Goal: Task Accomplishment & Management: Manage account settings

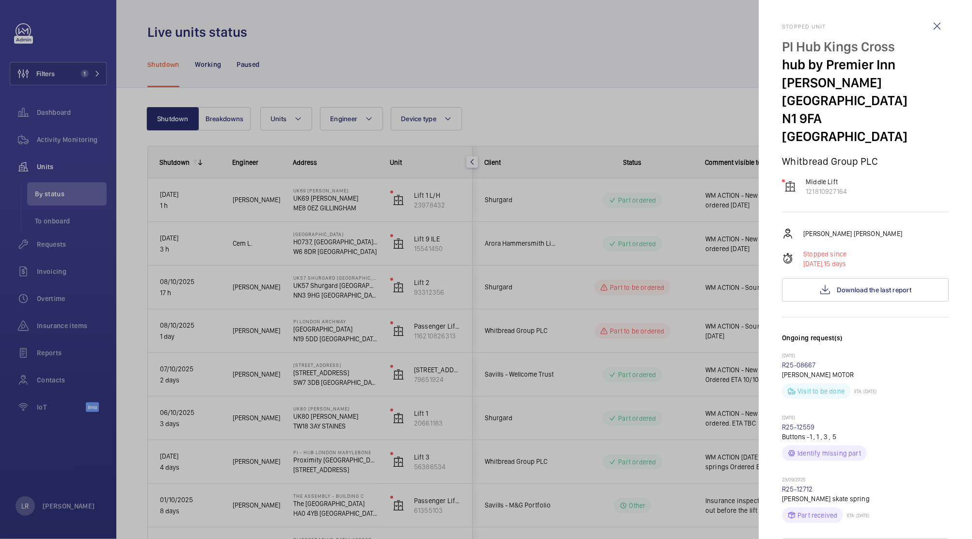
scroll to position [436, 0]
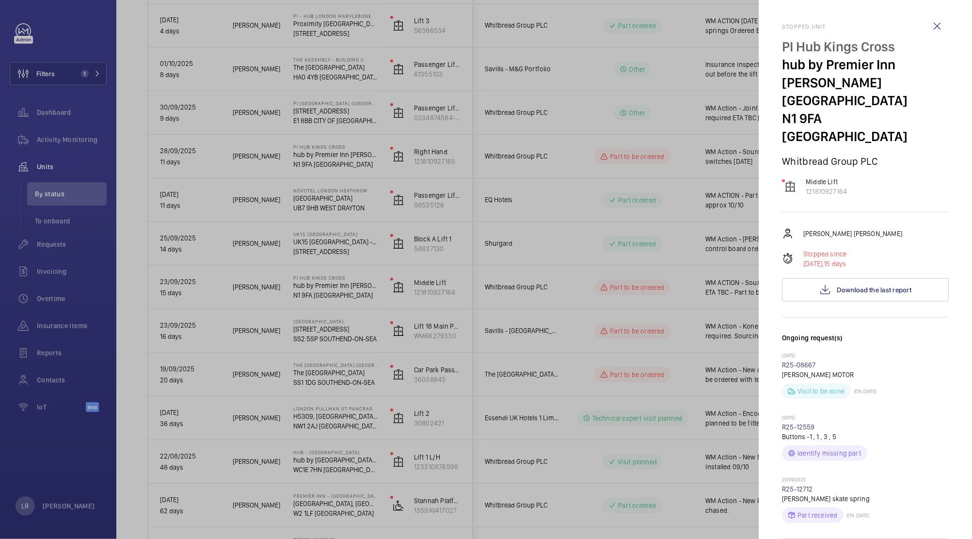
click at [677, 189] on div at bounding box center [486, 269] width 972 height 539
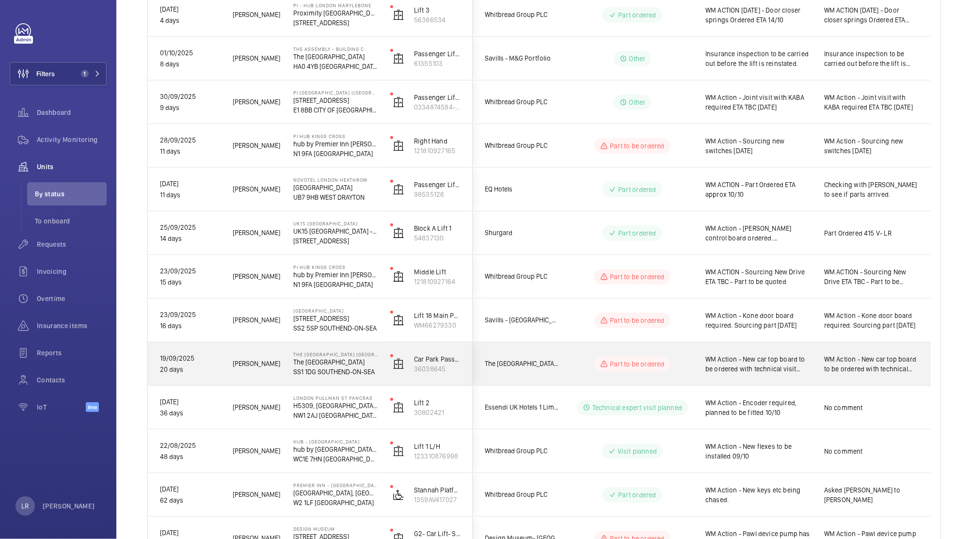
scroll to position [429, 0]
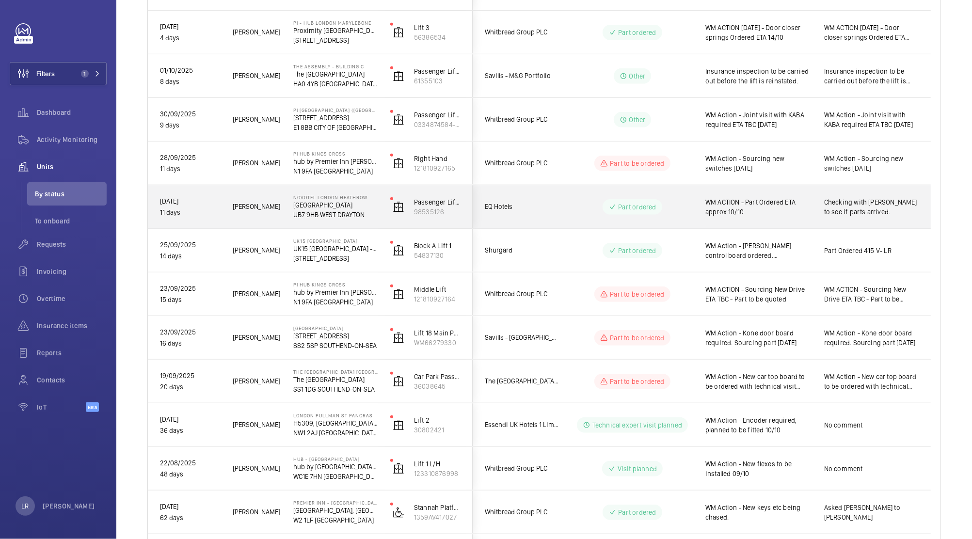
click at [526, 205] on span "EQ Hotels" at bounding box center [522, 206] width 75 height 11
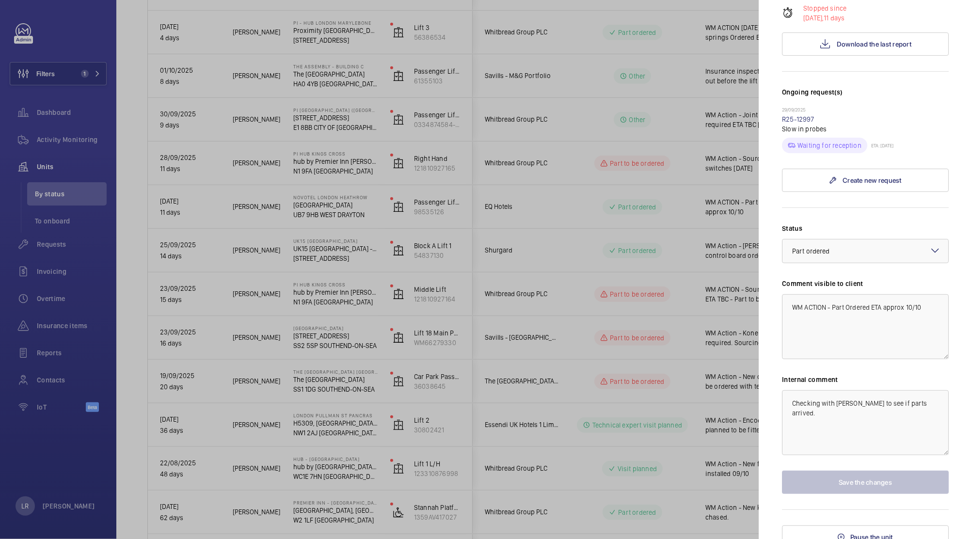
scroll to position [219, 0]
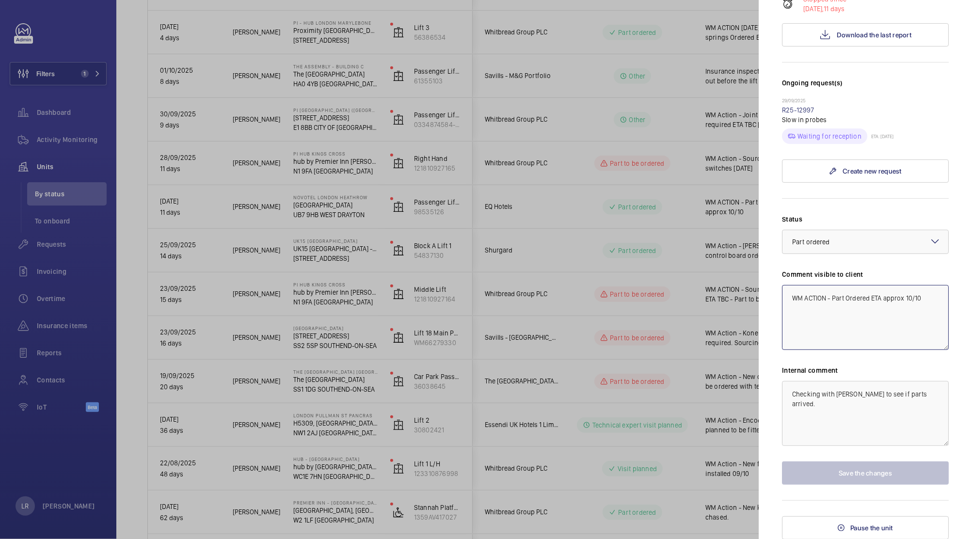
drag, startPoint x: 925, startPoint y: 302, endPoint x: 832, endPoint y: 308, distance: 93.8
click at [832, 308] on textarea "WM ACTION - Part Ordered ETA approx 10/10" at bounding box center [865, 317] width 167 height 65
drag, startPoint x: 880, startPoint y: 317, endPoint x: 811, endPoint y: 309, distance: 69.2
click at [775, 286] on mat-sidenav "Stopped unit NOVOTEL LONDON HEATHROW Cherry Lane UB7 9HB WEST DRAYTON EQ Hotels…" at bounding box center [865, 269] width 213 height 539
type textarea "WM ACTION - Part received, Engineer to fit tomorrow 9/10/25"
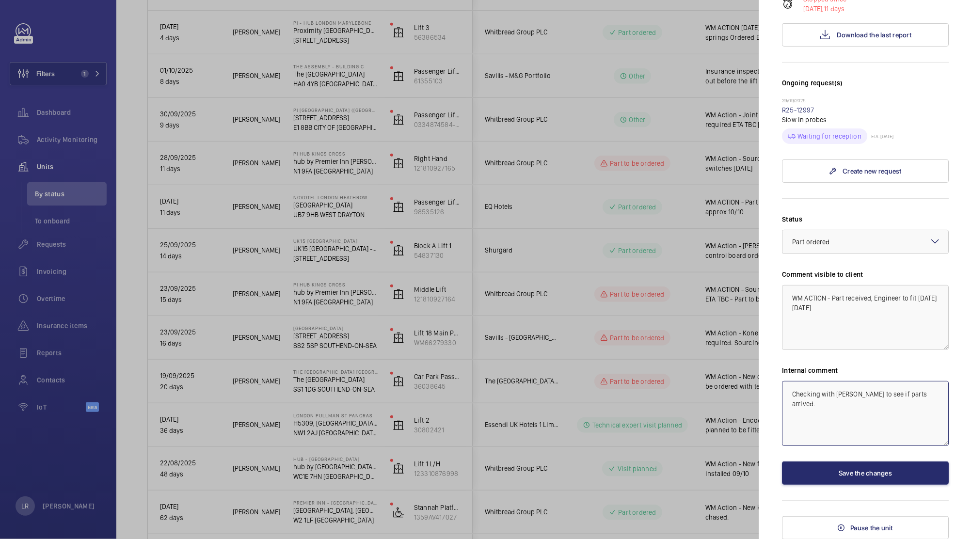
drag, startPoint x: 935, startPoint y: 398, endPoint x: 751, endPoint y: 396, distance: 183.7
click at [748, 395] on mat-sidenav-container "Filters 1 Dashboard Activity Monitoring Units By status To onboard Requests Inv…" at bounding box center [486, 269] width 972 height 539
paste textarea "WM ACTION - Part received, Engineer to fit tomorrow 9/10/25"
type textarea "WM ACTION - Part received, Engineer to fit tomorrow 9/10/25"
click at [845, 473] on button "Save the changes" at bounding box center [865, 472] width 167 height 23
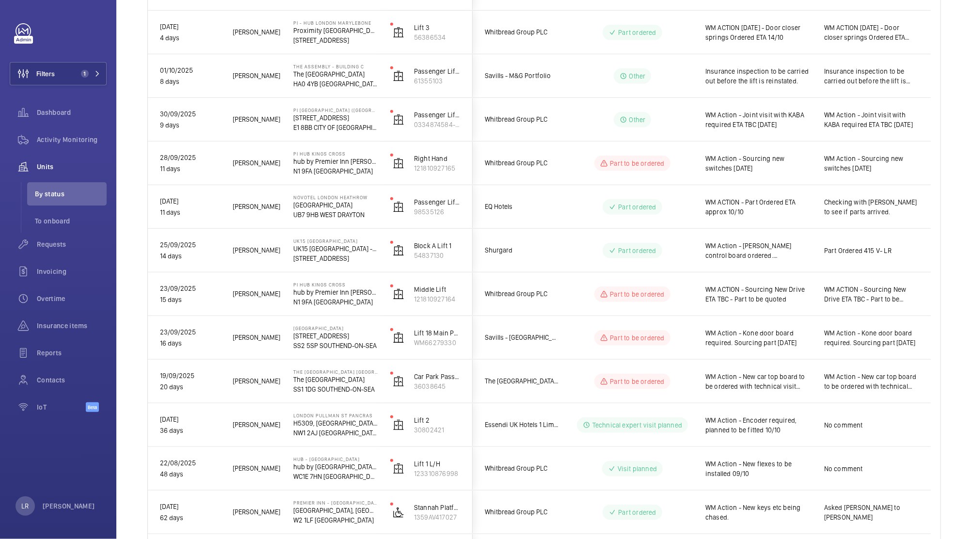
scroll to position [0, 0]
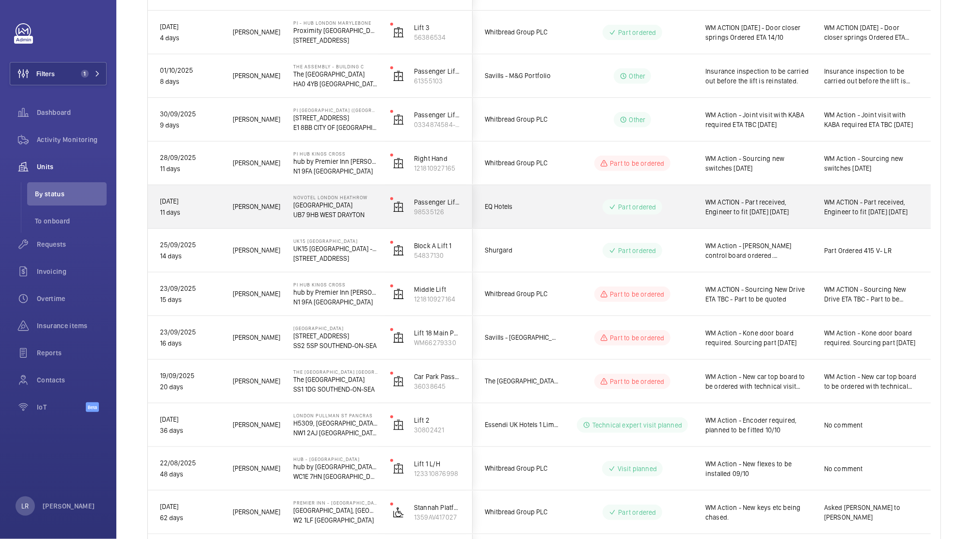
click at [544, 214] on div "EQ Hotels" at bounding box center [516, 206] width 86 height 31
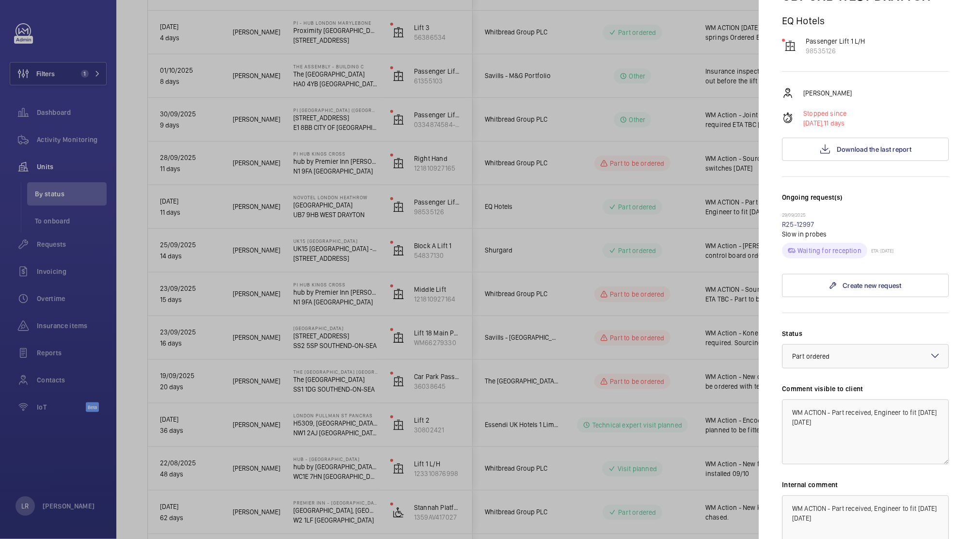
scroll to position [219, 0]
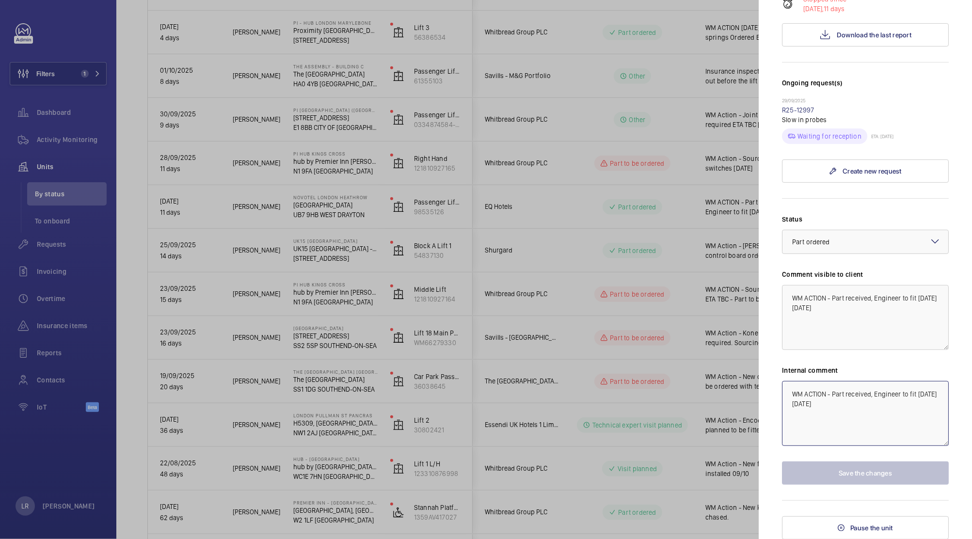
drag, startPoint x: 883, startPoint y: 417, endPoint x: 866, endPoint y: 408, distance: 19.3
click at [866, 408] on textarea "WM ACTION - Part received, Engineer to fit tomorrow 9/10/25" at bounding box center [865, 413] width 167 height 65
click at [897, 394] on textarea "WM ACTION - Part received, Engineer to fit tomorrow 9/10/25" at bounding box center [865, 413] width 167 height 65
click at [903, 394] on textarea "WM ACTION - Part received, Engineer to fit tomorrow 9/10/25" at bounding box center [865, 413] width 167 height 65
type textarea "WM ACTION - Part received, Solo to fit tomorrow 9/10/25"
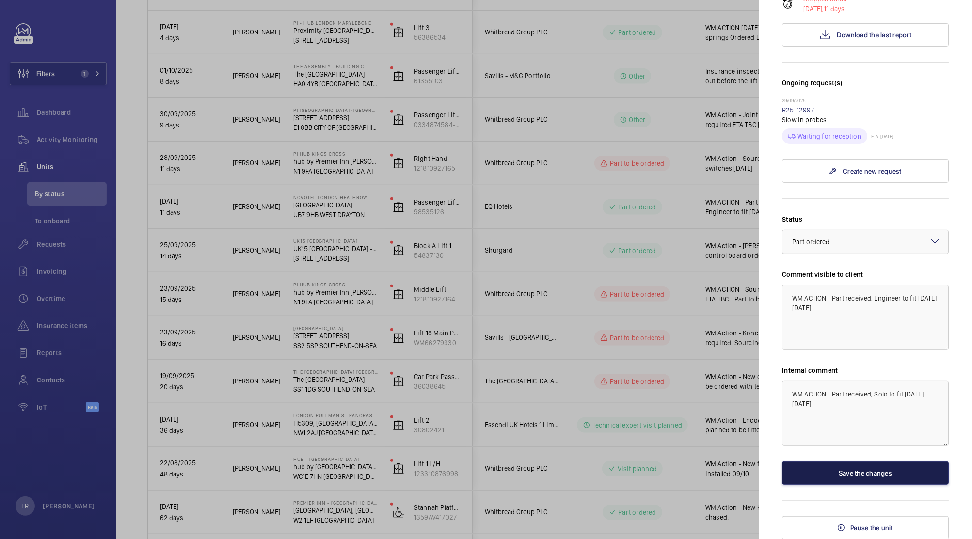
click at [865, 471] on button "Save the changes" at bounding box center [865, 472] width 167 height 23
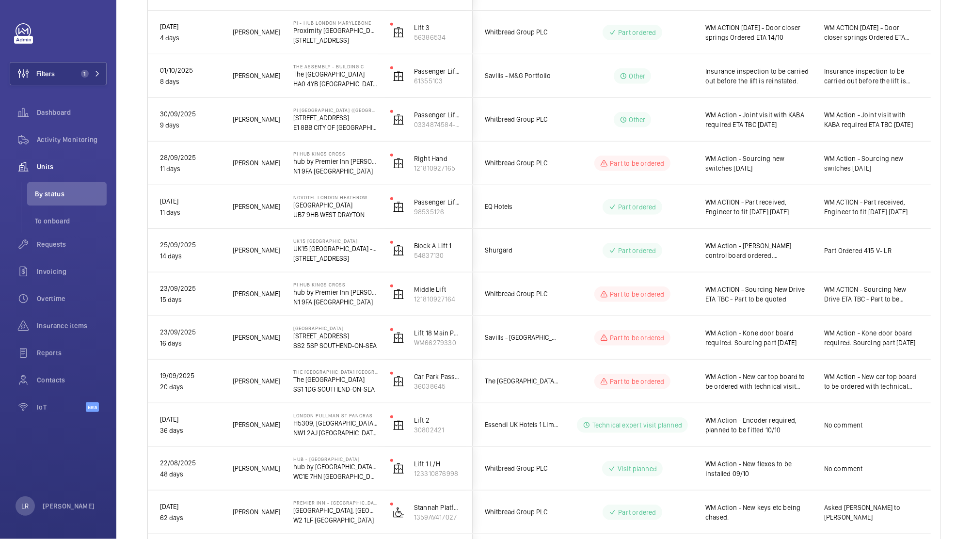
scroll to position [0, 0]
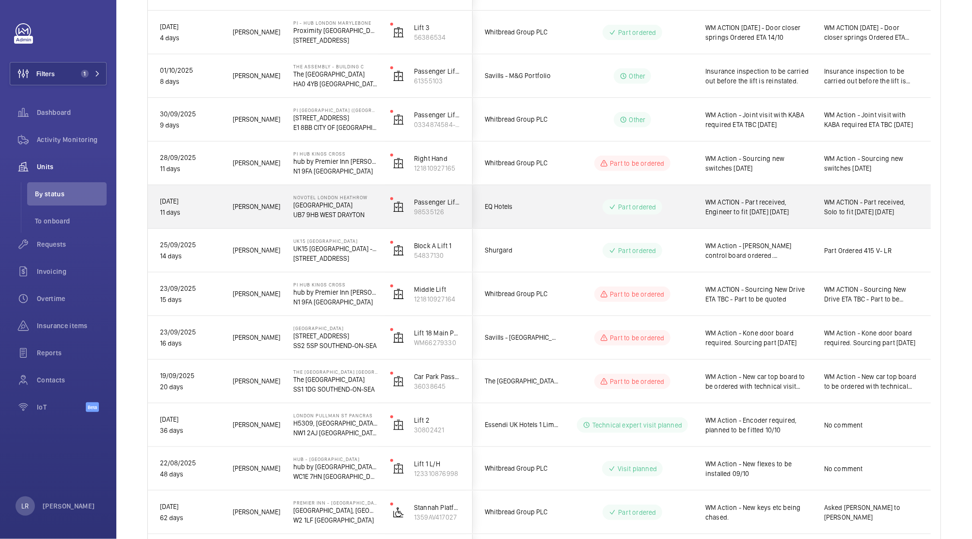
click at [664, 223] on div "Part ordered" at bounding box center [626, 207] width 132 height 35
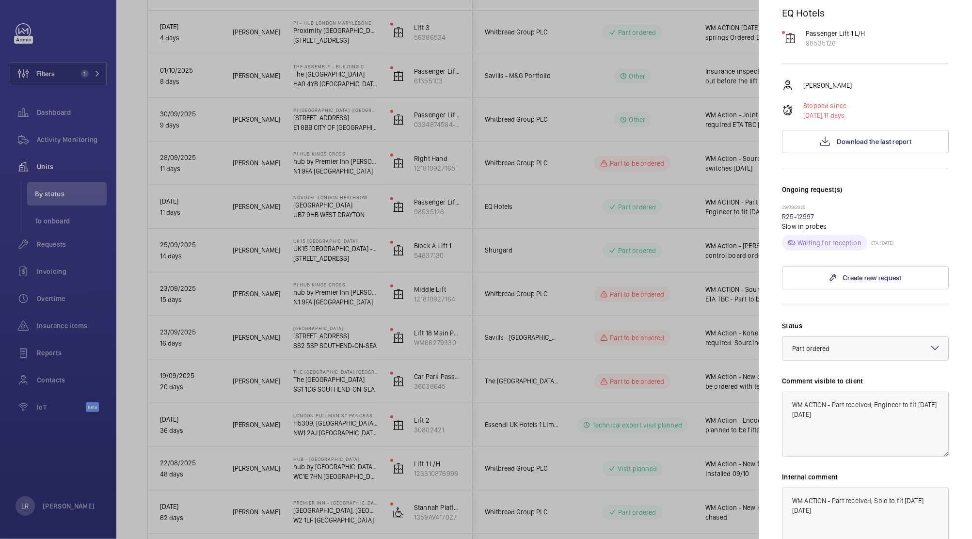
scroll to position [194, 0]
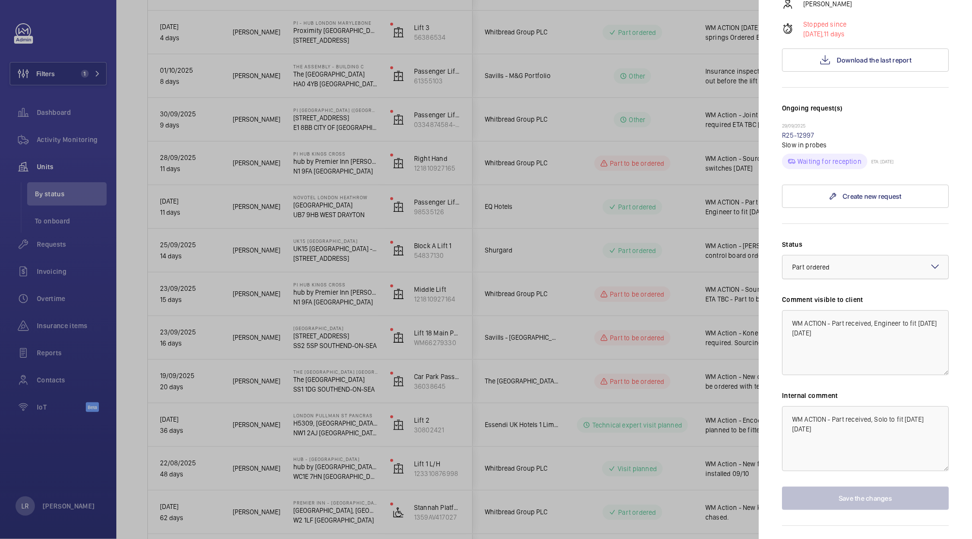
click at [833, 263] on div "× Part ordered" at bounding box center [823, 267] width 62 height 10
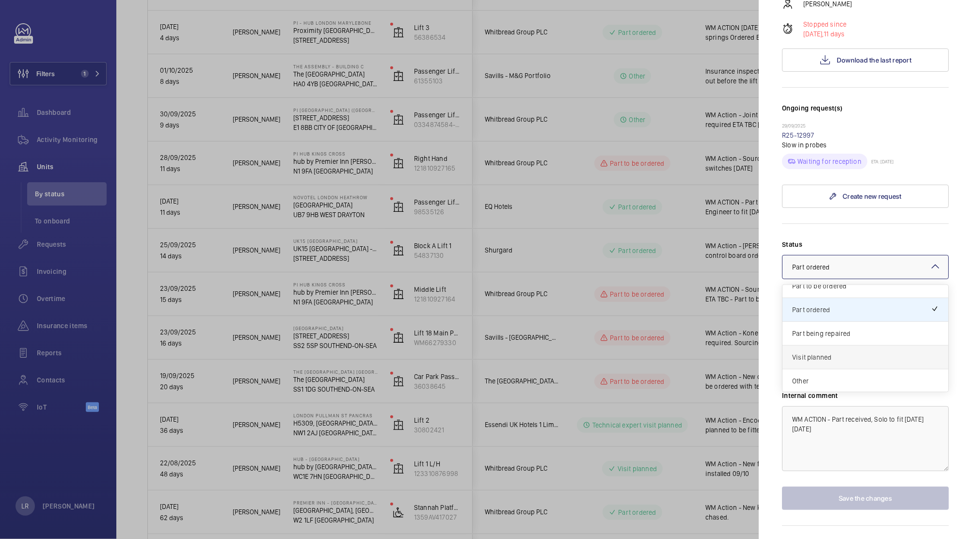
click at [834, 359] on span "Visit planned" at bounding box center [865, 357] width 146 height 10
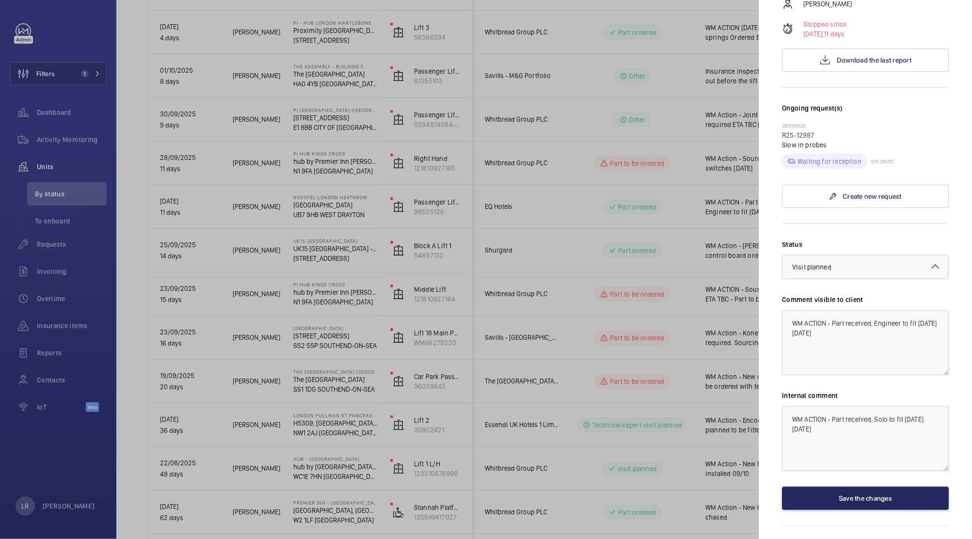
click at [849, 486] on div "Status Select a status × Visit planned × Comment visible to client WM ACTION - …" at bounding box center [865, 374] width 167 height 270
click at [842, 498] on button "Save the changes" at bounding box center [865, 498] width 167 height 23
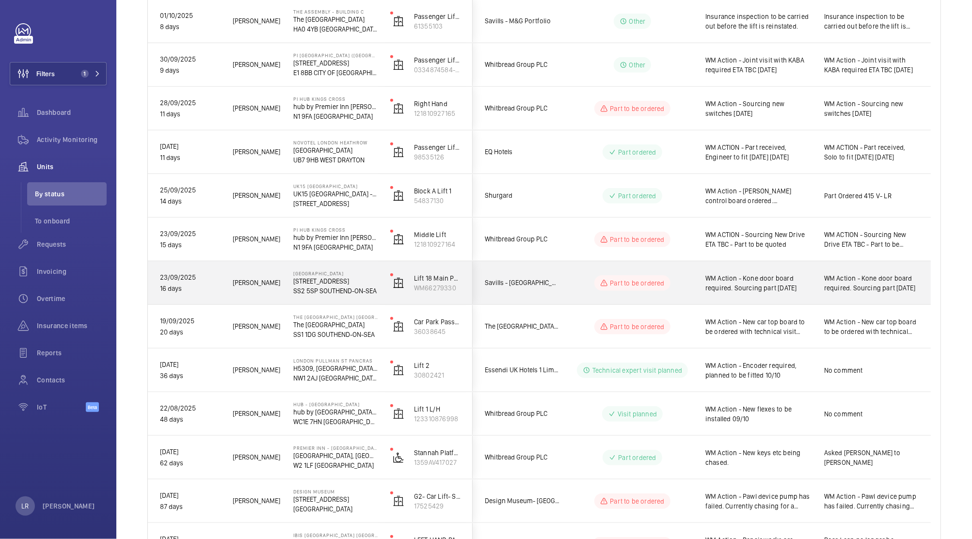
scroll to position [558, 0]
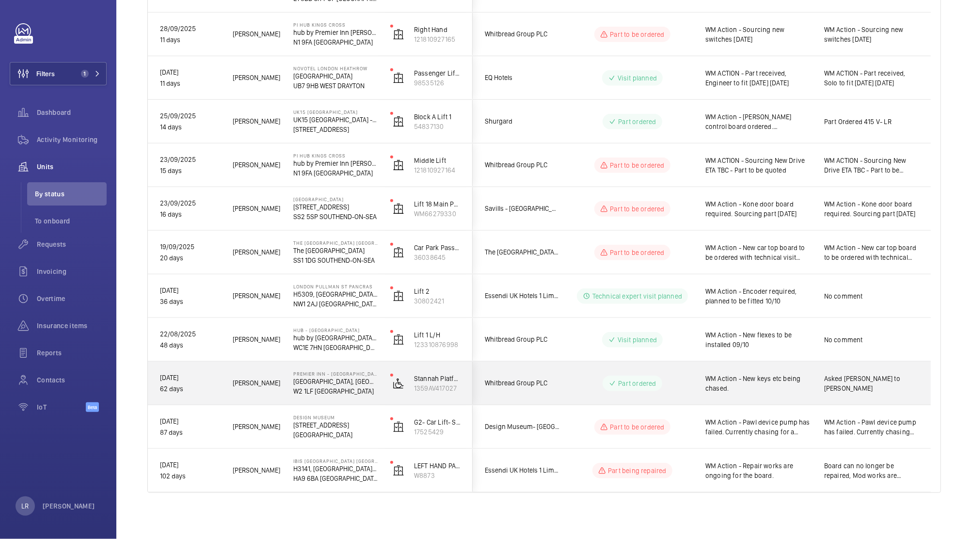
click at [678, 390] on wm-front-pills-cell "Part ordered" at bounding box center [632, 384] width 121 height 16
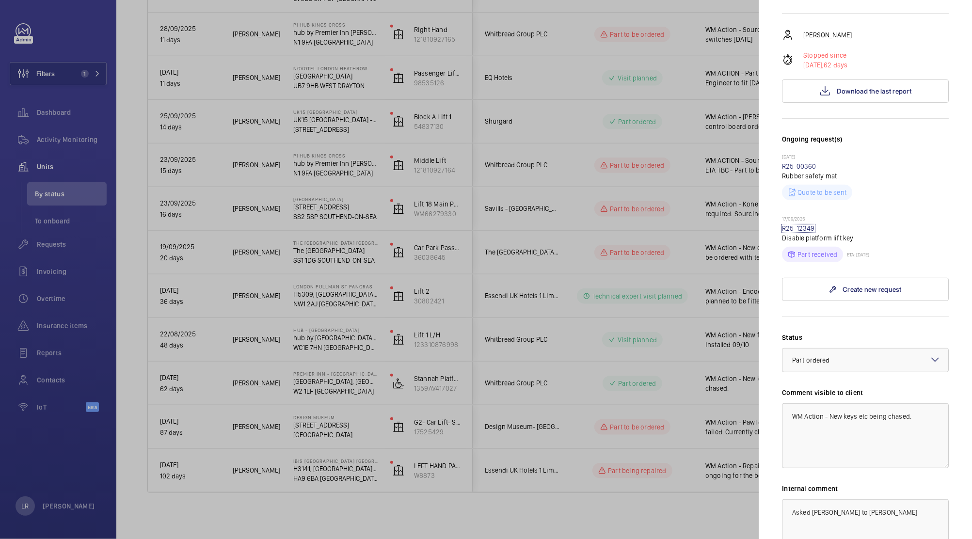
scroll to position [188, 0]
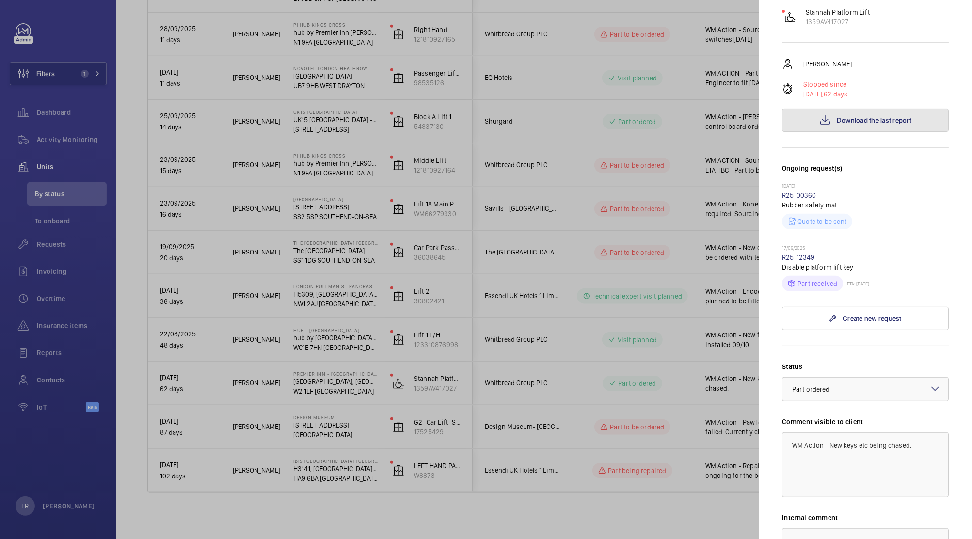
click at [869, 111] on button "Download the last report" at bounding box center [865, 120] width 167 height 23
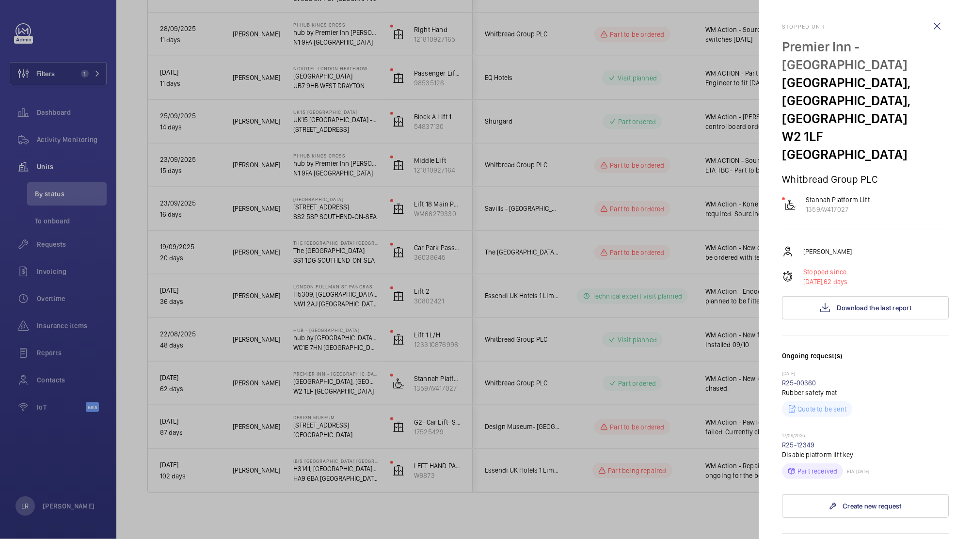
click at [653, 241] on div at bounding box center [486, 269] width 972 height 539
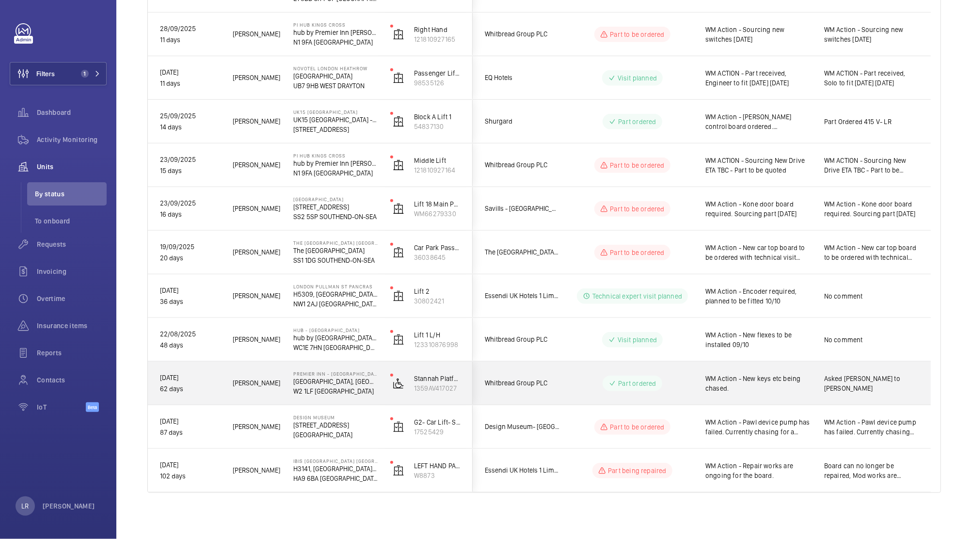
click at [580, 379] on wm-front-pills-cell "Part ordered" at bounding box center [632, 384] width 121 height 16
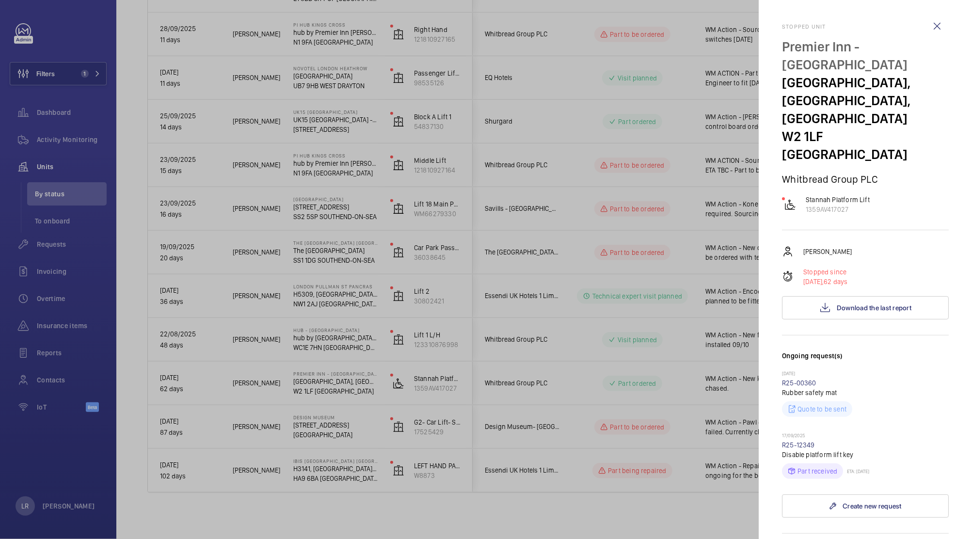
click at [645, 387] on div at bounding box center [486, 269] width 972 height 539
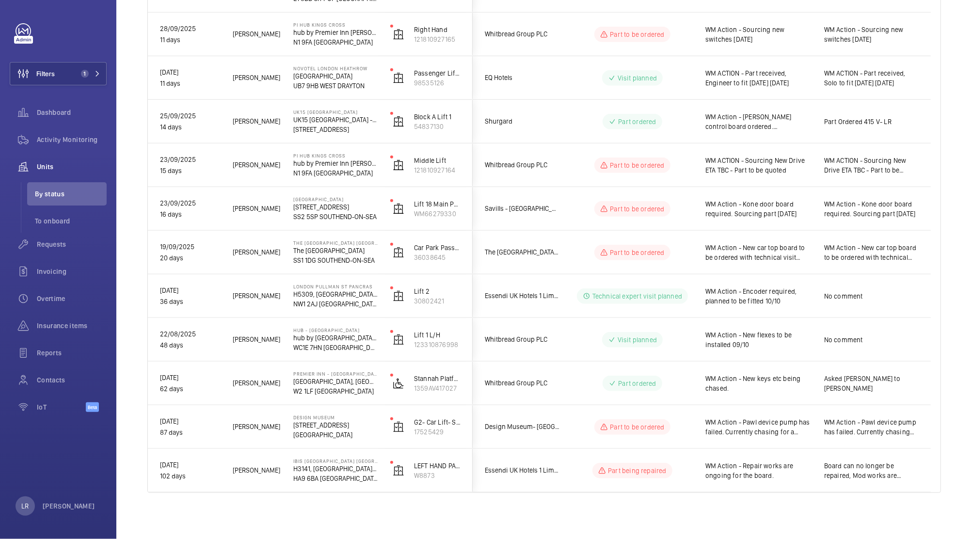
click at [552, 332] on mat-sidenav-container "Filters 1 Dashboard Activity Monitoring Units By status To onboard Requests Inv…" at bounding box center [486, 269] width 972 height 539
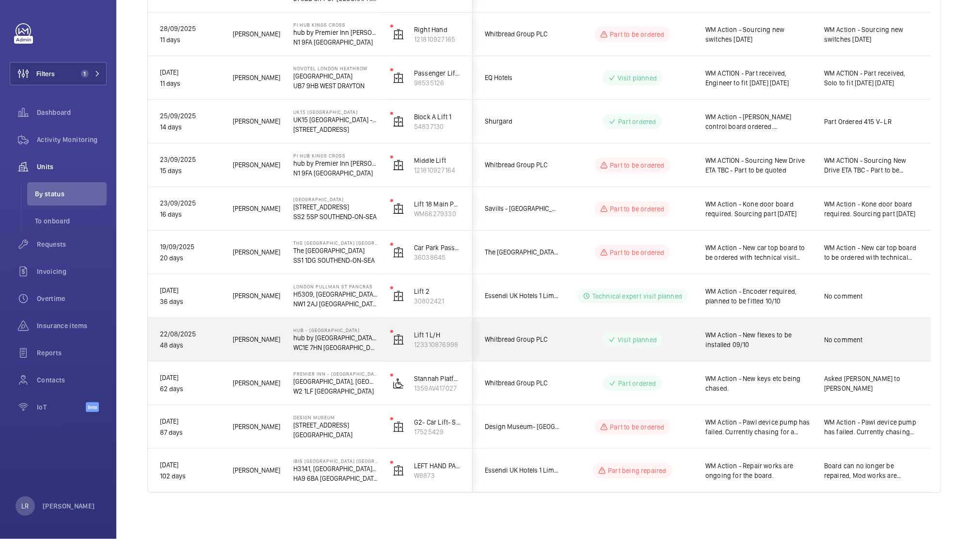
click at [519, 325] on div "Whitbread Group PLC" at bounding box center [516, 339] width 86 height 31
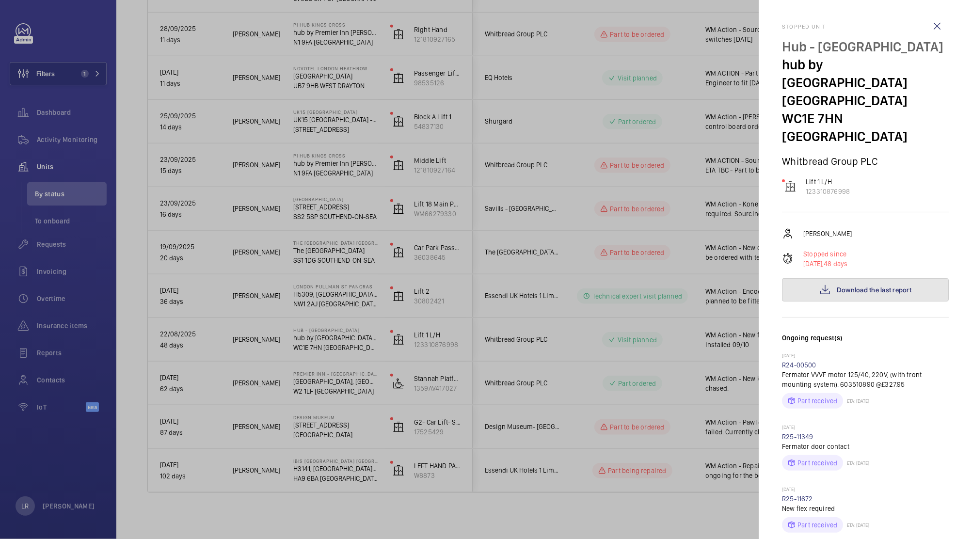
click at [853, 286] on span "Download the last report" at bounding box center [874, 290] width 75 height 8
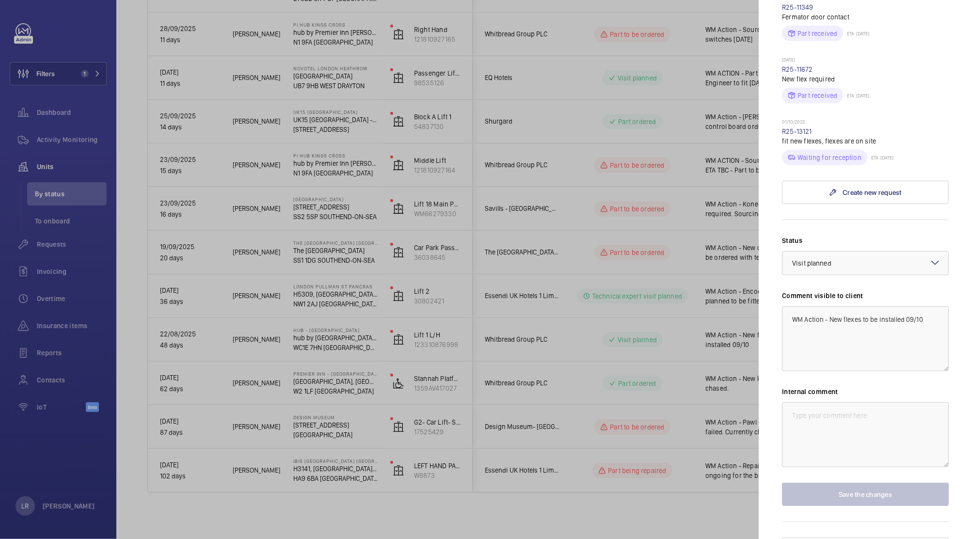
scroll to position [433, 0]
click at [902, 303] on textarea "WM Action - New flexes to be installed 09/10" at bounding box center [865, 335] width 167 height 65
click at [905, 303] on textarea "WM Action - New flexes to be installed 09/10" at bounding box center [865, 335] width 167 height 65
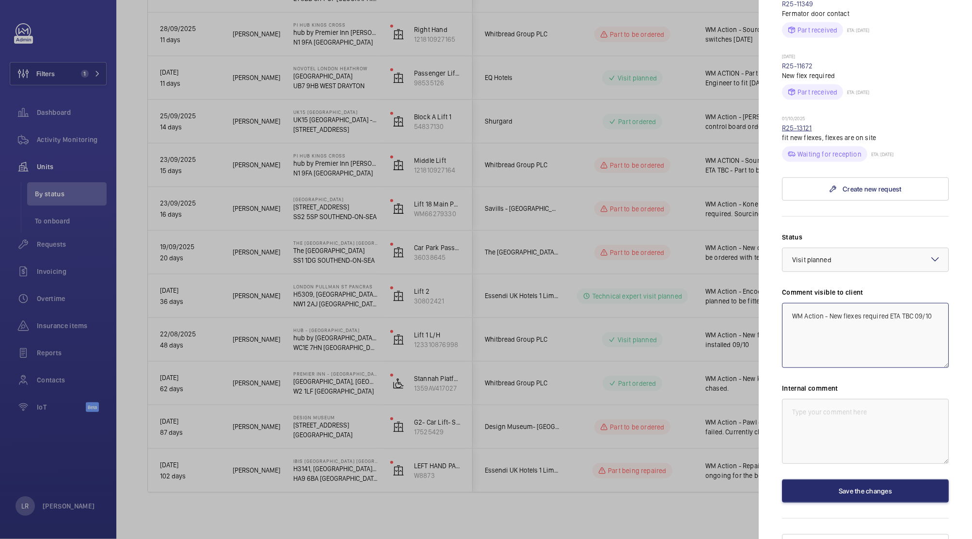
type textarea "WM Action - New flexes required ETA TBC 09/10"
click at [801, 124] on link "R25-13121" at bounding box center [797, 128] width 30 height 8
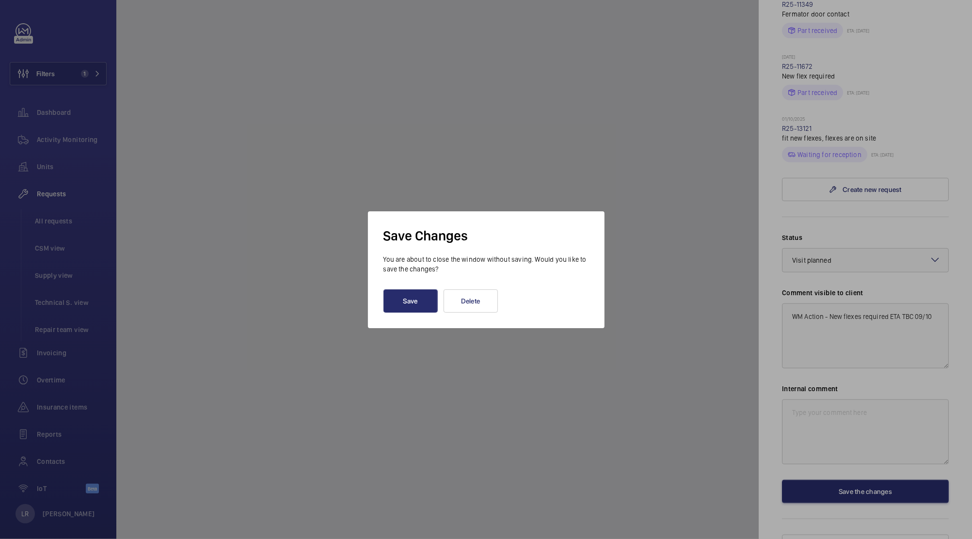
scroll to position [399, 0]
click at [406, 297] on button "Save" at bounding box center [410, 300] width 54 height 23
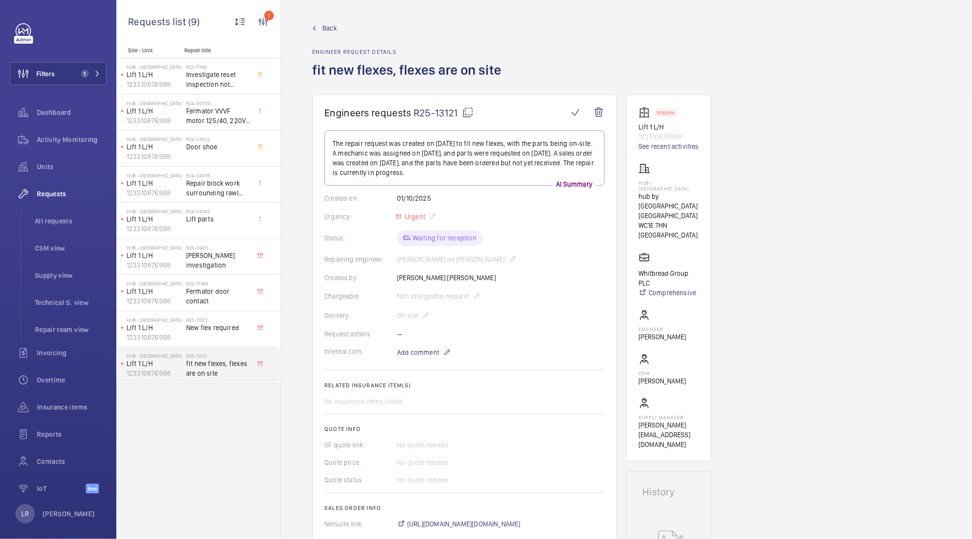
click at [333, 26] on span "Back" at bounding box center [329, 28] width 15 height 10
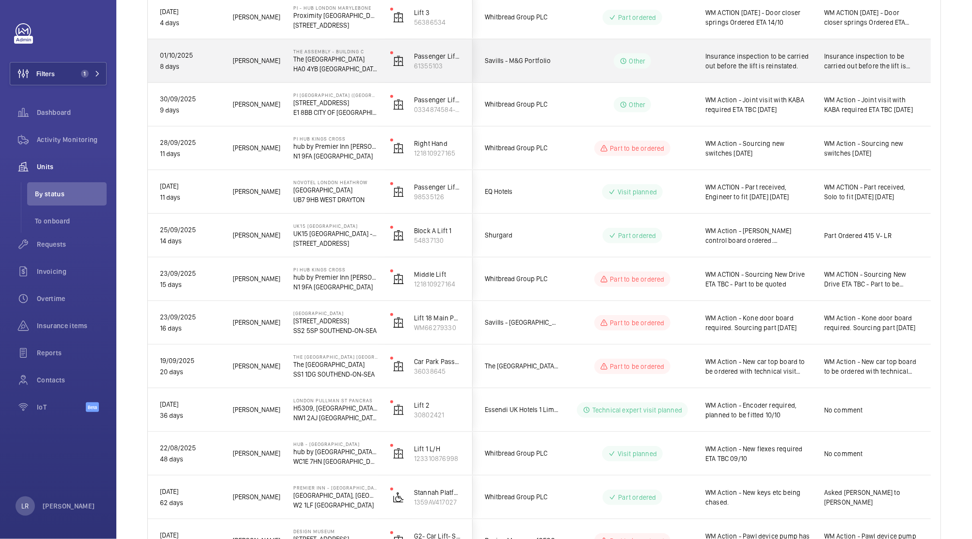
scroll to position [558, 0]
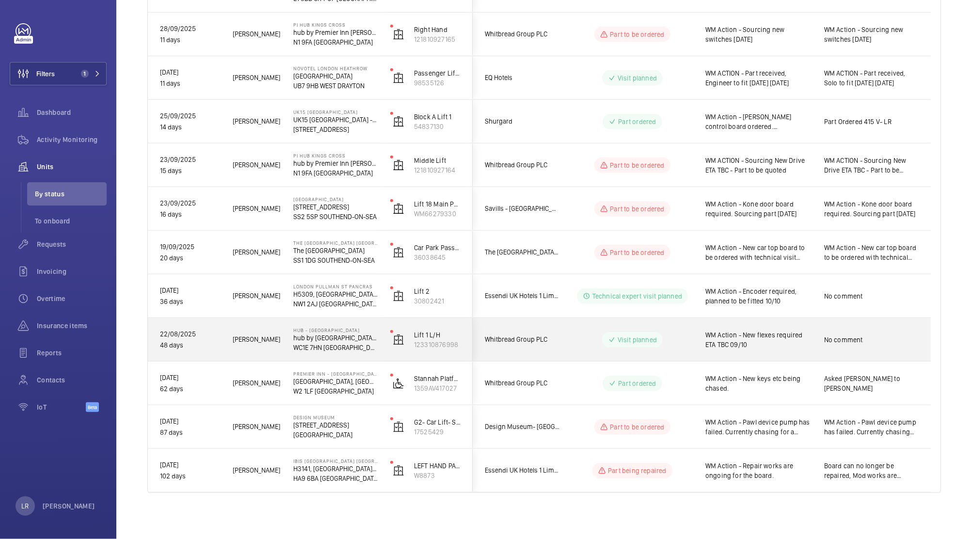
click at [693, 348] on div "WM Action - New flexes required ETA TBC 09/10" at bounding box center [752, 339] width 119 height 43
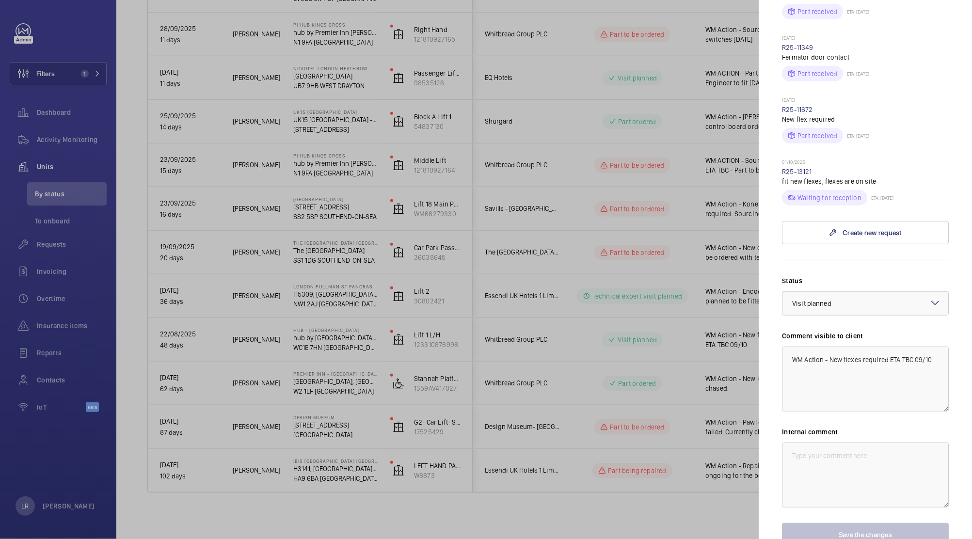
scroll to position [433, 0]
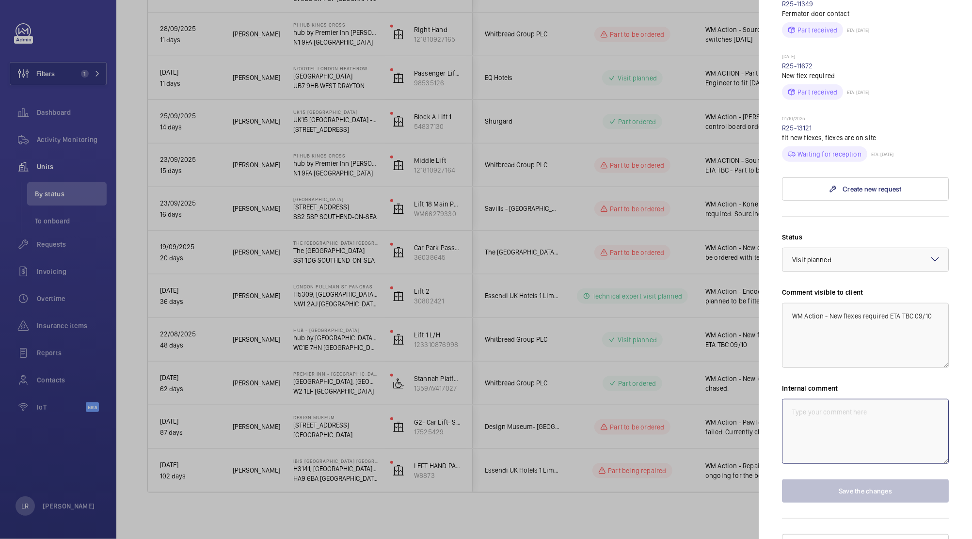
drag, startPoint x: 838, startPoint y: 395, endPoint x: 790, endPoint y: 408, distance: 49.7
click at [838, 399] on textarea at bounding box center [865, 431] width 167 height 65
click at [830, 412] on textarea at bounding box center [865, 431] width 167 height 65
paste textarea "Flexes required, Elle and Keith have this in hand and sorting out re-book. PI H…"
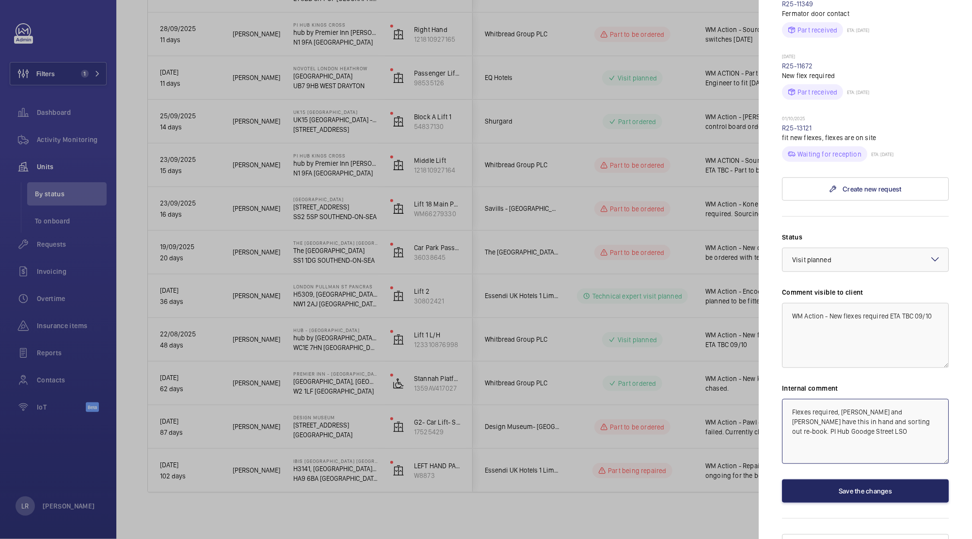
type textarea "Flexes required, Elle and Keith have this in hand and sorting out re-book. PI H…"
click at [863, 479] on button "Save the changes" at bounding box center [865, 490] width 167 height 23
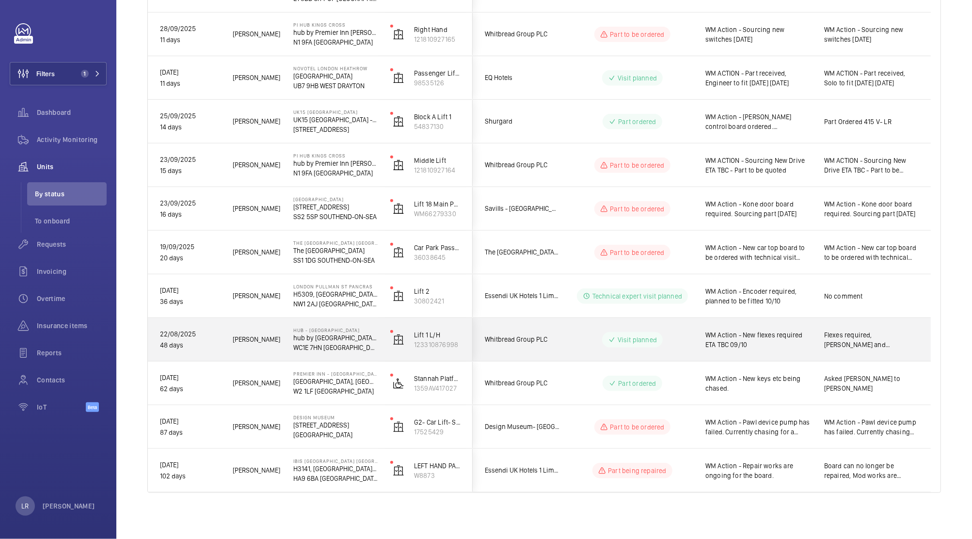
drag, startPoint x: 685, startPoint y: 347, endPoint x: 687, endPoint y: 328, distance: 19.1
click at [685, 345] on div "Visit planned" at bounding box center [626, 339] width 132 height 35
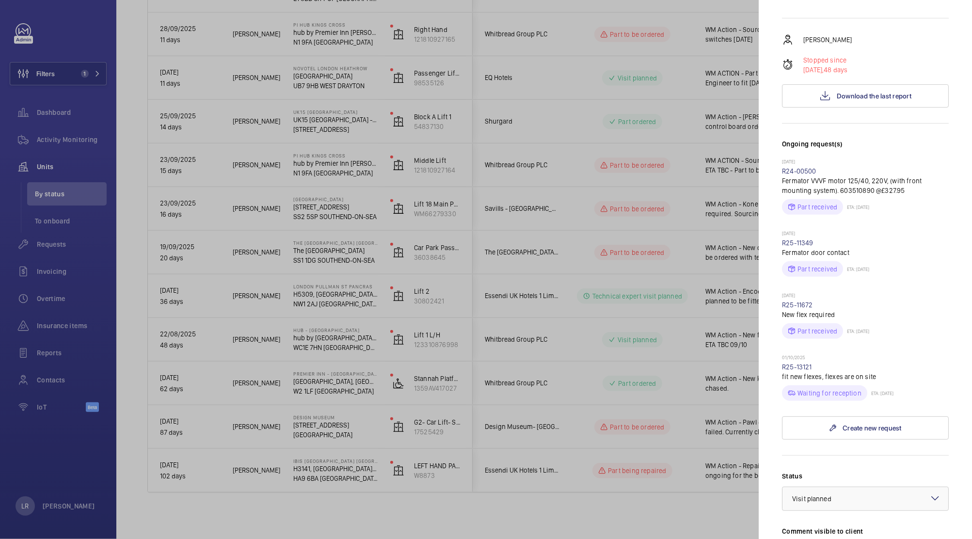
scroll to position [433, 0]
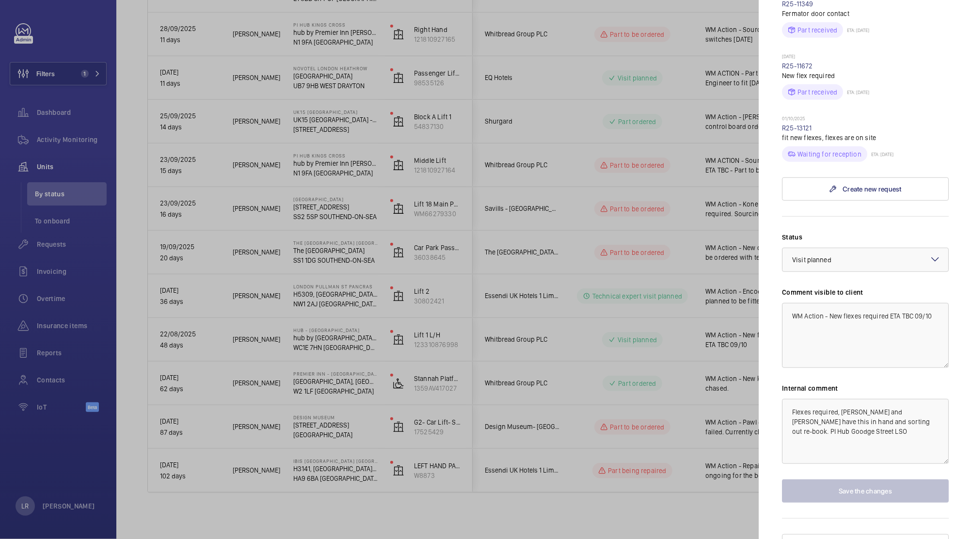
click at [861, 254] on div "Status Select a status × Visit planned × Comment visible to client WM Action - …" at bounding box center [865, 367] width 167 height 270
click at [866, 248] on div at bounding box center [865, 259] width 166 height 23
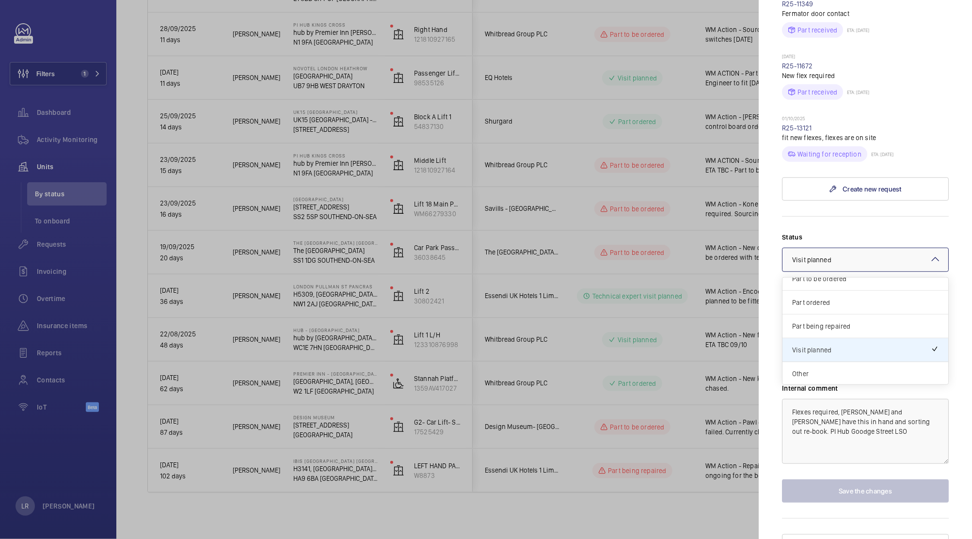
click at [837, 362] on div "Other" at bounding box center [865, 373] width 166 height 23
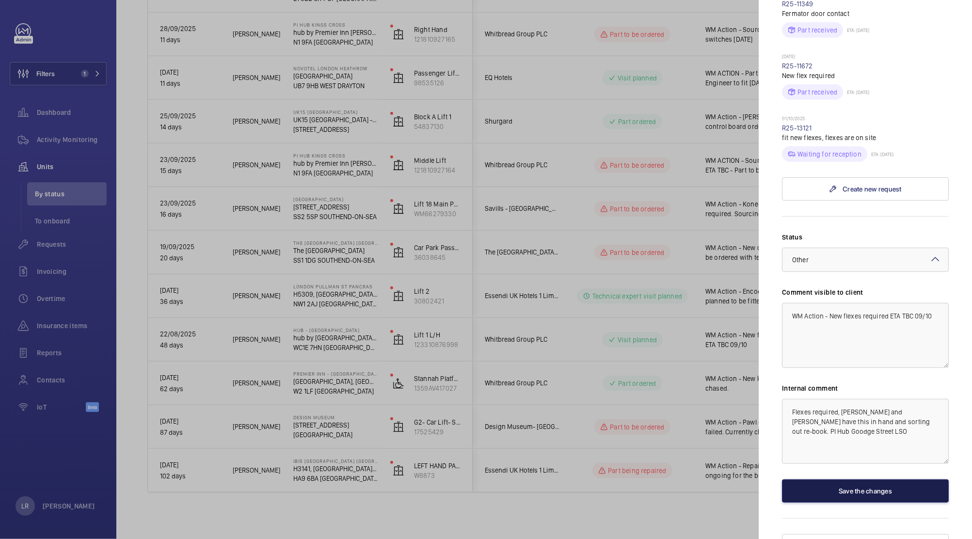
click at [834, 479] on button "Save the changes" at bounding box center [865, 490] width 167 height 23
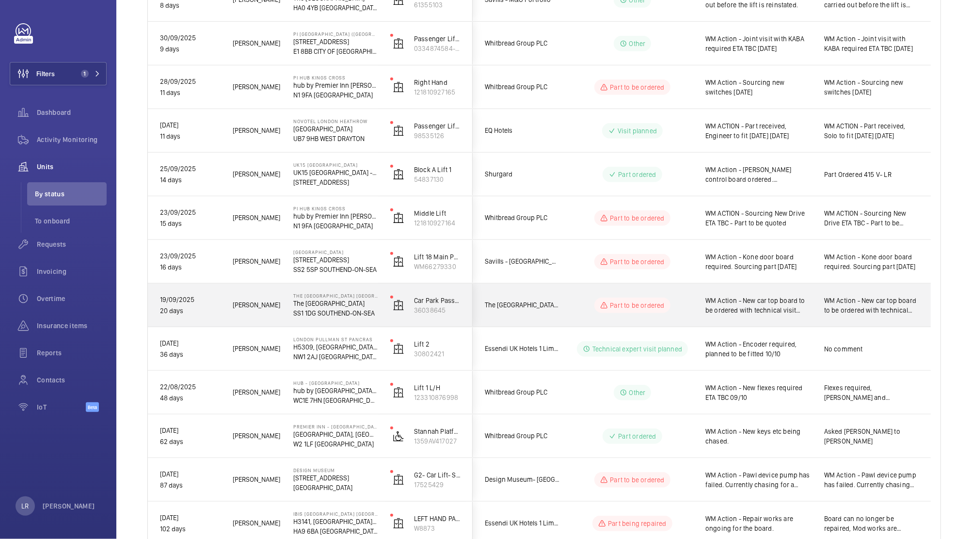
scroll to position [558, 0]
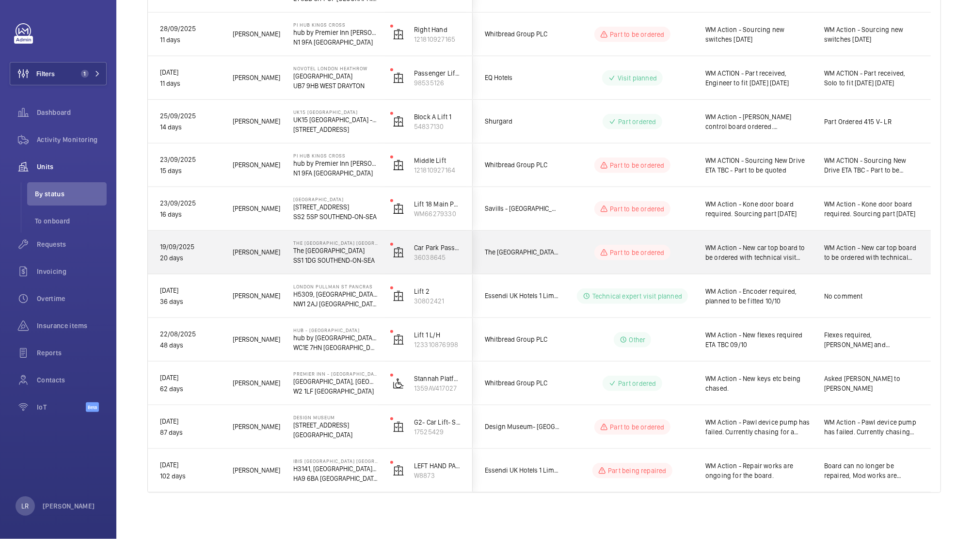
click at [588, 246] on wm-front-pills-cell "Part to be ordered" at bounding box center [632, 253] width 121 height 16
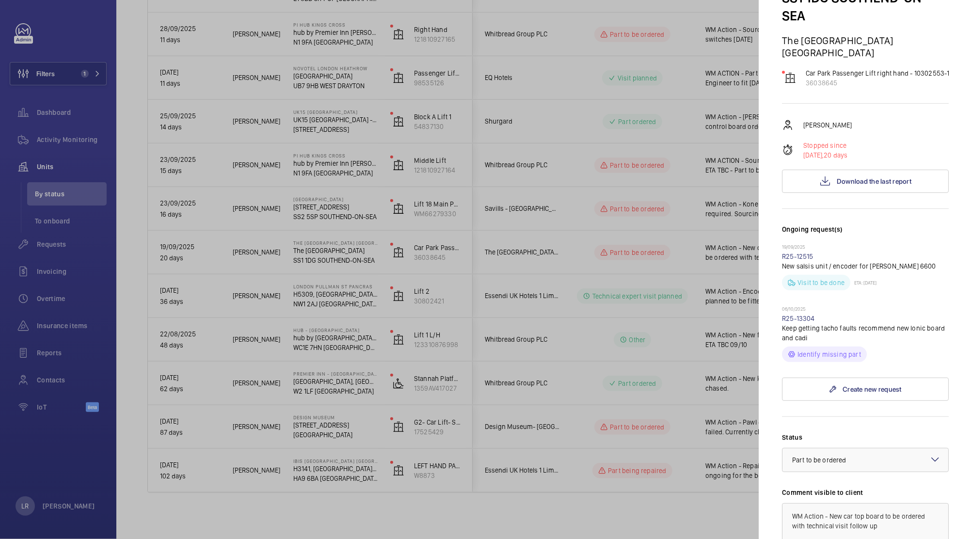
scroll to position [129, 0]
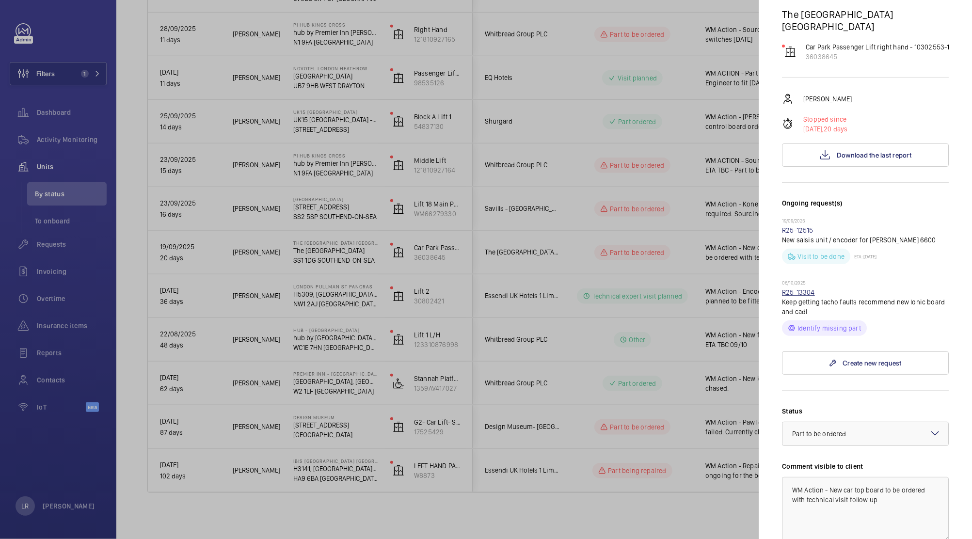
click at [804, 296] on link "R25-13304" at bounding box center [798, 292] width 33 height 8
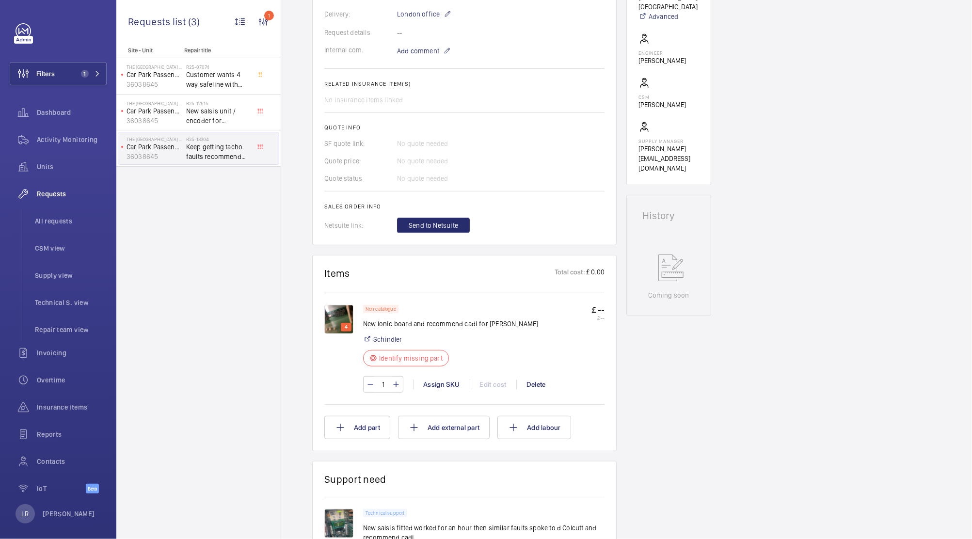
scroll to position [323, 0]
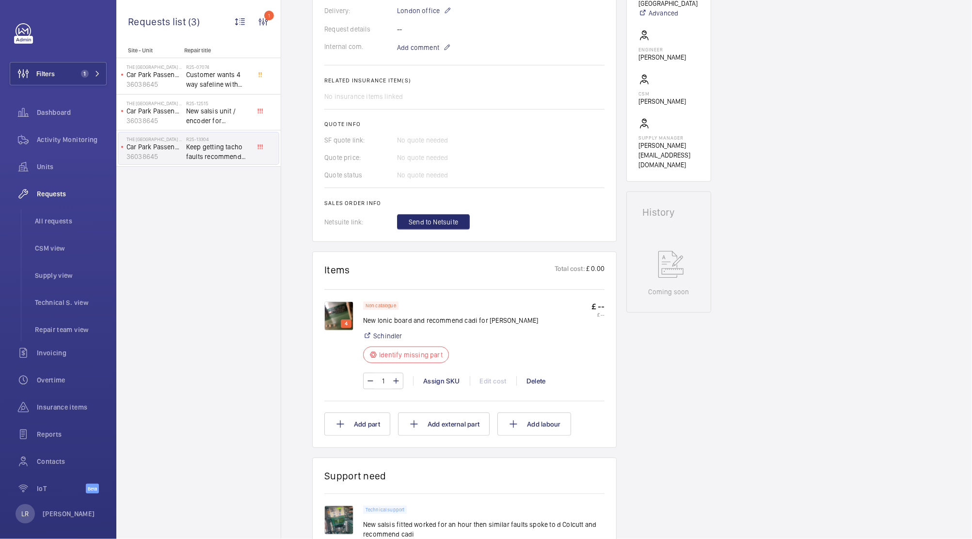
click at [341, 314] on img at bounding box center [338, 316] width 29 height 29
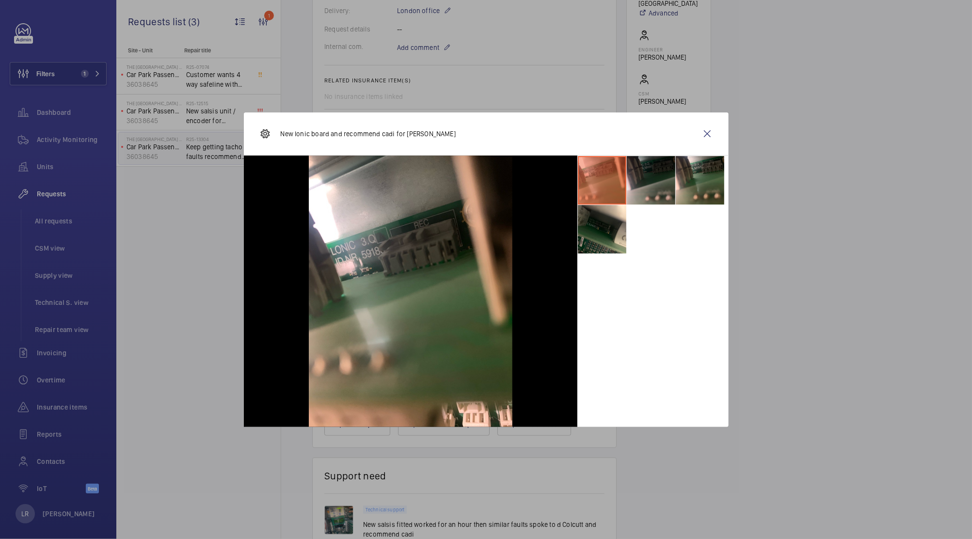
click at [636, 192] on li at bounding box center [651, 180] width 48 height 48
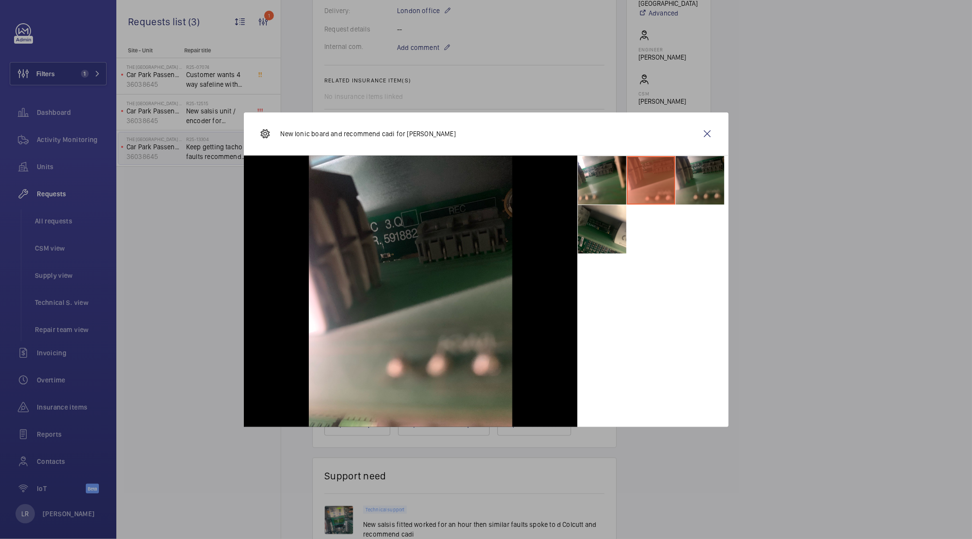
click at [695, 191] on li at bounding box center [700, 180] width 48 height 48
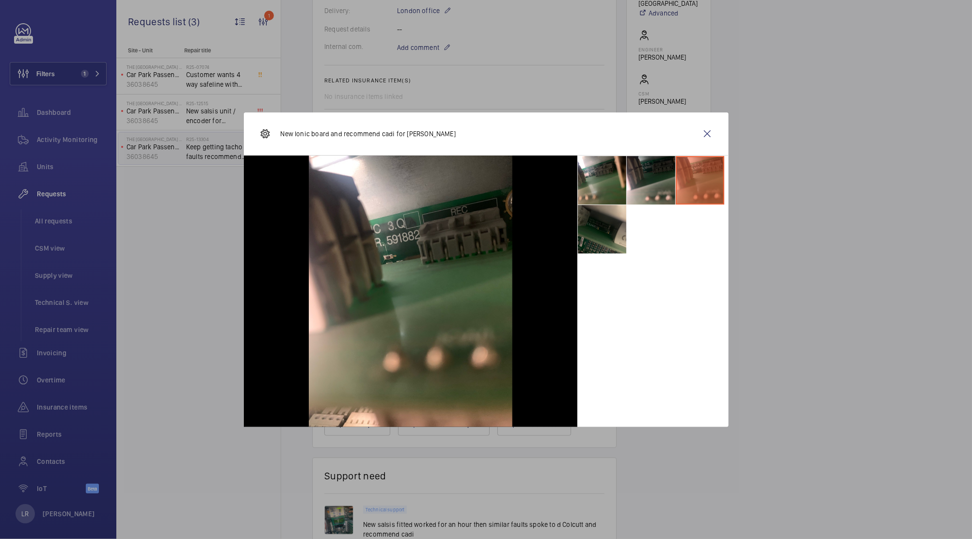
click at [601, 221] on li at bounding box center [602, 229] width 48 height 48
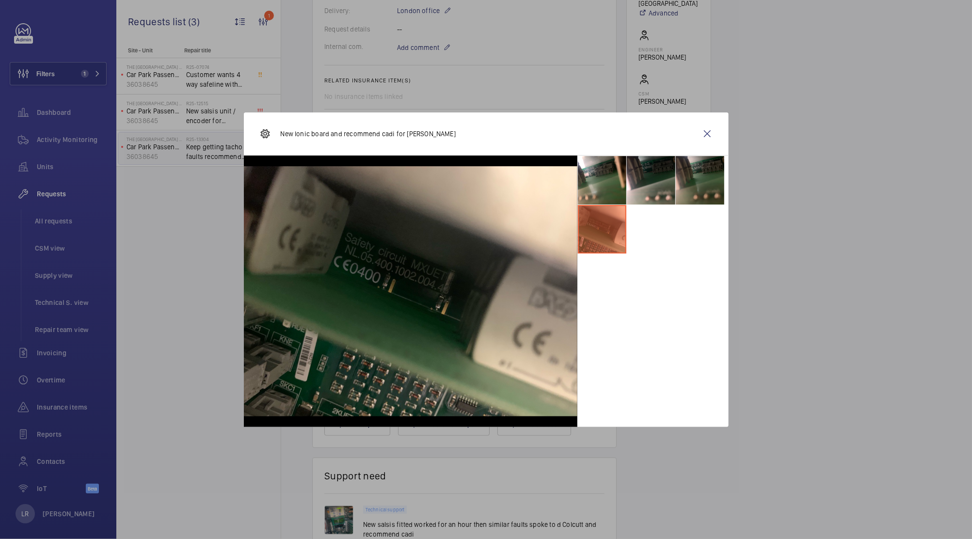
click at [715, 190] on li at bounding box center [700, 180] width 48 height 48
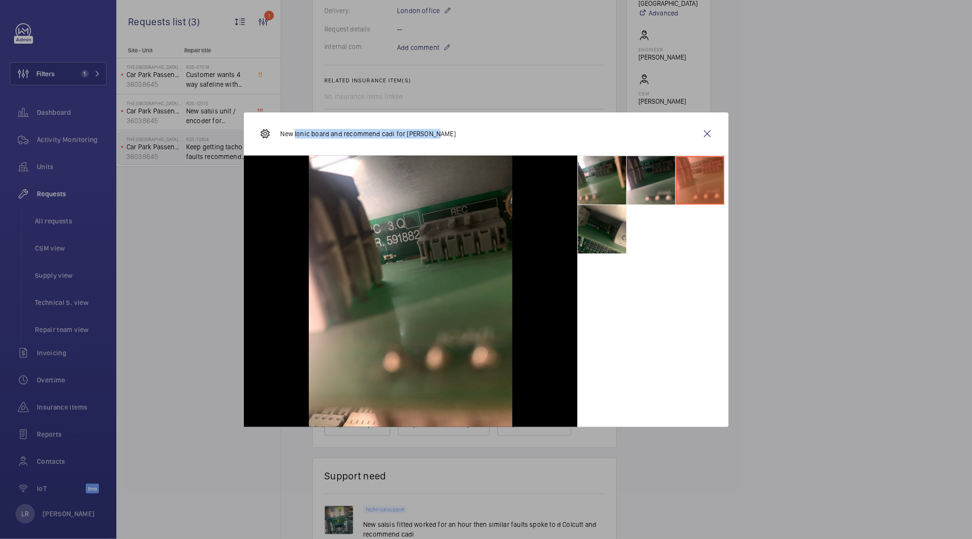
drag, startPoint x: 453, startPoint y: 138, endPoint x: 300, endPoint y: 140, distance: 152.7
click at [295, 141] on div "New lonic board and recommend cadi for Schindler" at bounding box center [486, 133] width 485 height 43
copy p "lonic board and recommend cadi for Schindler"
click at [714, 139] on wm-front-icon-button at bounding box center [707, 133] width 23 height 23
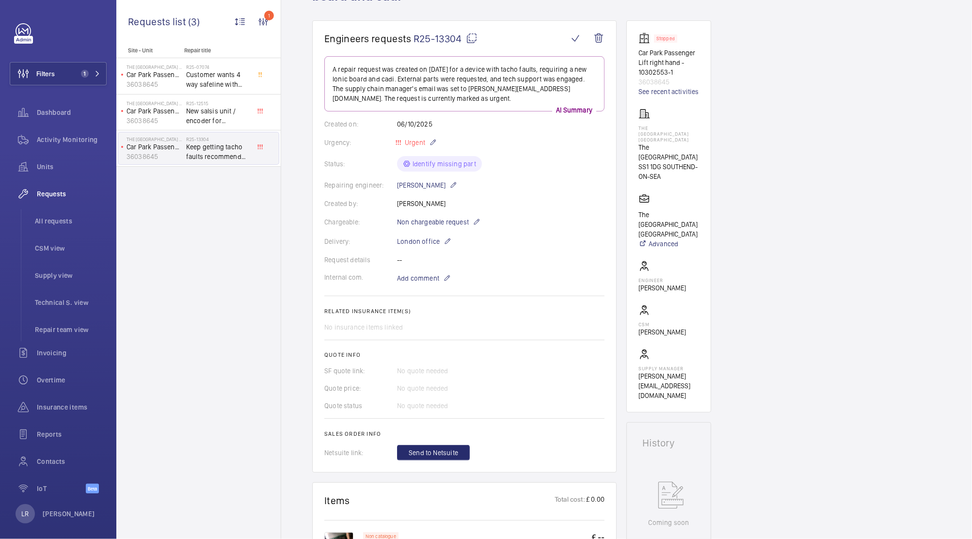
scroll to position [64, 0]
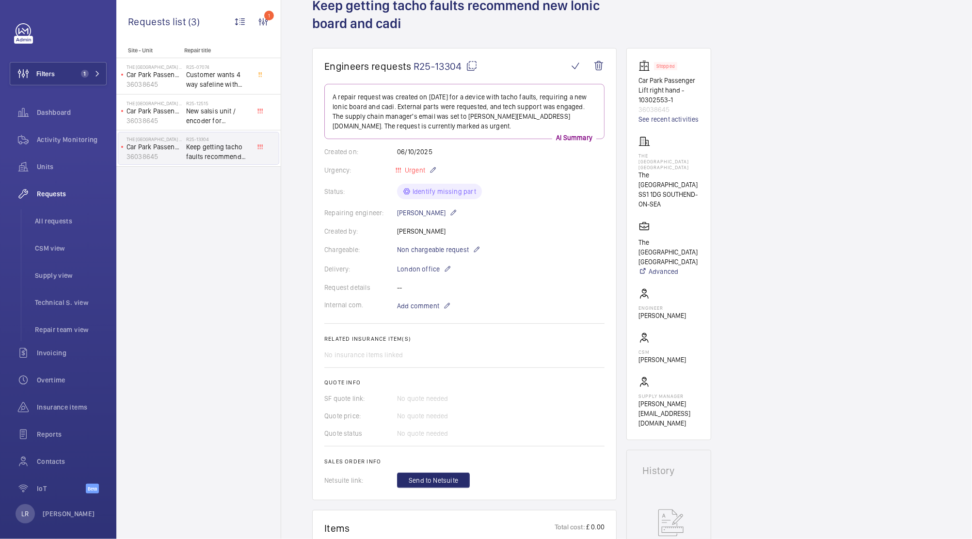
click at [474, 66] on mat-icon at bounding box center [472, 66] width 12 height 12
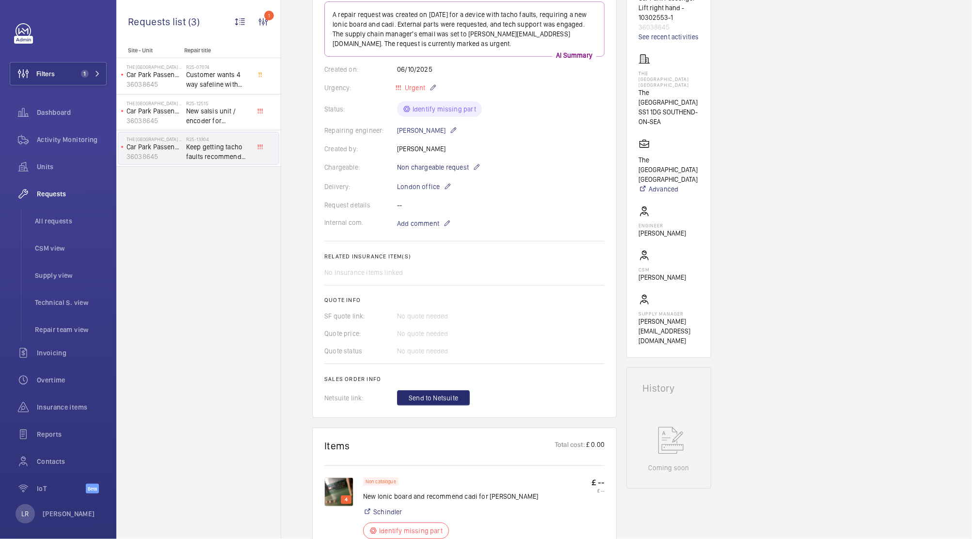
scroll to position [194, 0]
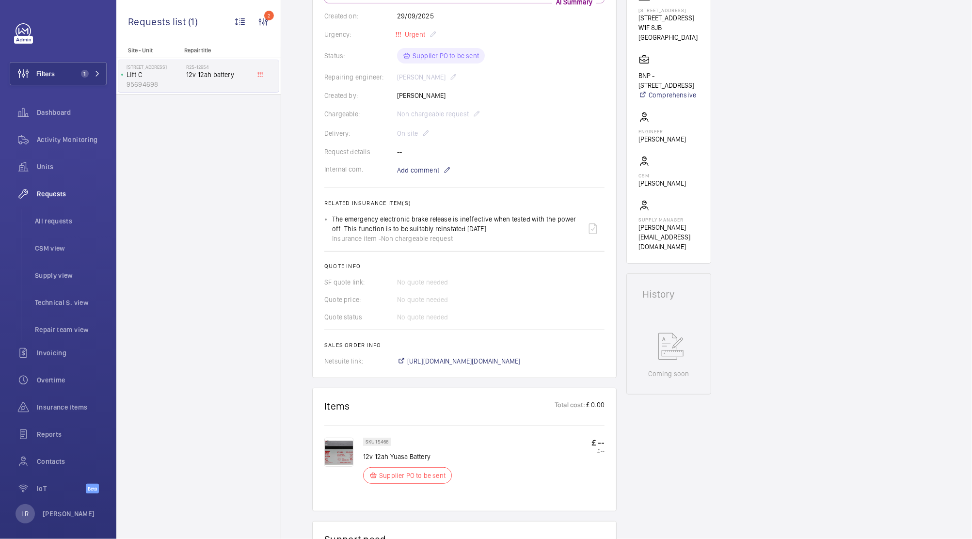
scroll to position [194, 0]
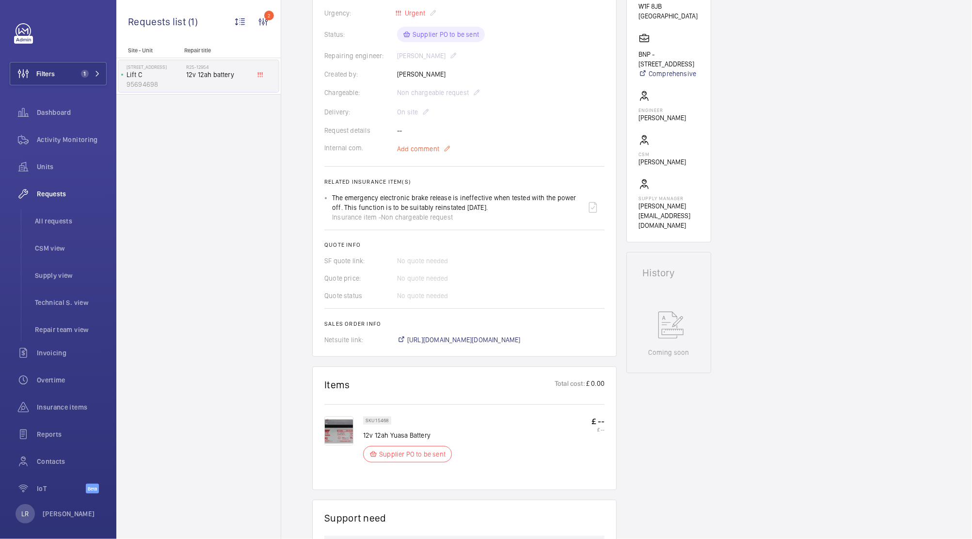
click at [434, 150] on span "Add comment" at bounding box center [418, 149] width 42 height 10
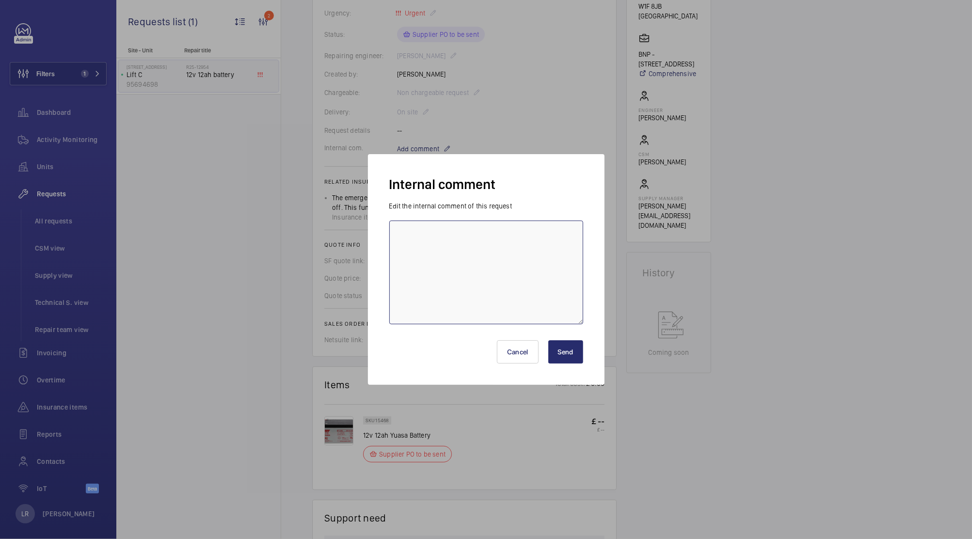
click at [438, 242] on textarea at bounding box center [486, 273] width 194 height 104
type textarea "Ordered LR"
click at [567, 358] on button "Send" at bounding box center [565, 351] width 35 height 23
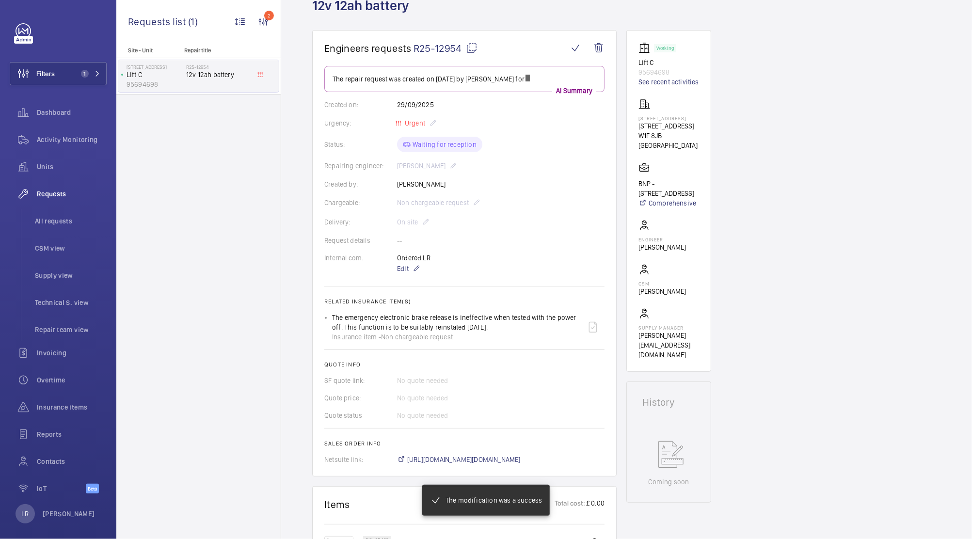
scroll to position [0, 0]
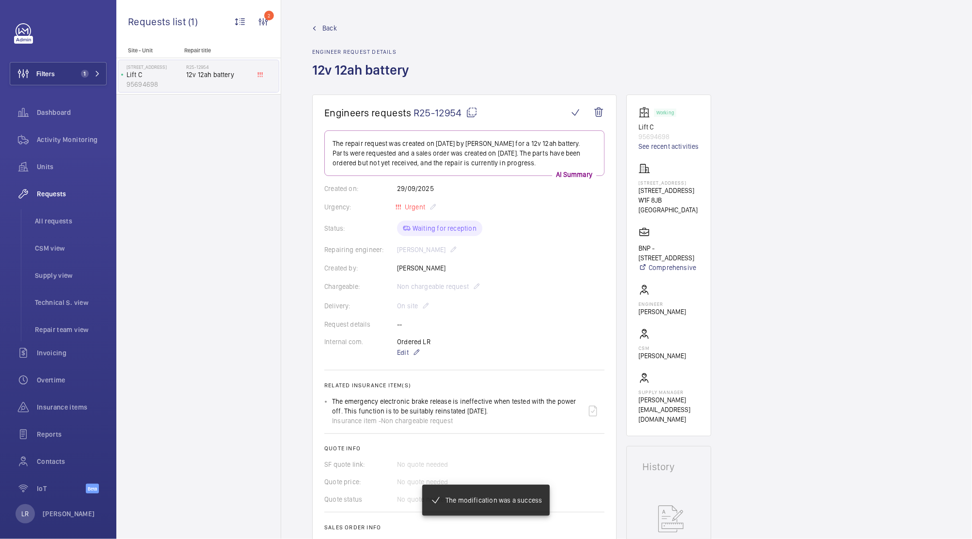
click at [321, 21] on wm-front-admin-header "Back Engineer request details 12v 12ah battery" at bounding box center [626, 47] width 691 height 95
click at [322, 26] on span "Back" at bounding box center [329, 28] width 15 height 10
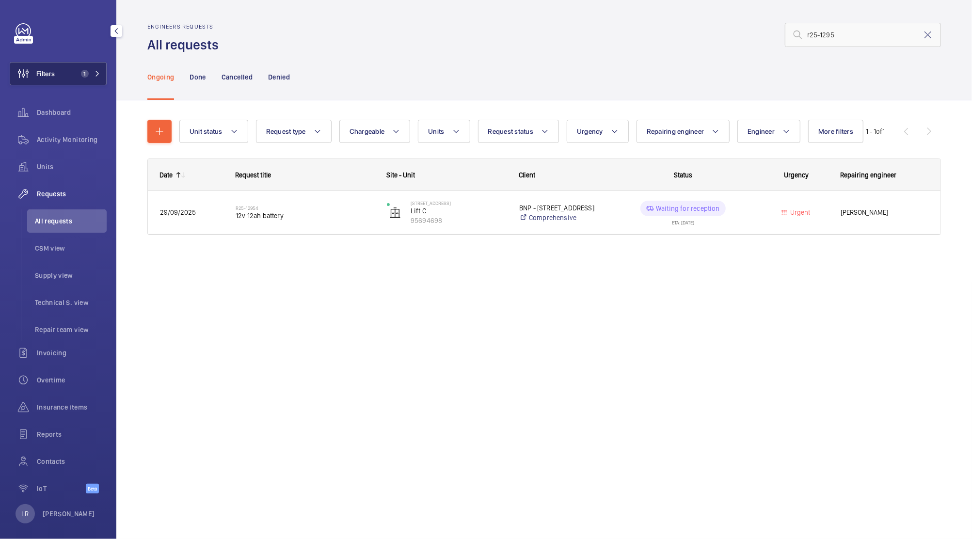
click at [69, 77] on button "Filters 1" at bounding box center [58, 73] width 97 height 23
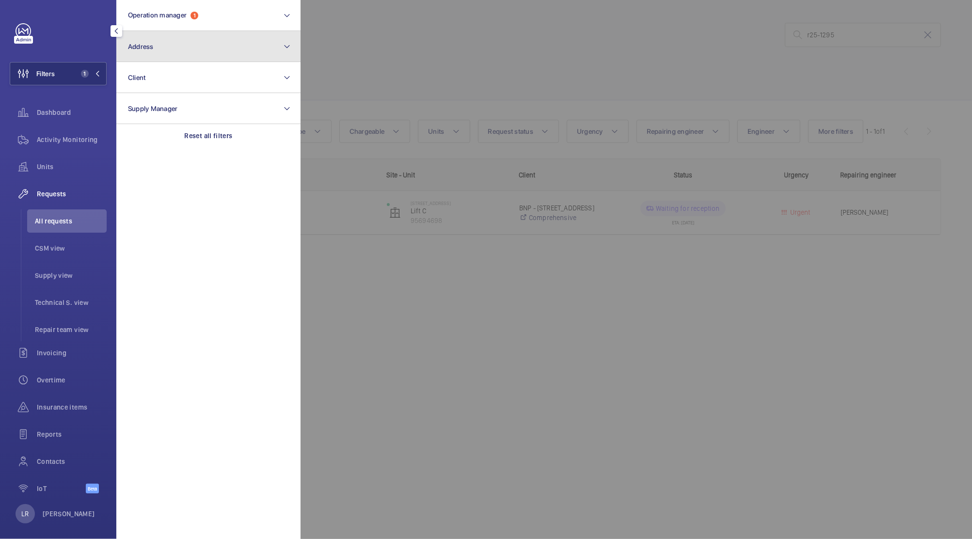
click at [147, 51] on button "Address" at bounding box center [208, 46] width 184 height 31
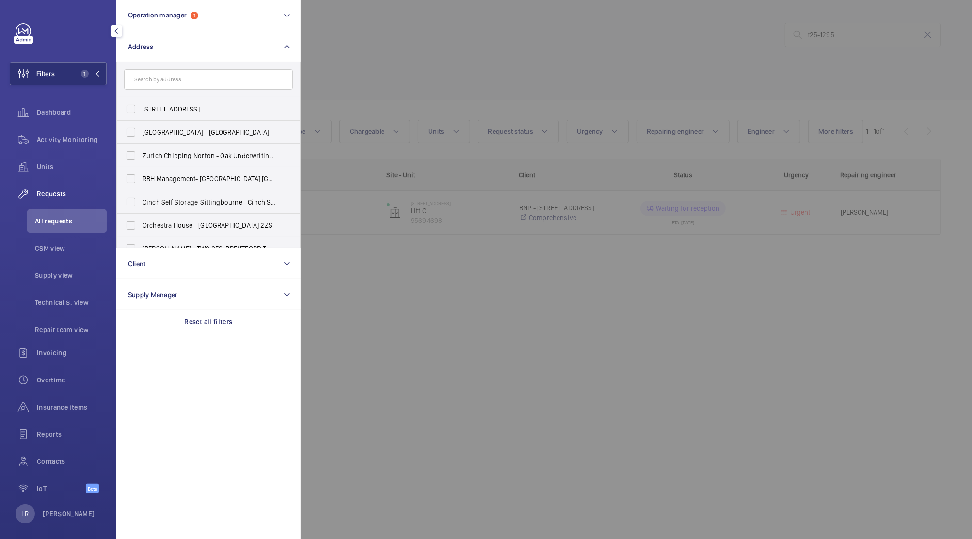
click at [167, 78] on input "text" at bounding box center [208, 79] width 169 height 20
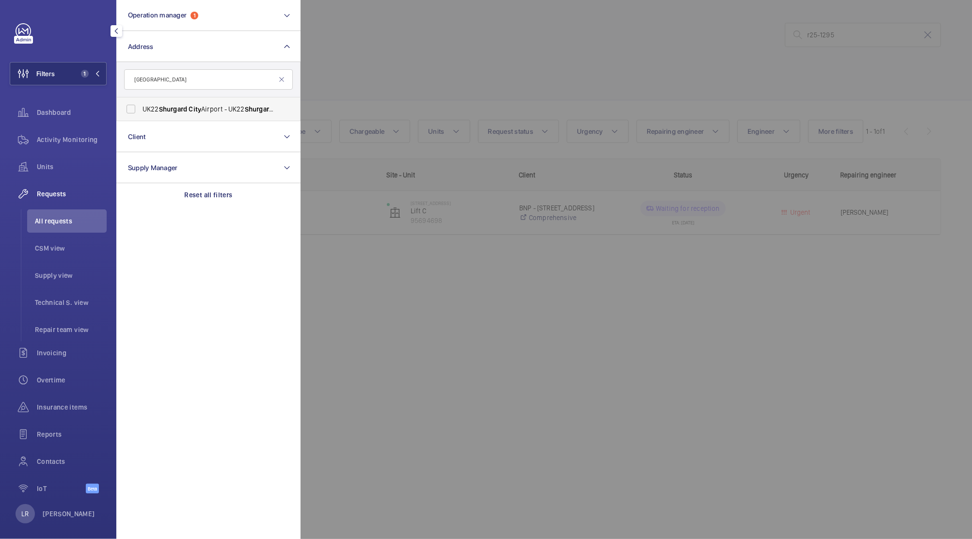
type input "[GEOGRAPHIC_DATA]"
click at [223, 116] on label "UK22 [GEOGRAPHIC_DATA] - [GEOGRAPHIC_DATA] [GEOGRAPHIC_DATA] - [STREET_ADDRESS]" at bounding box center [201, 108] width 169 height 23
click at [141, 116] on input "UK22 [GEOGRAPHIC_DATA] - [GEOGRAPHIC_DATA] [GEOGRAPHIC_DATA] - [STREET_ADDRESS]" at bounding box center [130, 108] width 19 height 19
checkbox input "true"
click at [491, 52] on div at bounding box center [787, 269] width 972 height 539
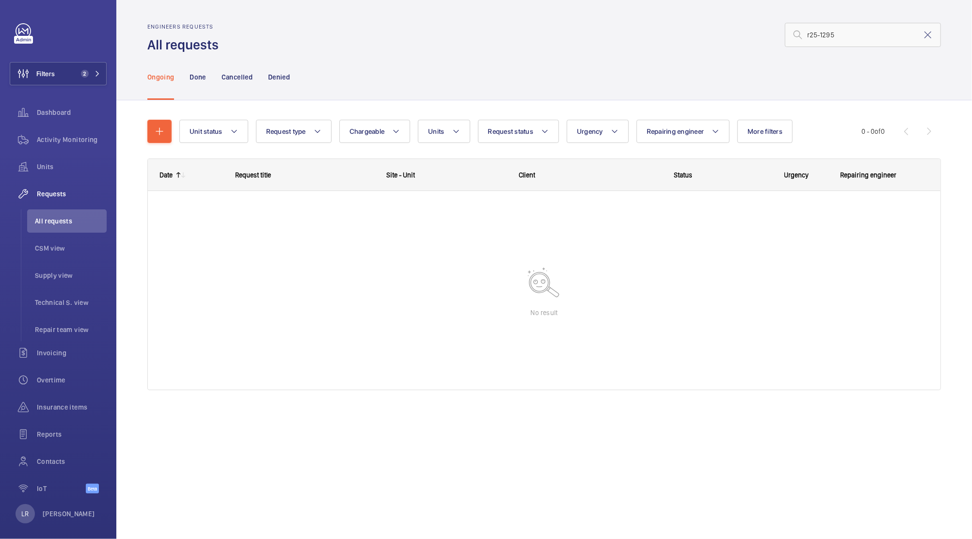
click at [923, 39] on mat-icon at bounding box center [928, 35] width 12 height 12
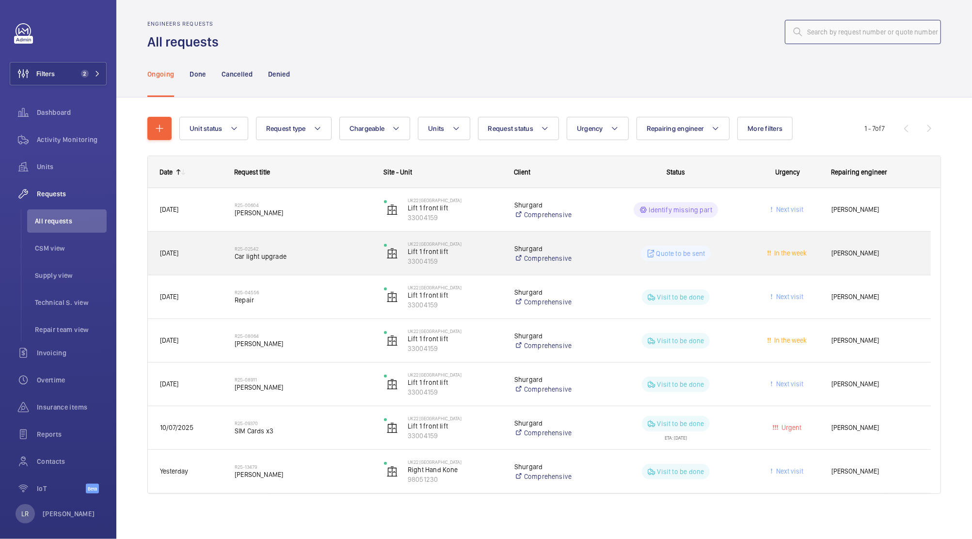
scroll to position [4, 0]
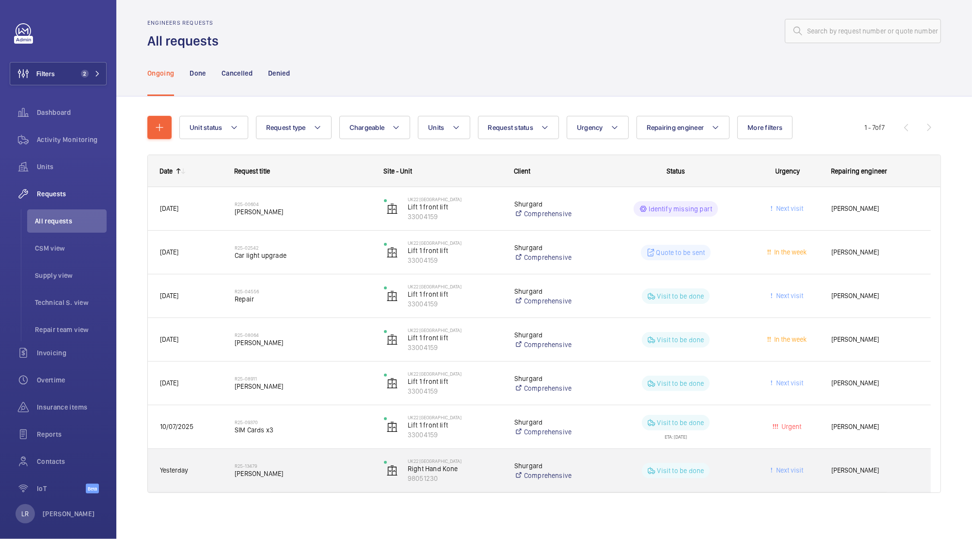
click at [362, 471] on span "[PERSON_NAME]" at bounding box center [303, 474] width 137 height 10
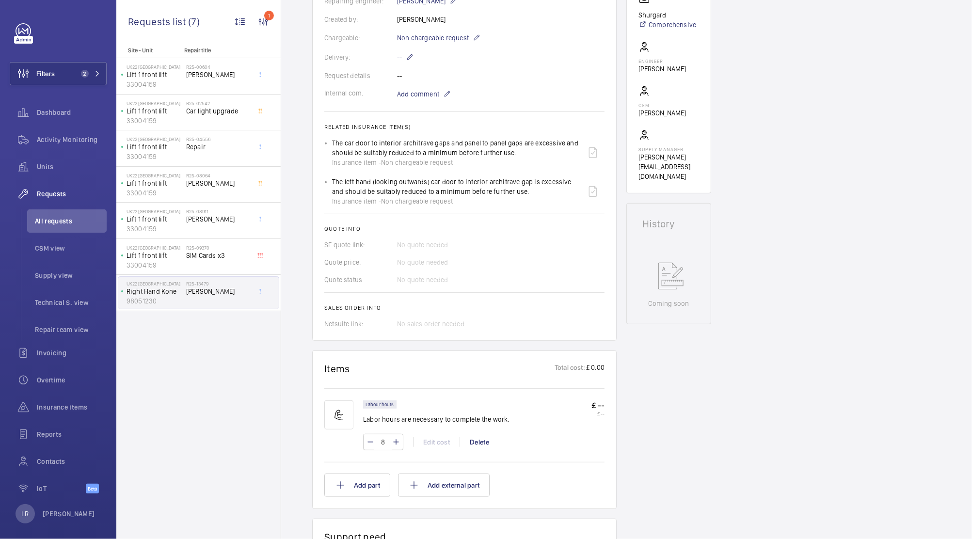
scroll to position [64, 0]
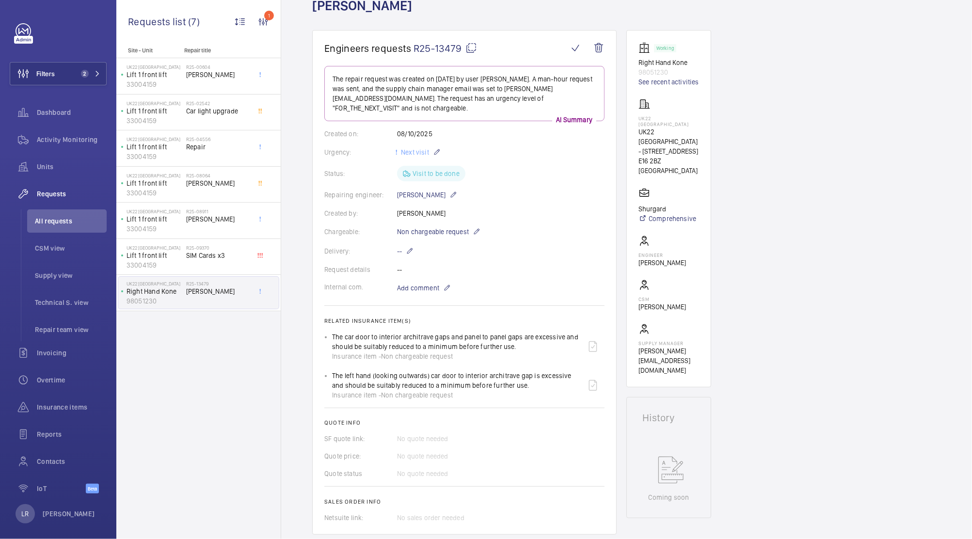
click at [475, 44] on mat-icon at bounding box center [471, 48] width 12 height 12
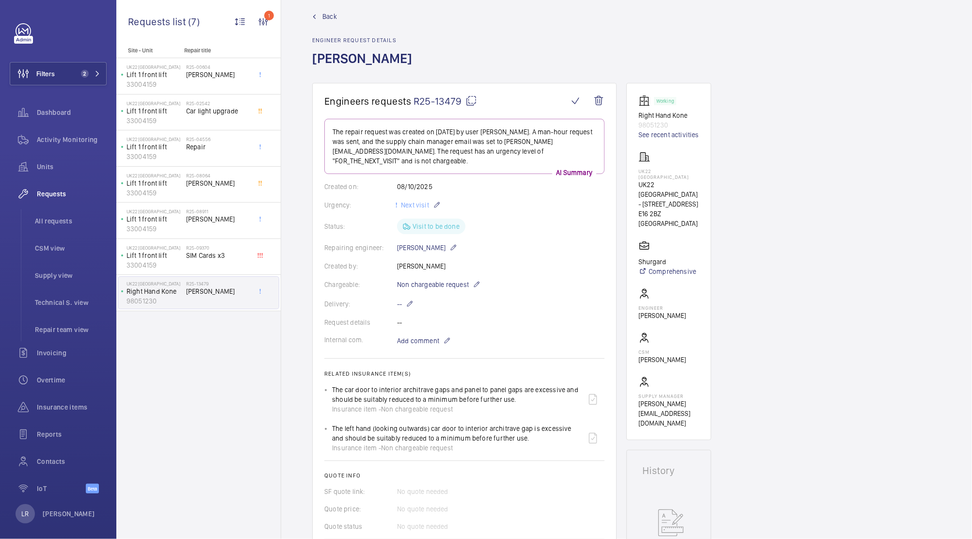
scroll to position [0, 0]
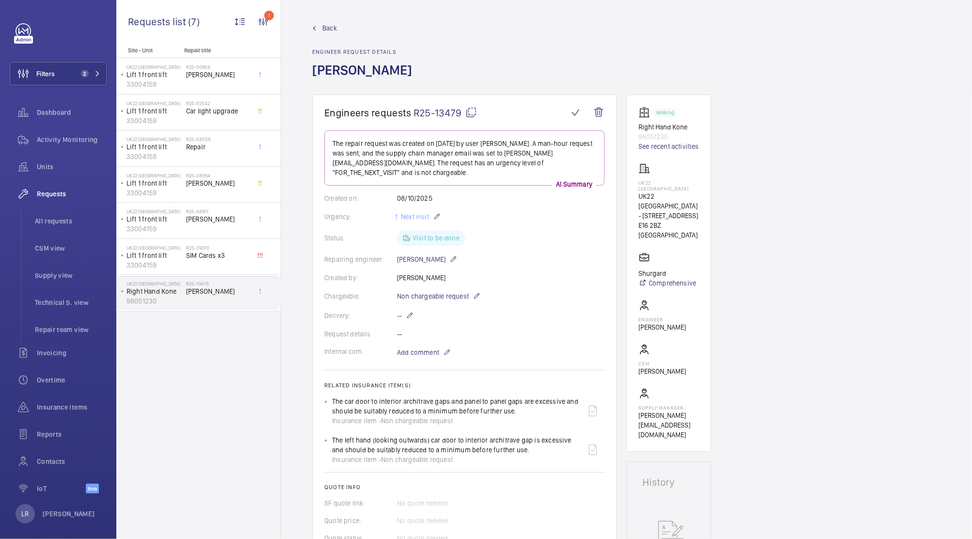
click at [316, 24] on link "Back" at bounding box center [365, 28] width 106 height 10
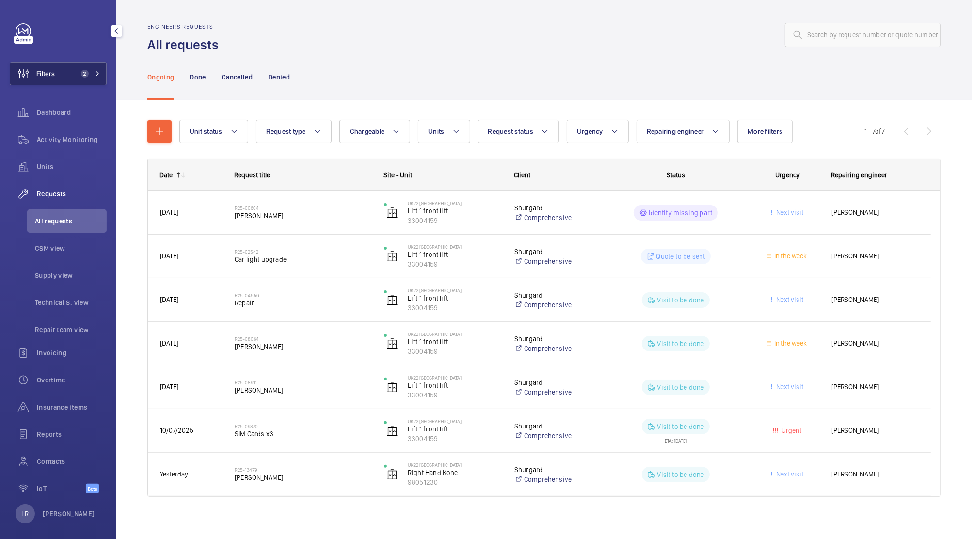
click at [78, 66] on button "Filters 2" at bounding box center [58, 73] width 97 height 23
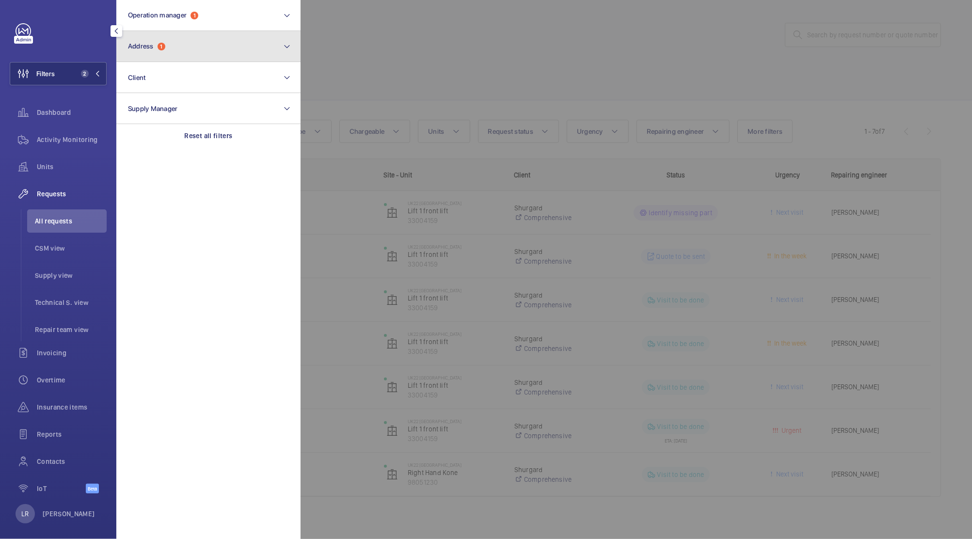
click at [162, 50] on button "Address 1" at bounding box center [208, 46] width 184 height 31
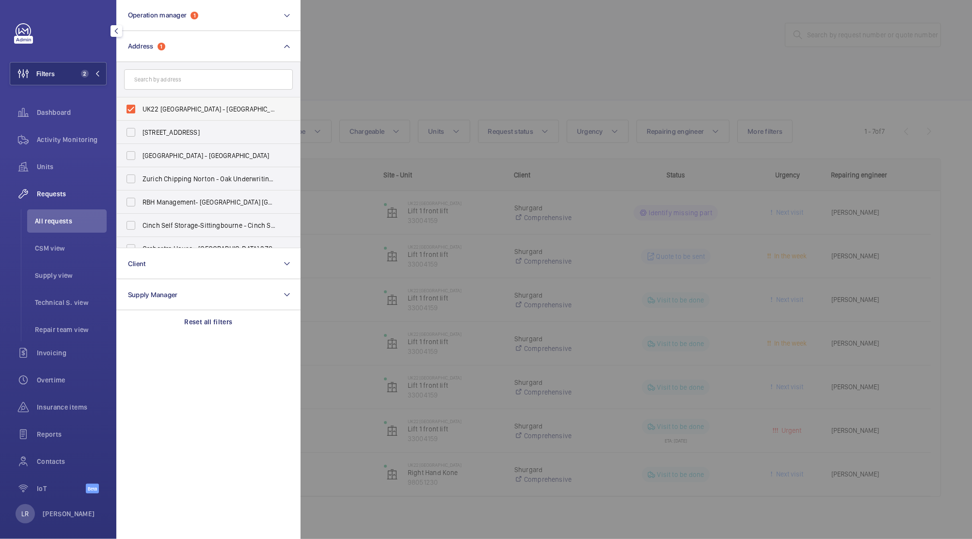
click at [187, 106] on span "UK22 [GEOGRAPHIC_DATA] - [GEOGRAPHIC_DATA] [GEOGRAPHIC_DATA] - [STREET_ADDRESS]" at bounding box center [209, 109] width 133 height 10
click at [141, 106] on input "UK22 [GEOGRAPHIC_DATA] - [GEOGRAPHIC_DATA] [GEOGRAPHIC_DATA] - [STREET_ADDRESS]" at bounding box center [130, 108] width 19 height 19
checkbox input "false"
click at [259, 73] on input "text" at bounding box center [208, 79] width 169 height 20
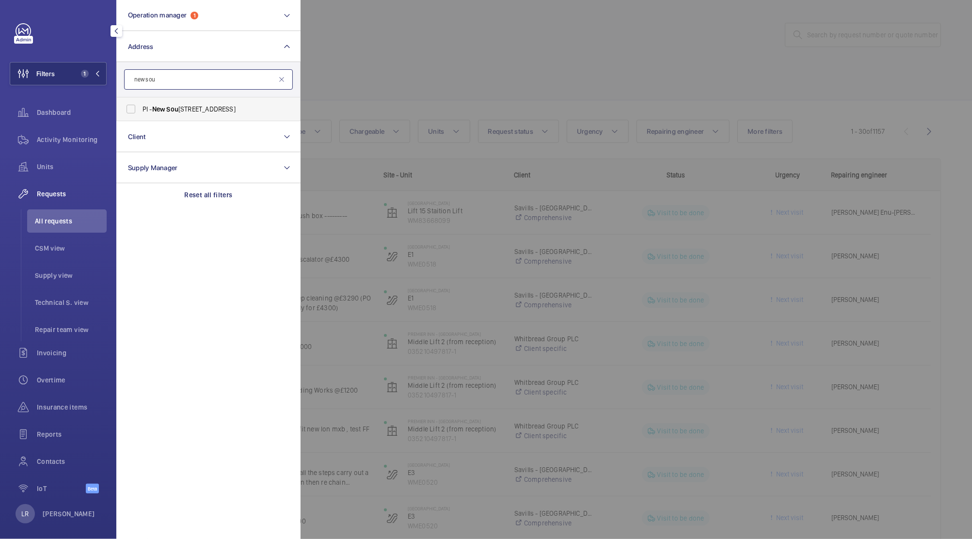
type input "new sou"
click at [267, 110] on span "PI - [STREET_ADDRESS]" at bounding box center [209, 109] width 133 height 10
click at [141, 110] on input "PI - [STREET_ADDRESS]" at bounding box center [130, 108] width 19 height 19
checkbox input "true"
click at [379, 83] on div at bounding box center [787, 269] width 972 height 539
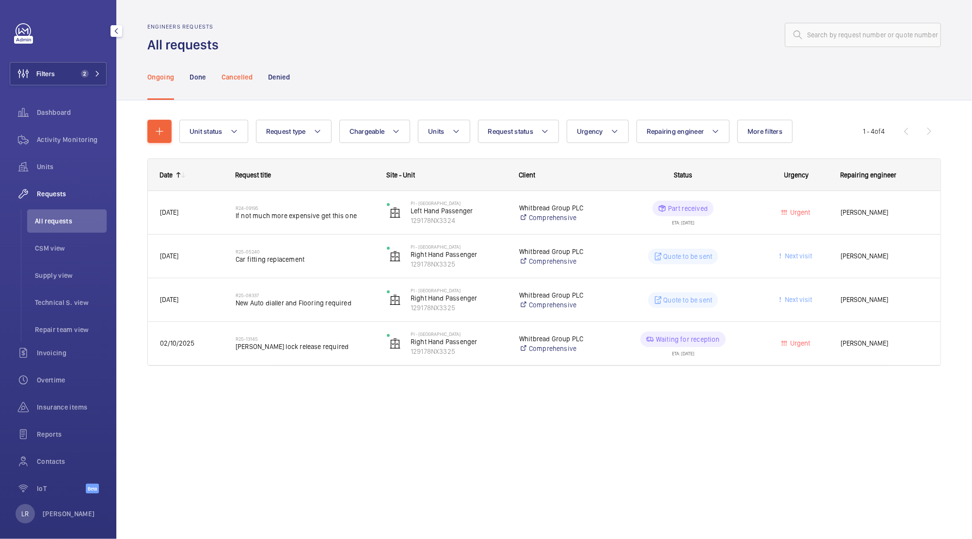
click at [225, 74] on p "Cancelled" at bounding box center [237, 77] width 31 height 10
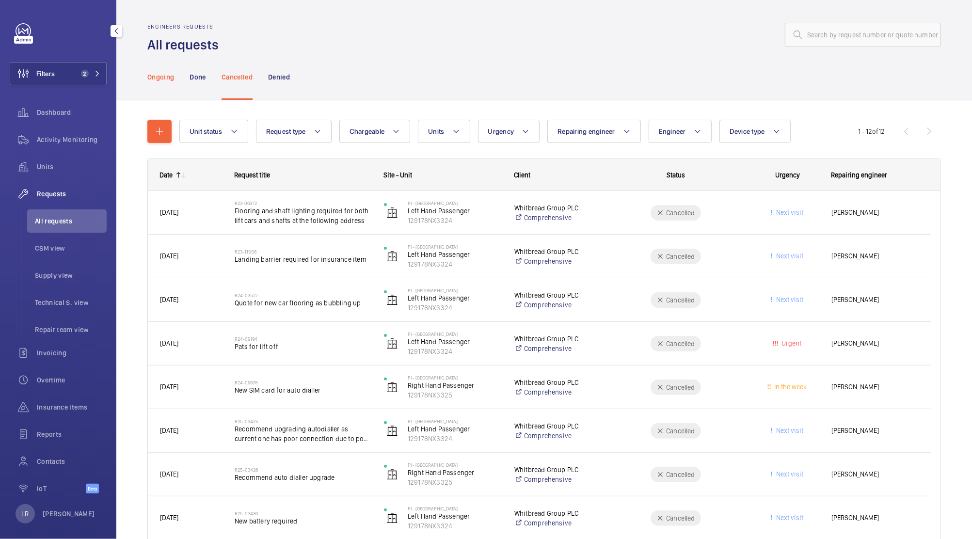
click at [159, 76] on p "Ongoing" at bounding box center [160, 77] width 27 height 10
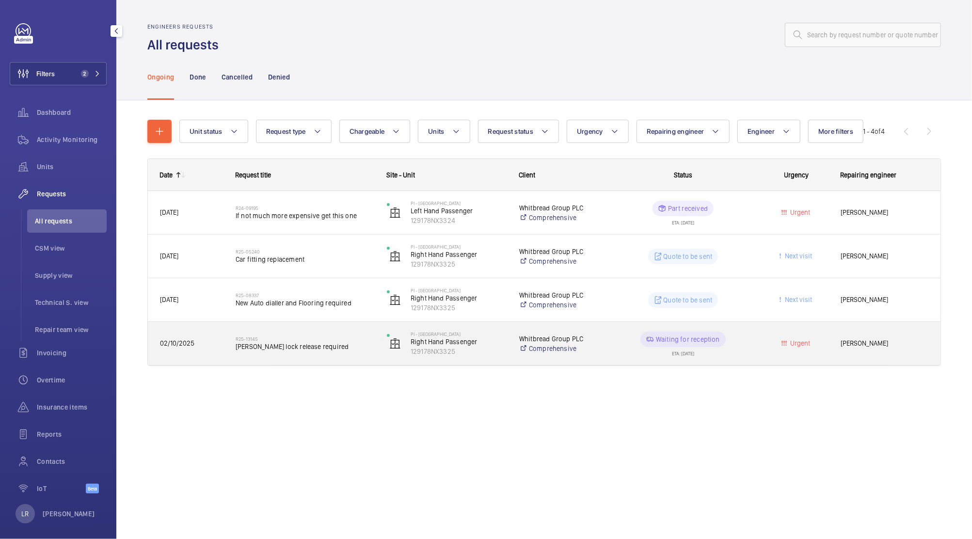
click at [347, 339] on h2 "R25-13145" at bounding box center [305, 339] width 139 height 6
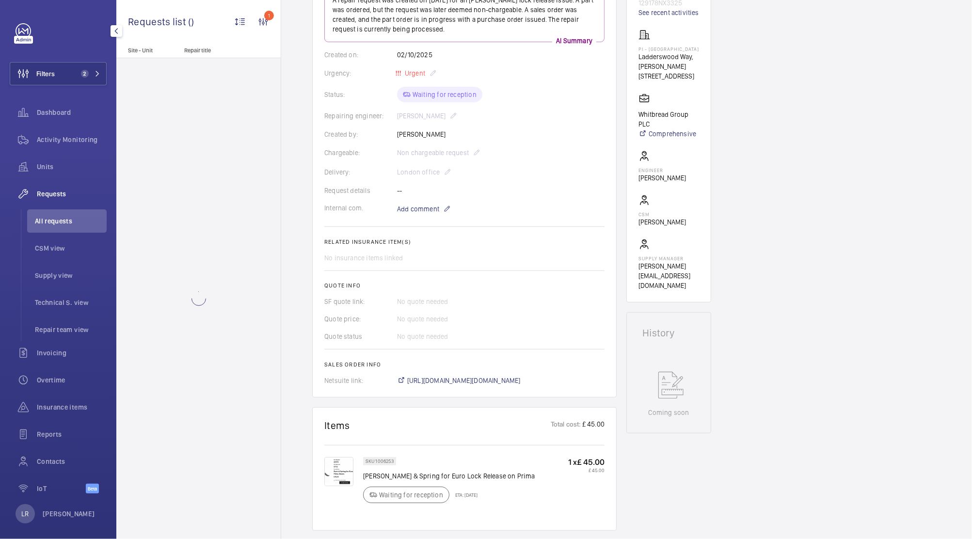
scroll to position [258, 0]
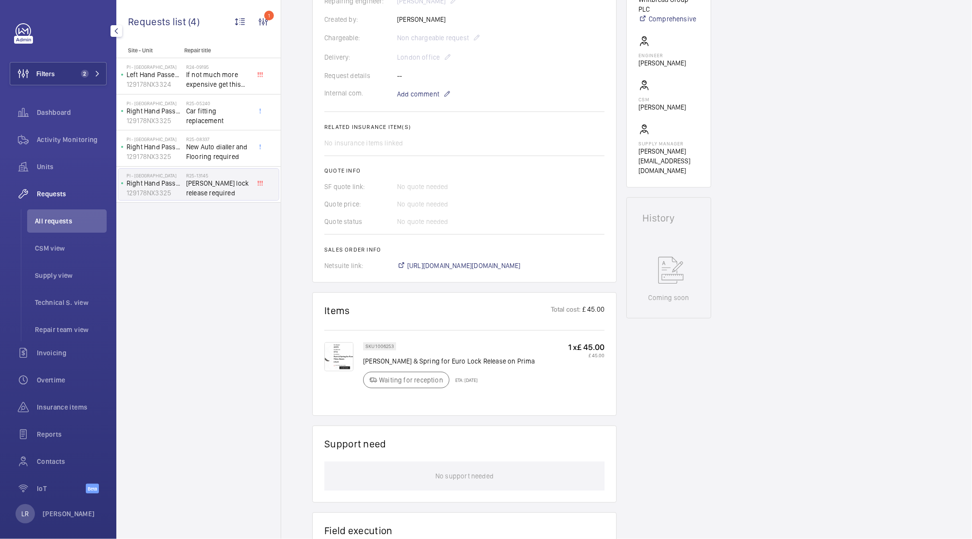
click at [345, 354] on img at bounding box center [338, 356] width 29 height 29
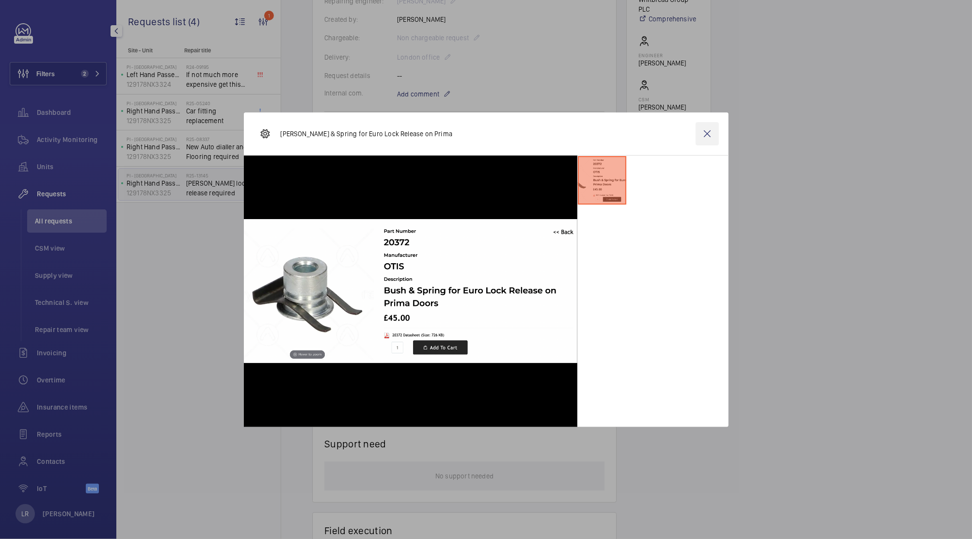
click at [714, 129] on wm-front-icon-button at bounding box center [707, 133] width 23 height 23
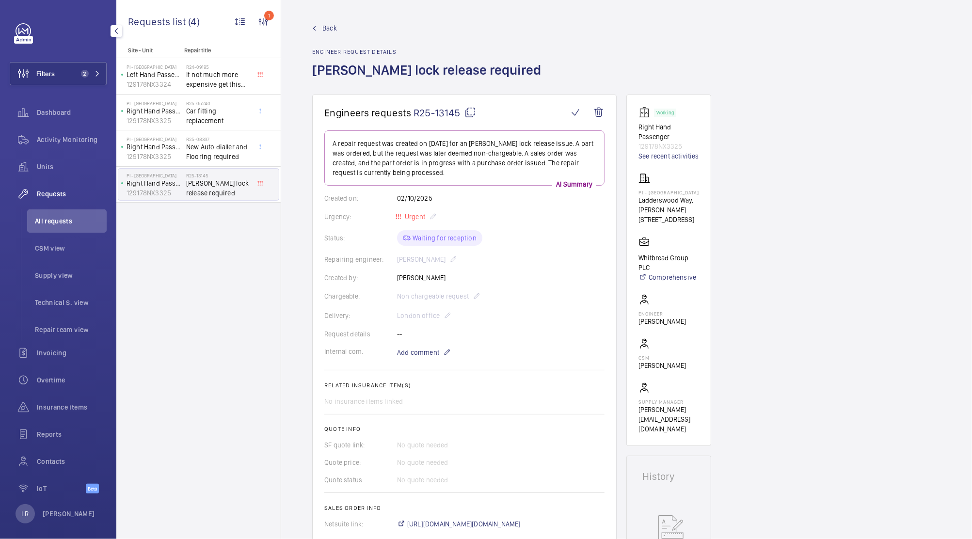
click at [464, 114] on mat-icon at bounding box center [470, 113] width 12 height 12
click at [336, 23] on span "Back" at bounding box center [329, 28] width 15 height 10
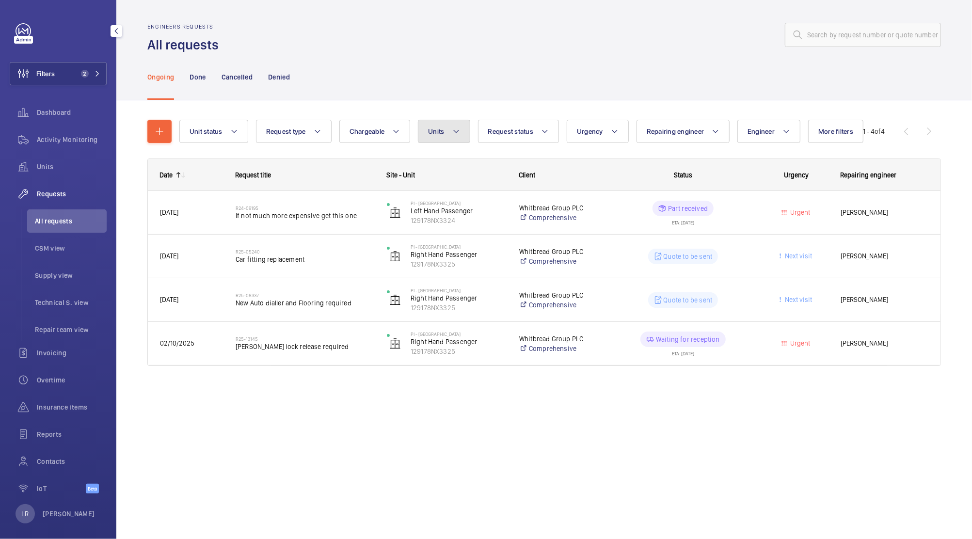
click at [437, 134] on span "Units" at bounding box center [436, 131] width 16 height 8
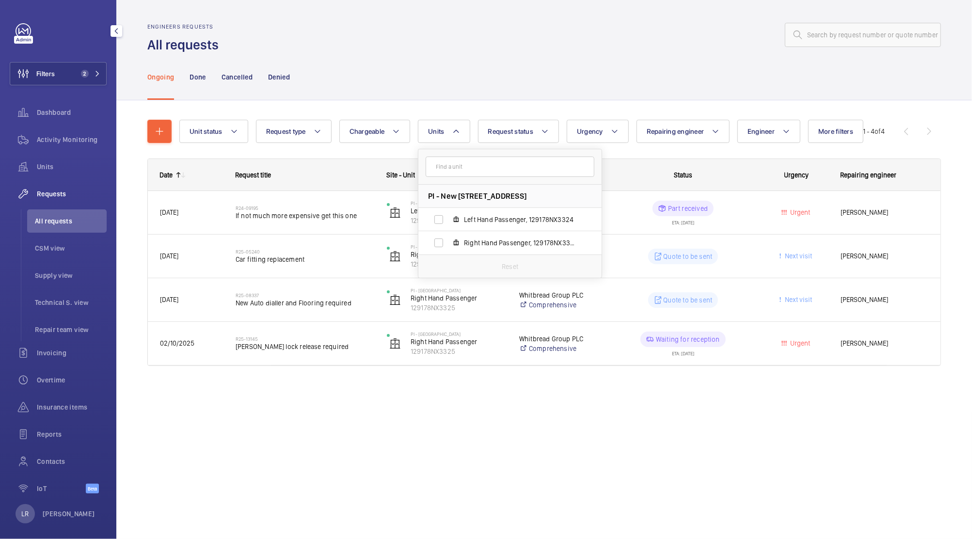
drag, startPoint x: 470, startPoint y: 225, endPoint x: 475, endPoint y: 198, distance: 27.1
click at [470, 224] on label "Left Hand Passenger, 129178NX3324" at bounding box center [502, 219] width 168 height 23
click at [448, 224] on input "Left Hand Passenger, 129178NX3324" at bounding box center [438, 219] width 19 height 19
checkbox input "true"
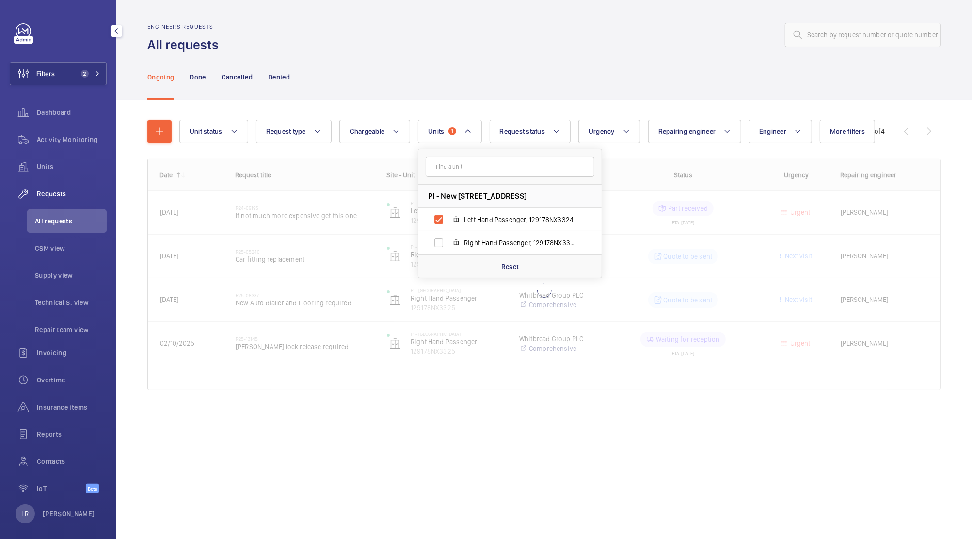
click at [473, 47] on div "Engineers requests All requests" at bounding box center [544, 38] width 794 height 31
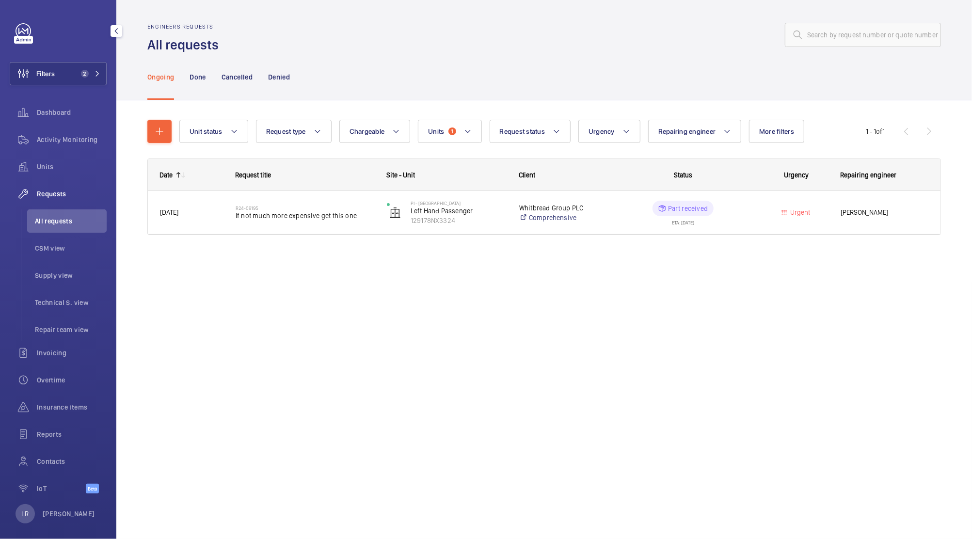
click at [329, 207] on h2 "R24-09195" at bounding box center [305, 208] width 139 height 6
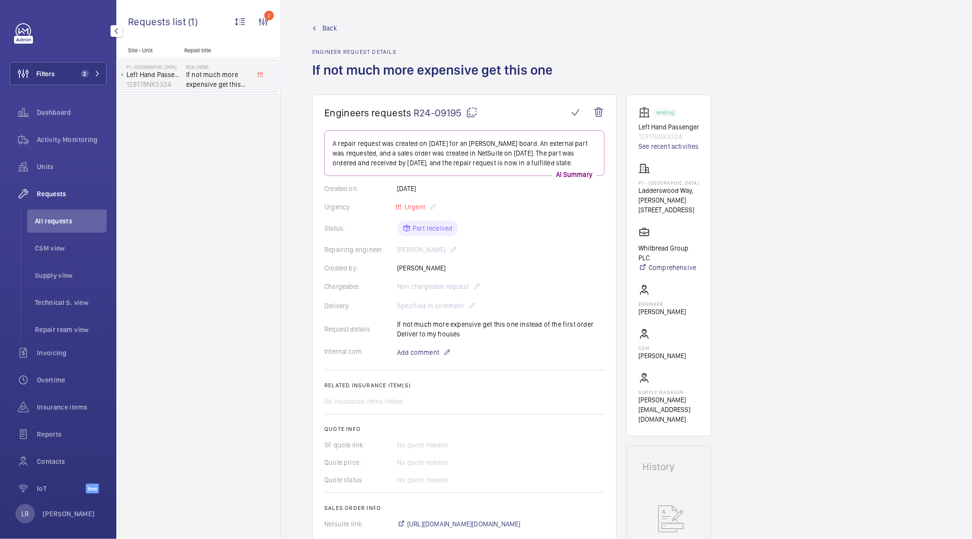
click at [334, 26] on span "Back" at bounding box center [329, 28] width 15 height 10
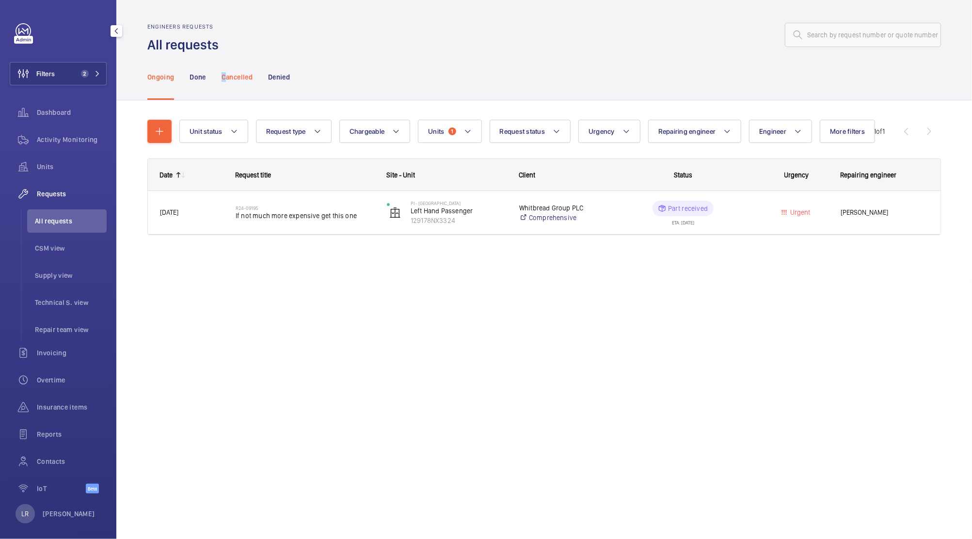
click at [224, 80] on p "Cancelled" at bounding box center [237, 77] width 31 height 10
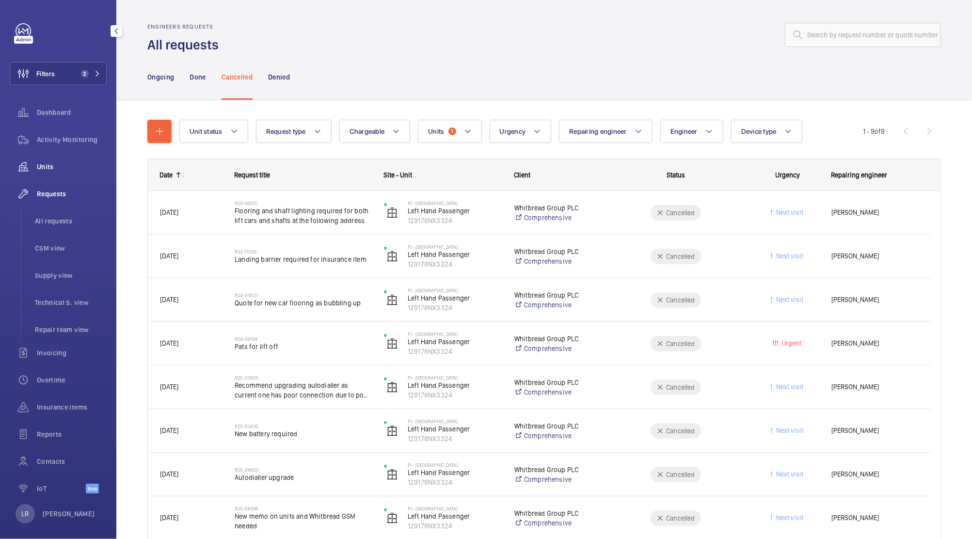
click at [58, 155] on div "Units" at bounding box center [58, 166] width 97 height 23
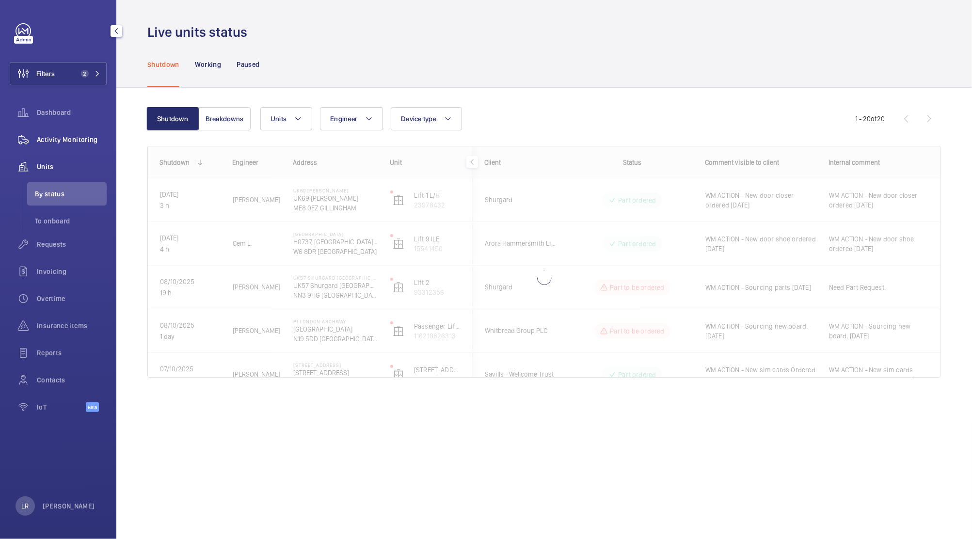
click at [51, 139] on span "Activity Monitoring" at bounding box center [72, 140] width 70 height 10
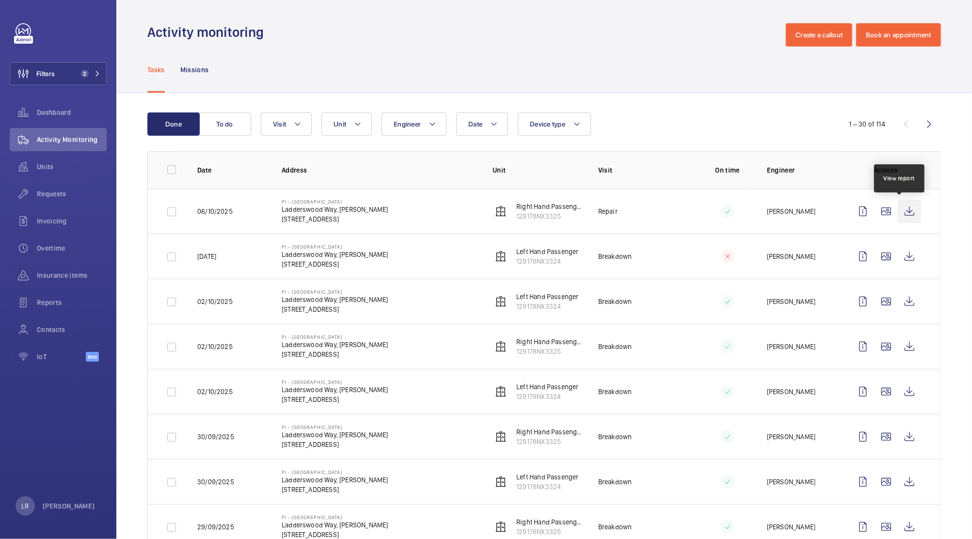
click at [901, 215] on wm-front-icon-button at bounding box center [909, 211] width 23 height 23
click at [346, 117] on button "Unit" at bounding box center [346, 123] width 50 height 23
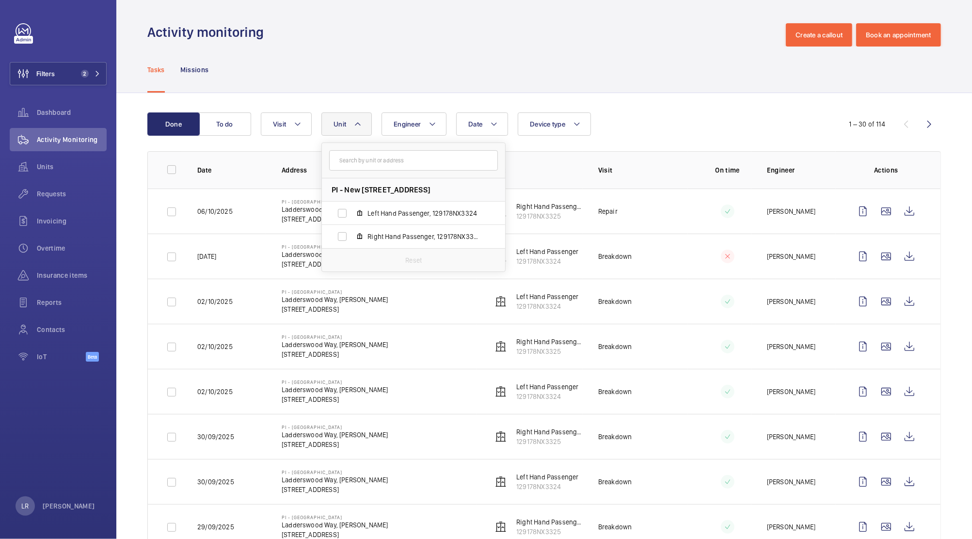
drag, startPoint x: 411, startPoint y: 209, endPoint x: 411, endPoint y: 193, distance: 16.0
click at [412, 208] on span "Left Hand Passenger, 129178NX3324" at bounding box center [423, 213] width 112 height 10
click at [352, 208] on input "Left Hand Passenger, 129178NX3324" at bounding box center [342, 213] width 19 height 19
checkbox input "true"
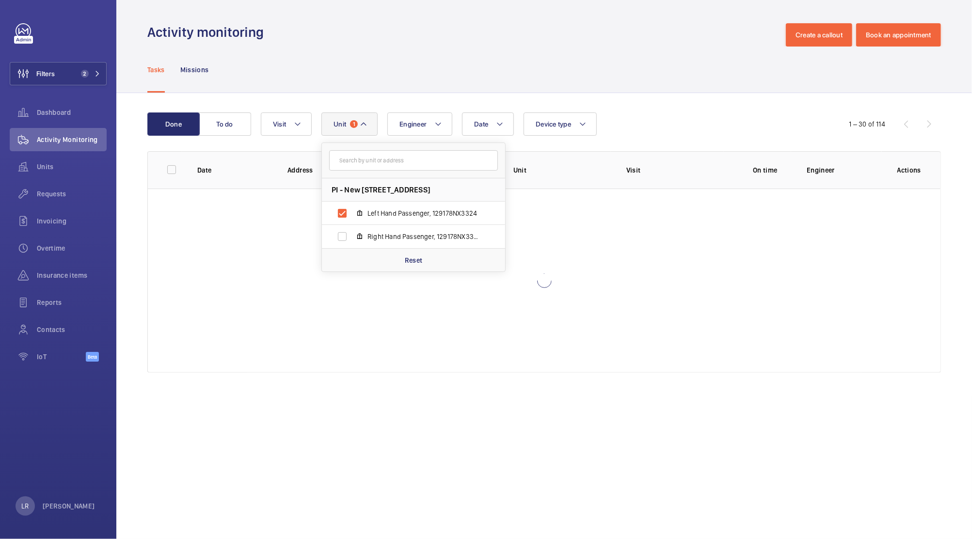
click at [457, 59] on div "Tasks Missions" at bounding box center [544, 70] width 794 height 46
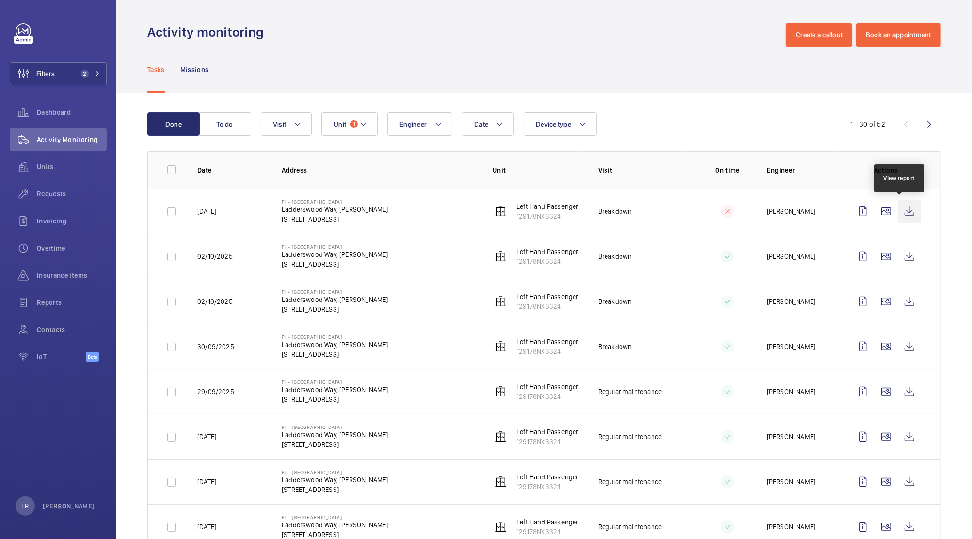
click at [901, 212] on wm-front-icon-button at bounding box center [909, 211] width 23 height 23
click at [881, 215] on wm-front-icon-button at bounding box center [886, 211] width 23 height 23
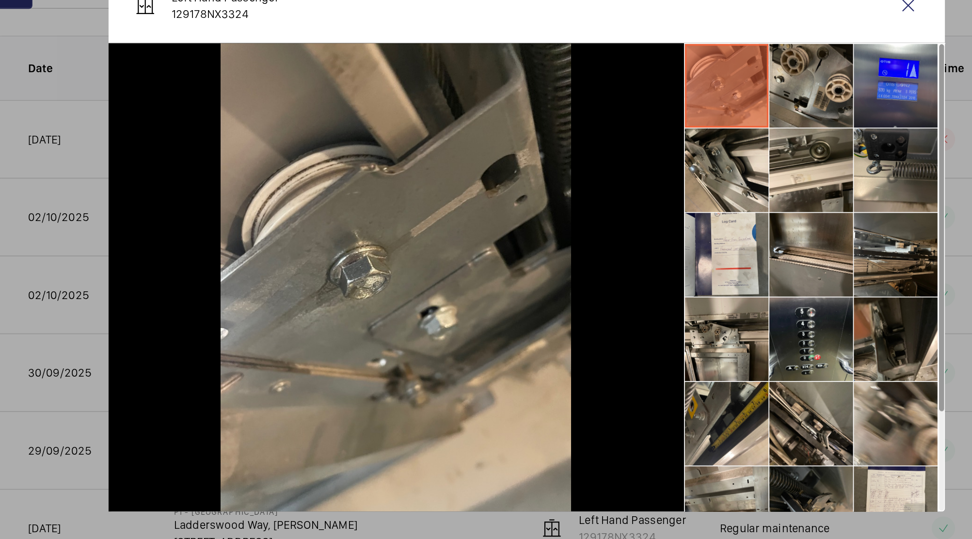
click at [660, 193] on li at bounding box center [651, 180] width 48 height 48
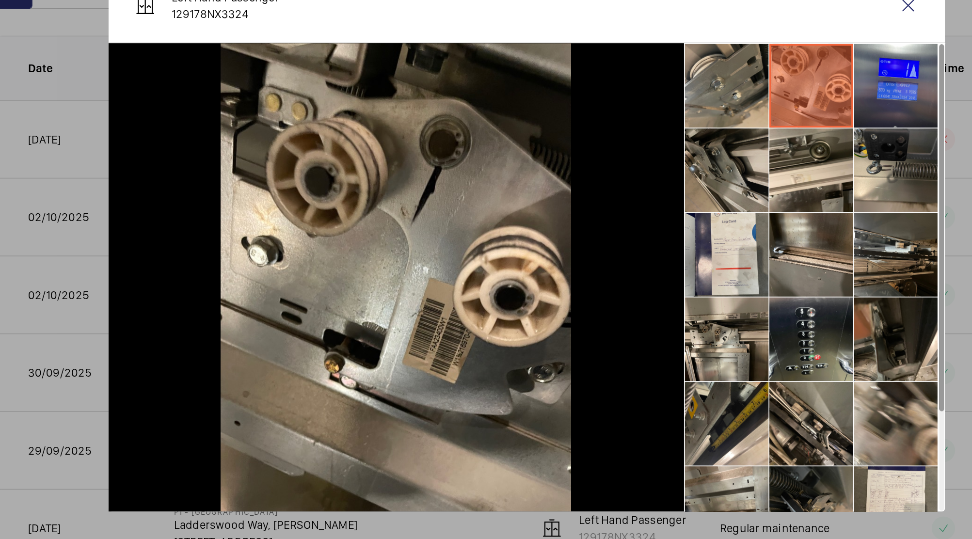
click at [619, 229] on li at bounding box center [602, 229] width 48 height 48
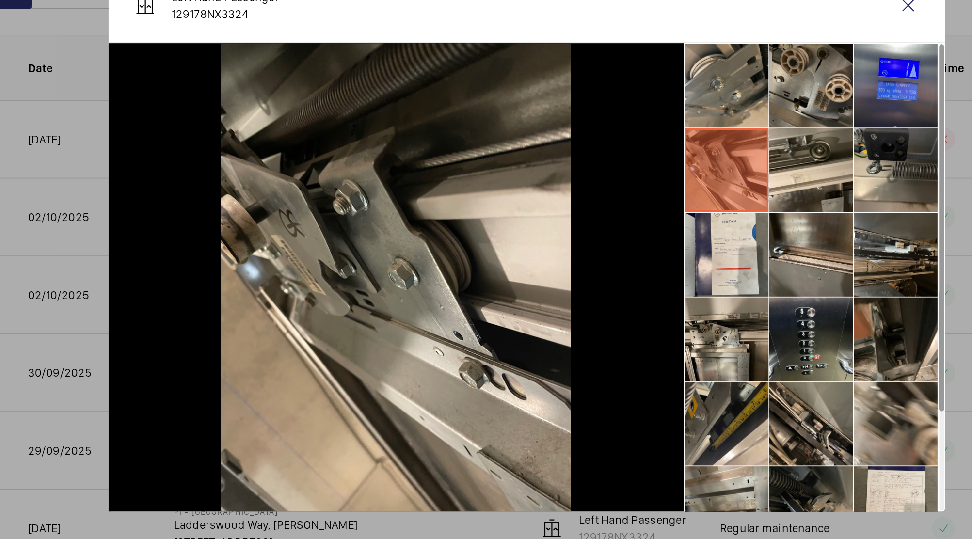
click at [654, 193] on li at bounding box center [651, 180] width 48 height 48
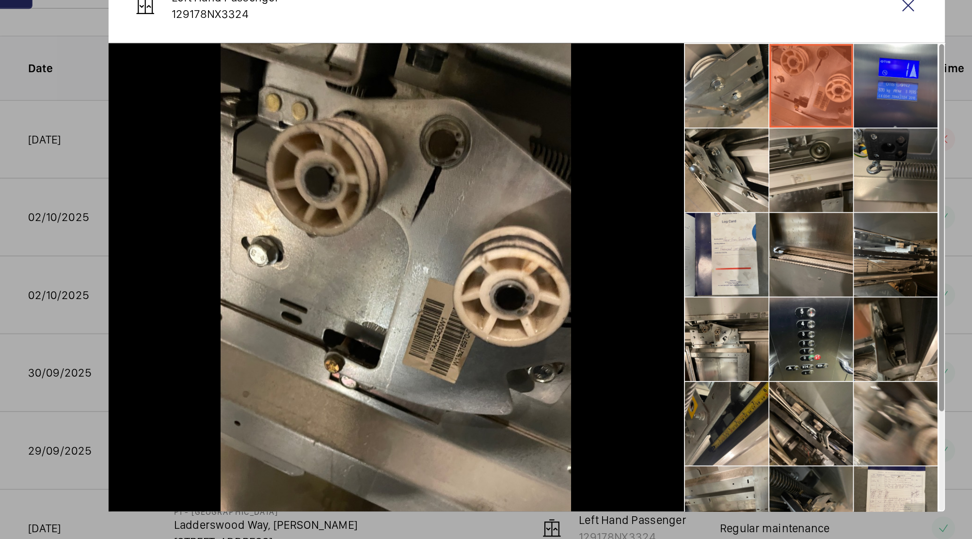
click at [664, 228] on li at bounding box center [651, 229] width 48 height 48
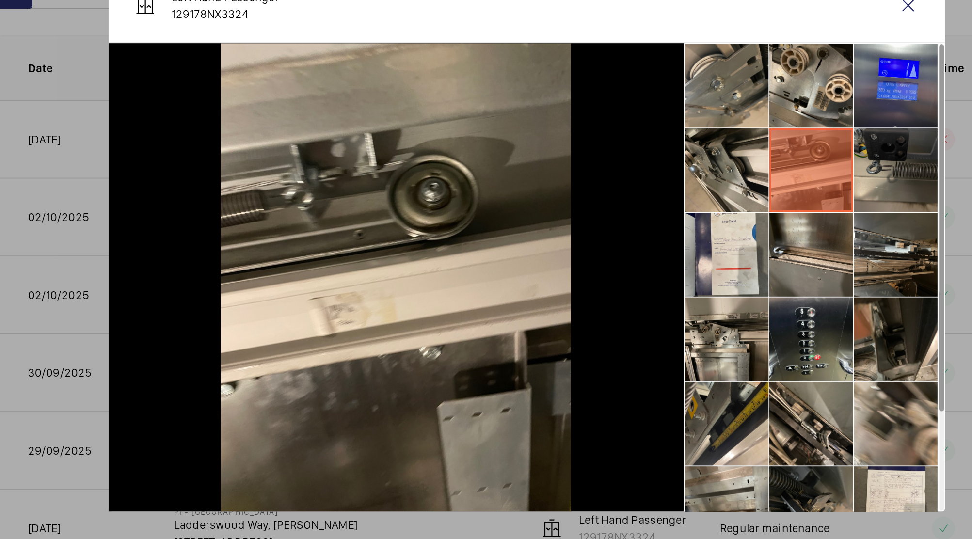
click at [702, 235] on li at bounding box center [700, 229] width 48 height 48
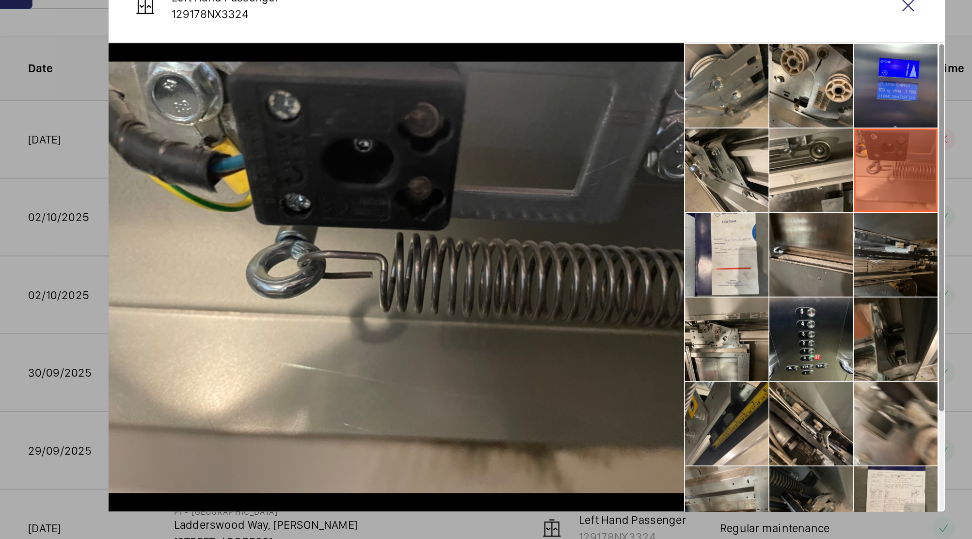
click at [677, 287] on li at bounding box center [700, 278] width 48 height 48
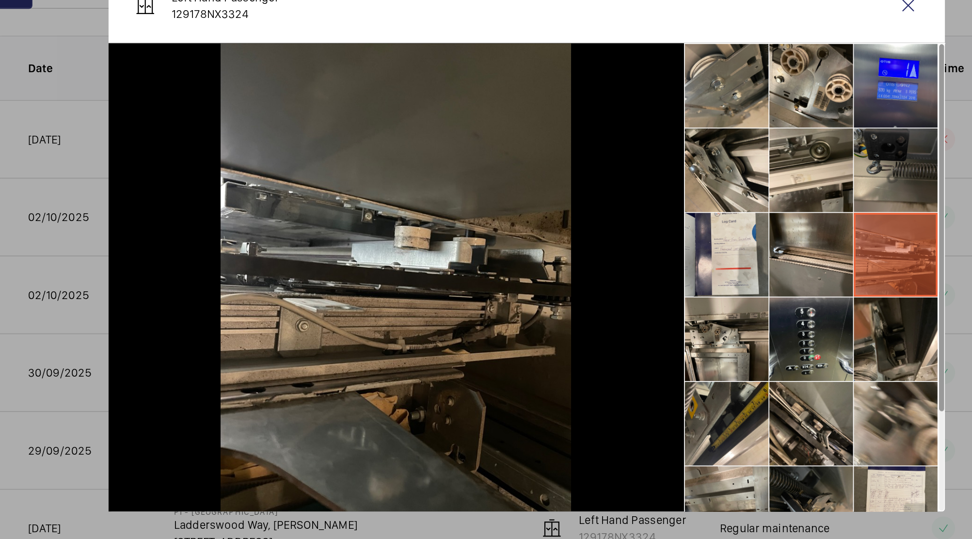
click at [699, 239] on li at bounding box center [700, 229] width 48 height 48
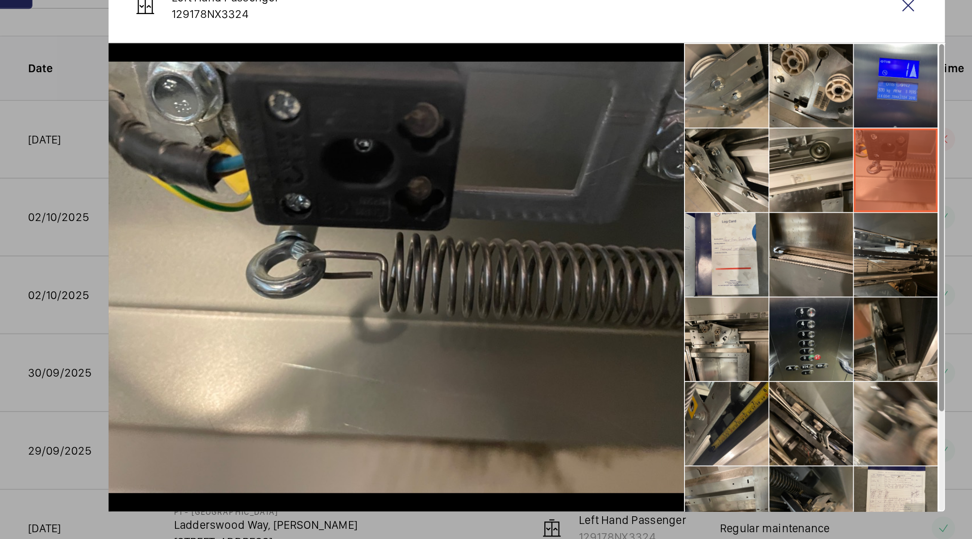
click at [645, 328] on li at bounding box center [651, 327] width 48 height 48
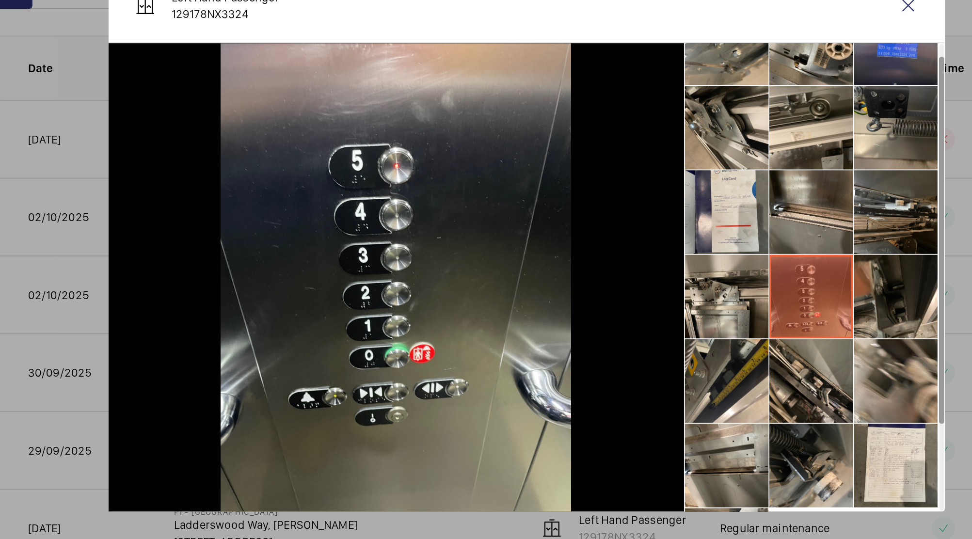
scroll to position [37, 0]
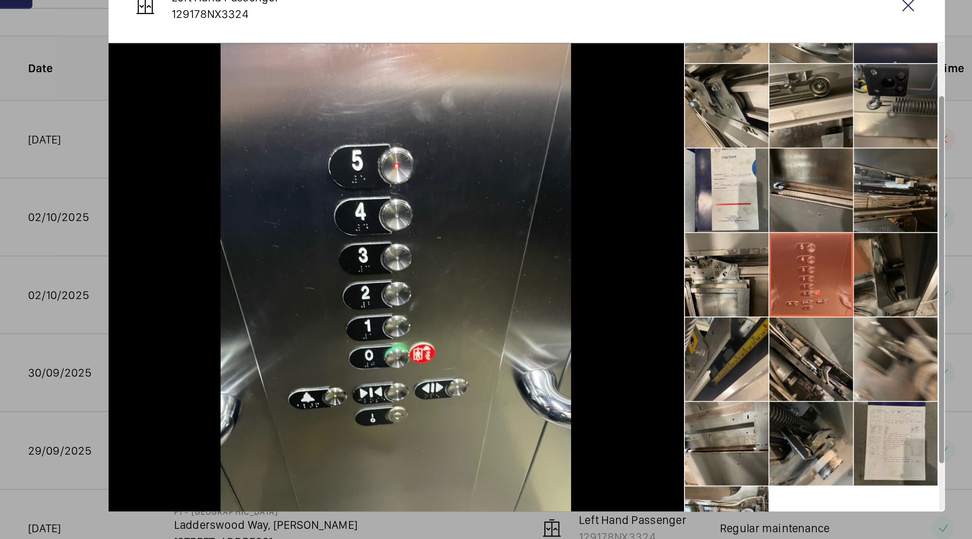
click at [713, 394] on li at bounding box center [700, 388] width 48 height 48
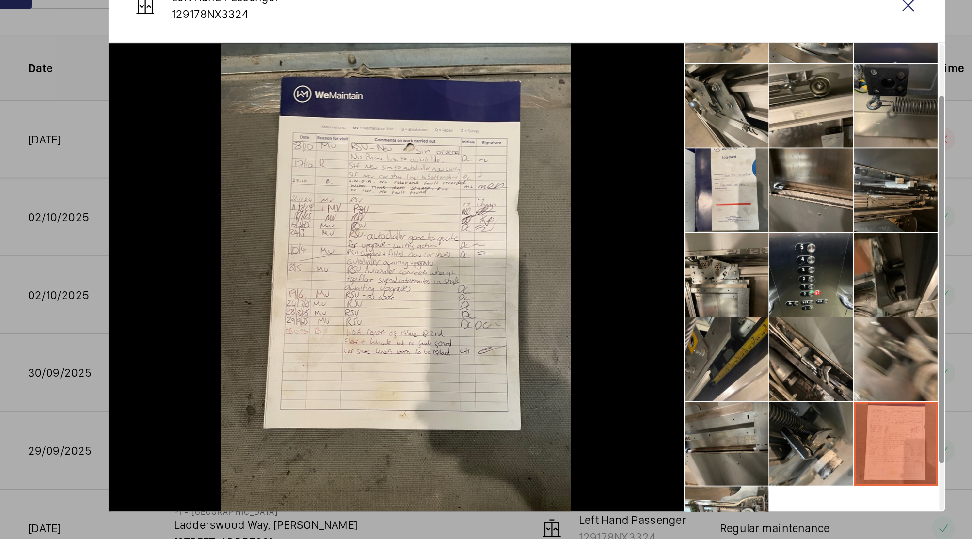
click at [611, 383] on li at bounding box center [602, 388] width 48 height 48
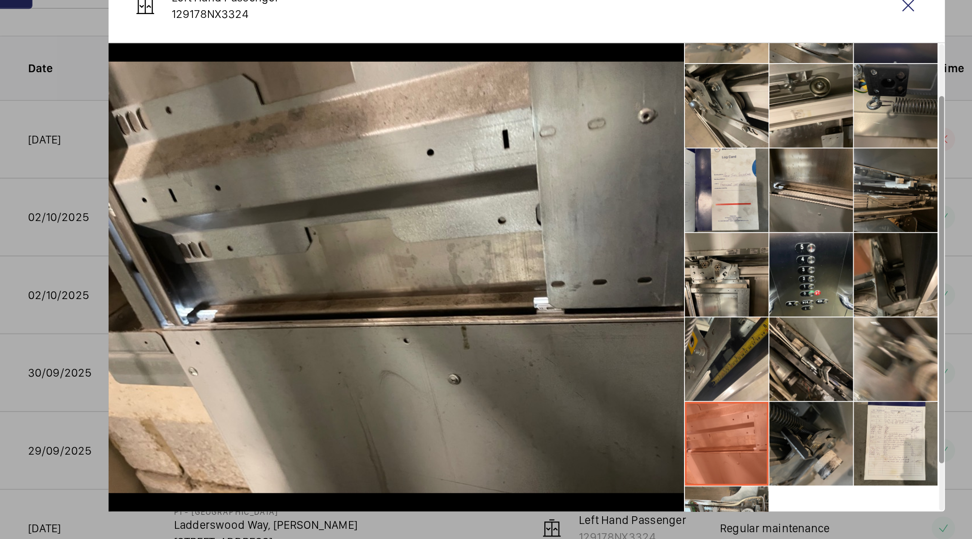
click at [650, 384] on li at bounding box center [651, 388] width 48 height 48
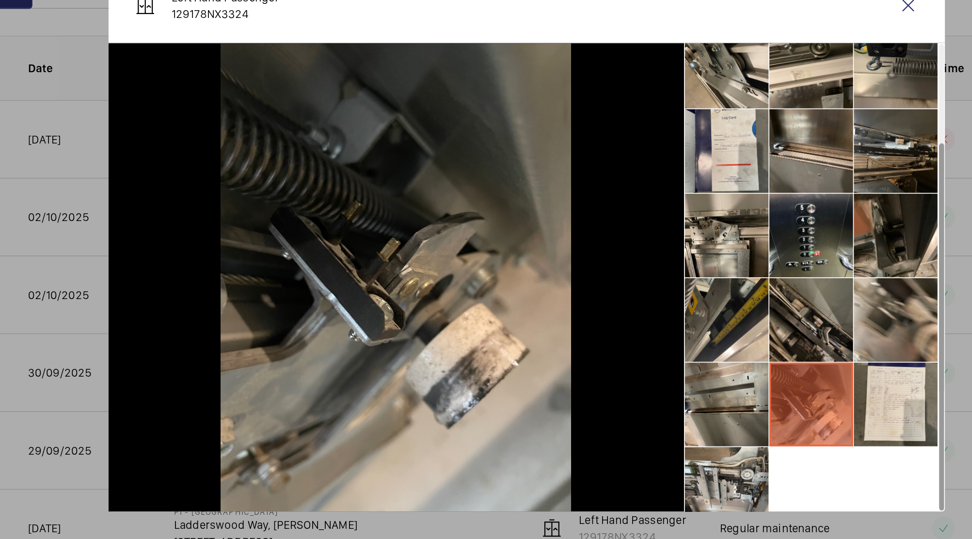
scroll to position [71, 0]
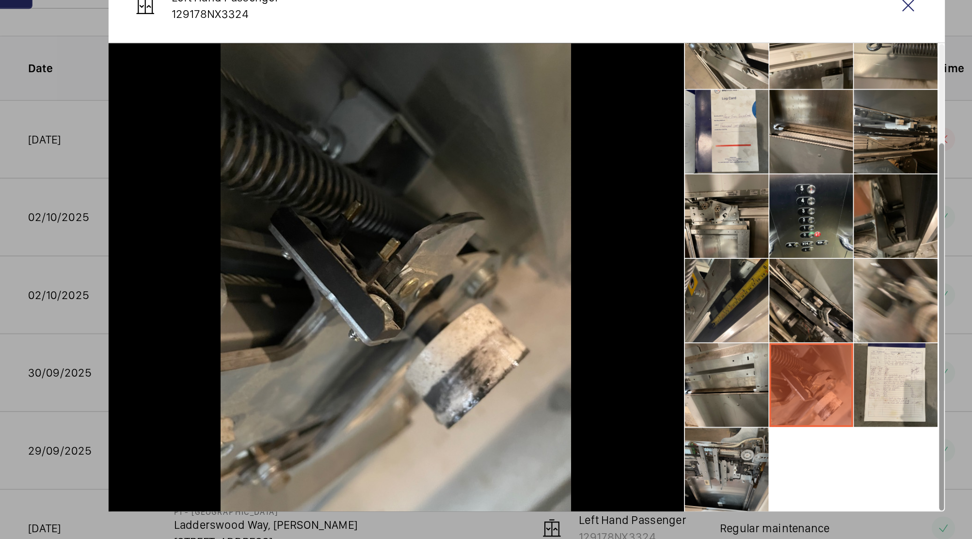
click at [611, 385] on li at bounding box center [602, 403] width 48 height 48
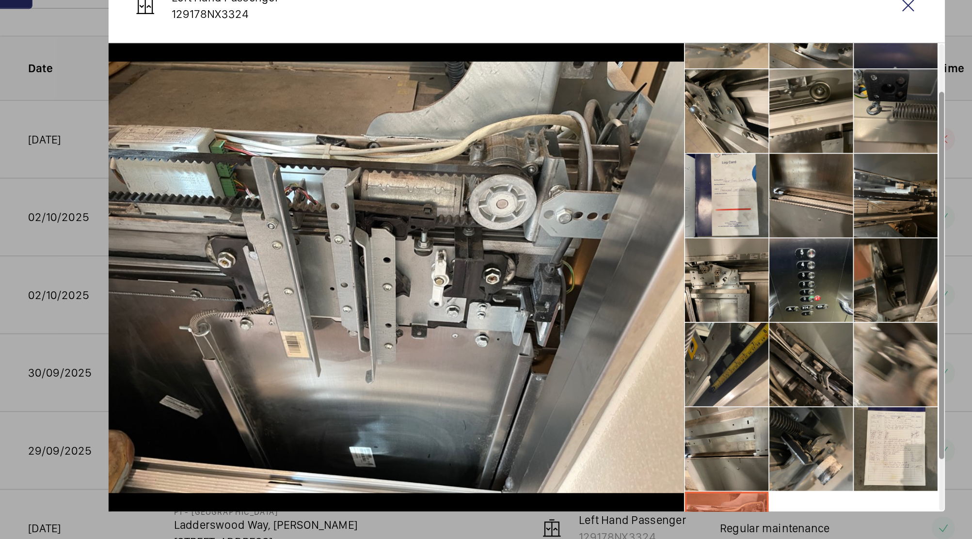
scroll to position [0, 0]
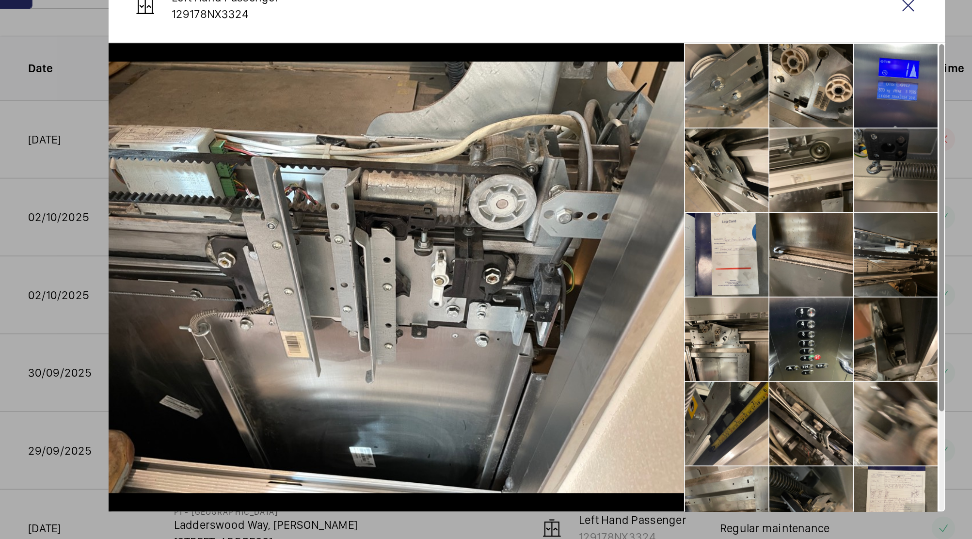
click at [698, 222] on li at bounding box center [700, 229] width 48 height 48
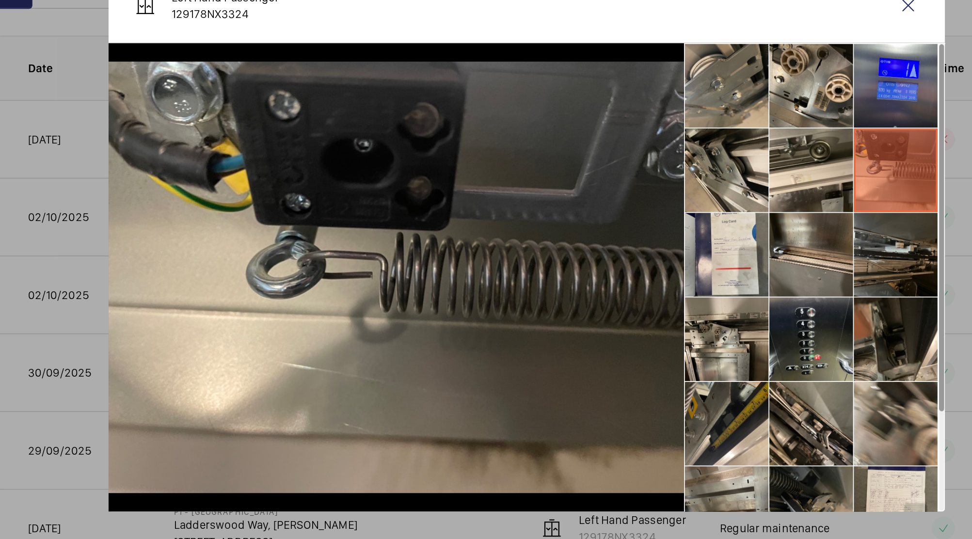
click at [695, 289] on li at bounding box center [700, 278] width 48 height 48
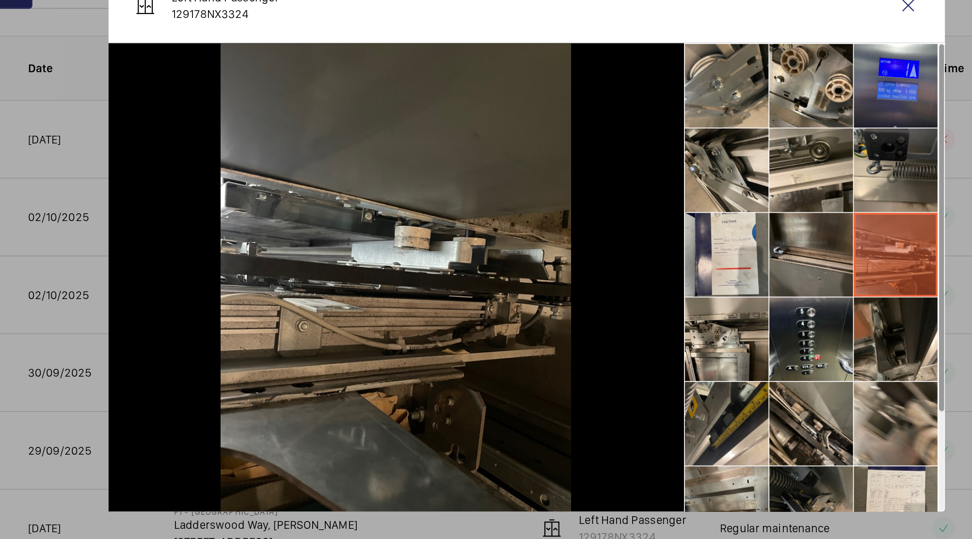
click at [647, 286] on li at bounding box center [651, 278] width 48 height 48
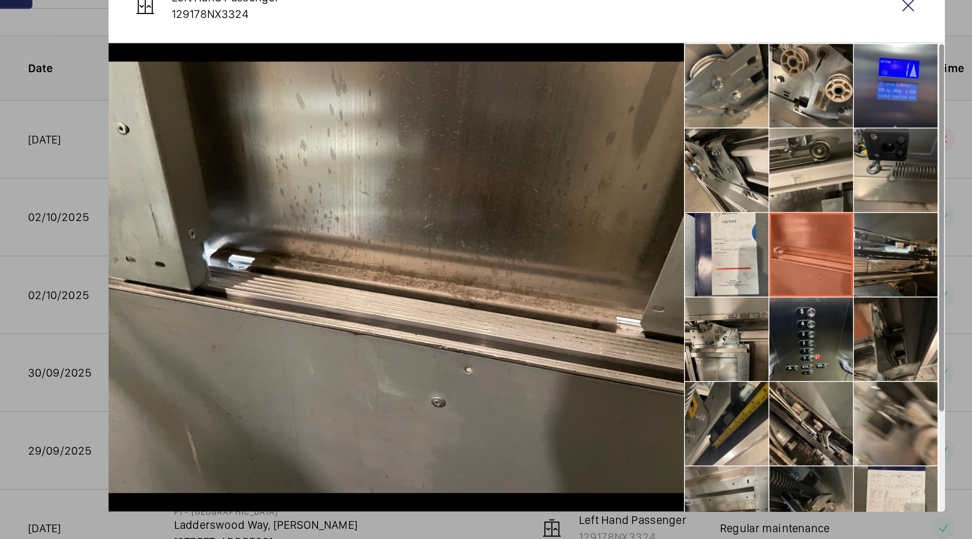
click at [664, 320] on li at bounding box center [651, 327] width 48 height 48
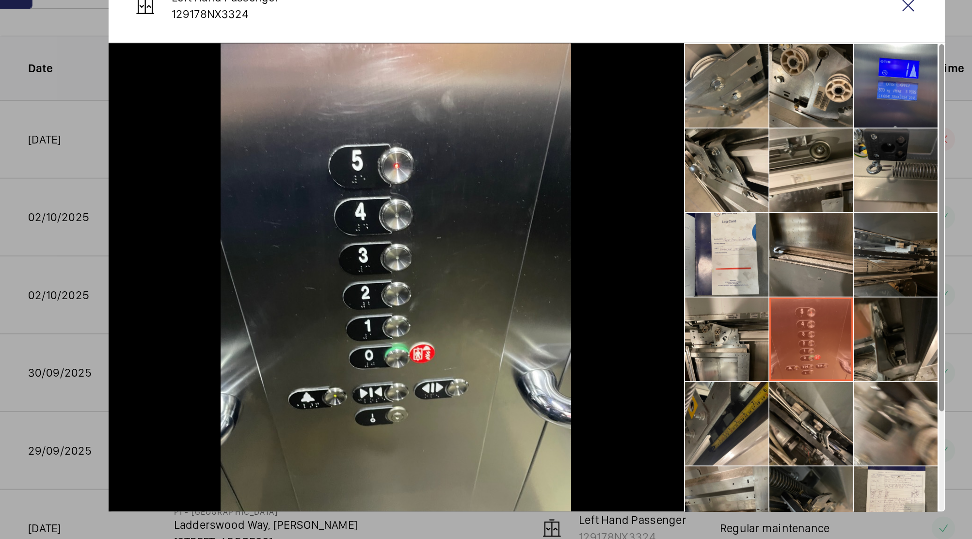
click at [676, 273] on li at bounding box center [700, 278] width 48 height 48
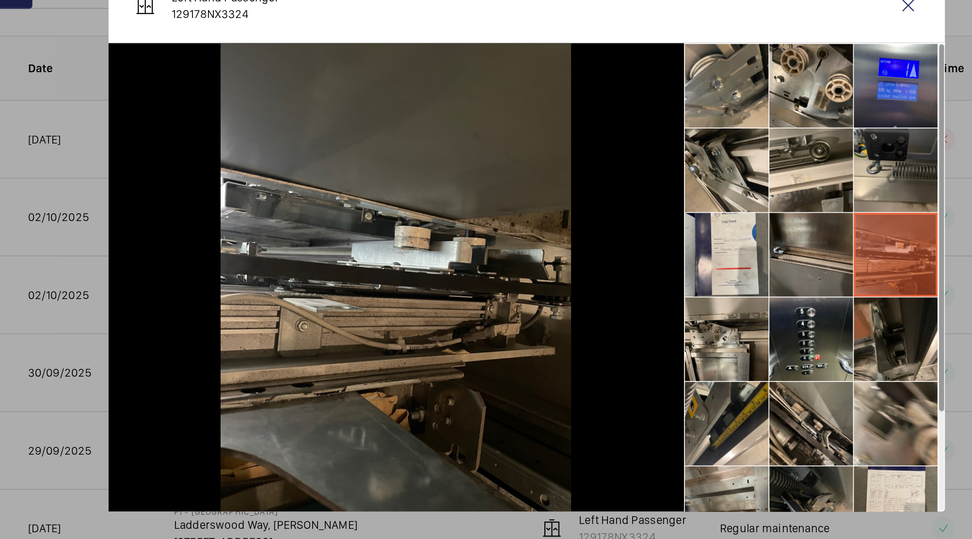
click at [659, 276] on li at bounding box center [651, 278] width 48 height 48
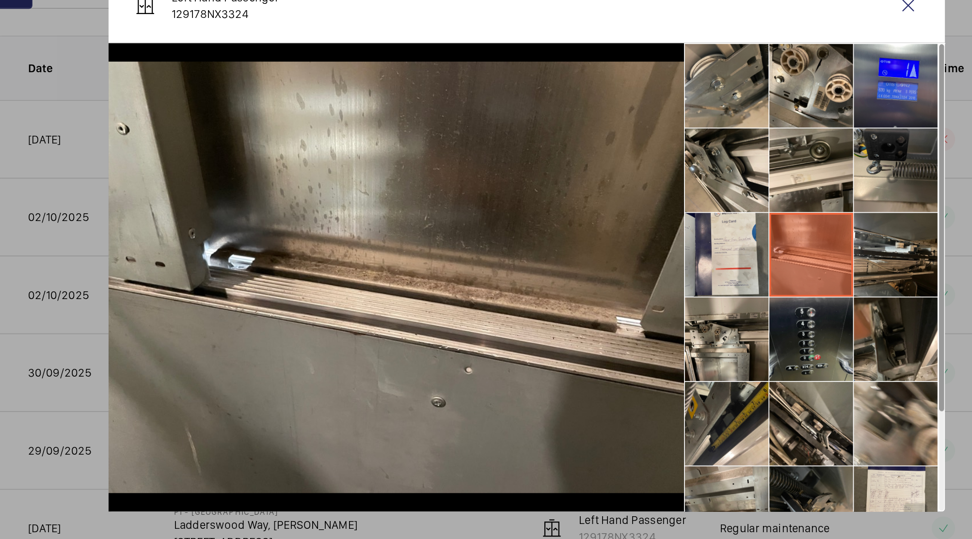
click at [652, 328] on li at bounding box center [651, 327] width 48 height 48
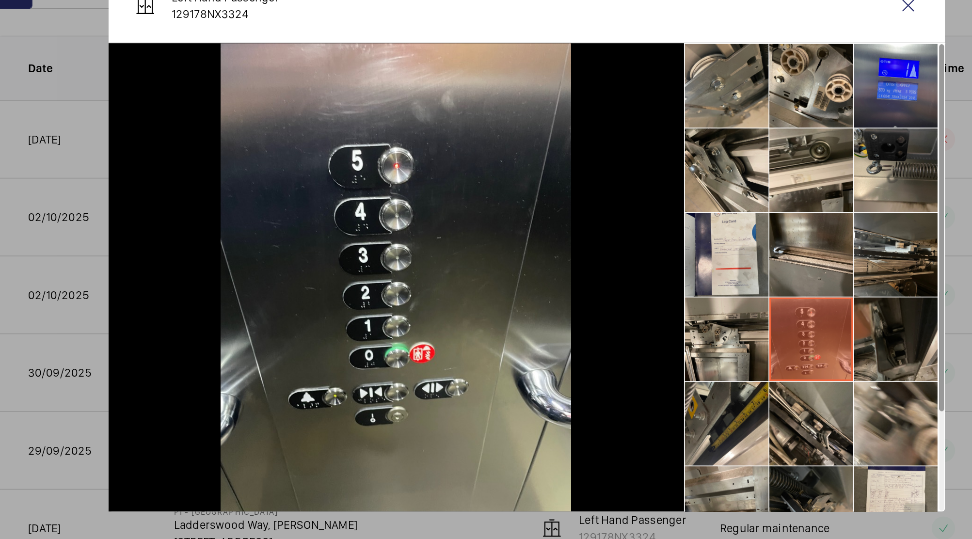
click at [700, 328] on li at bounding box center [700, 327] width 48 height 48
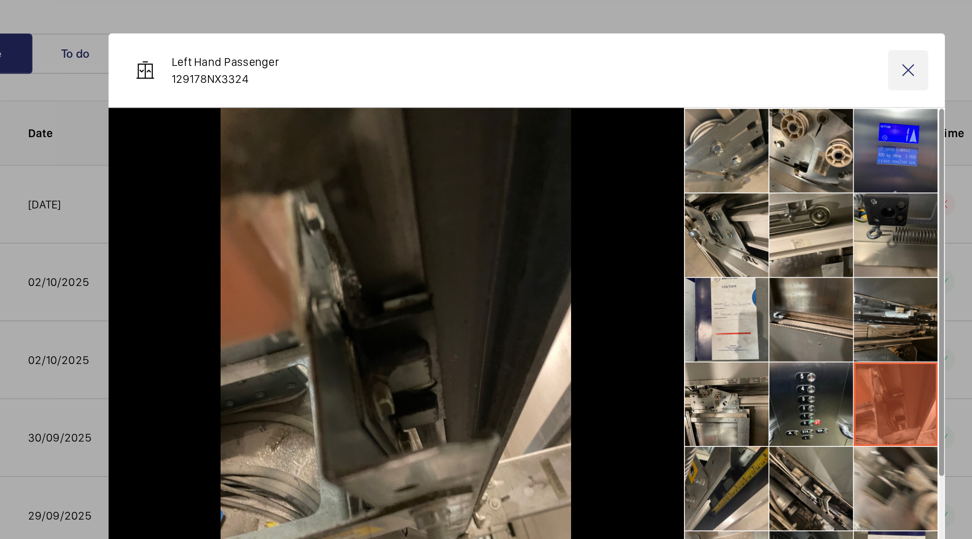
click at [706, 133] on wm-front-icon-button at bounding box center [707, 133] width 23 height 23
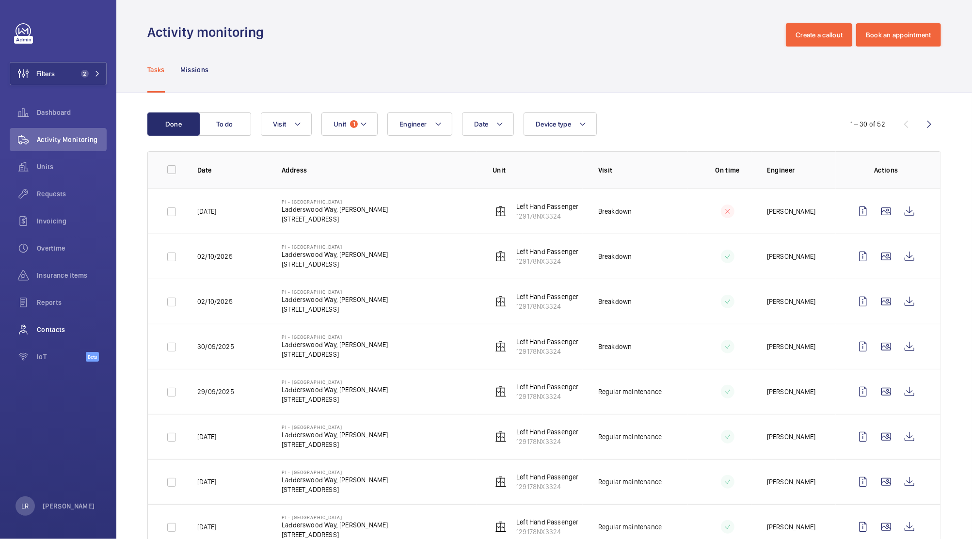
scroll to position [64, 0]
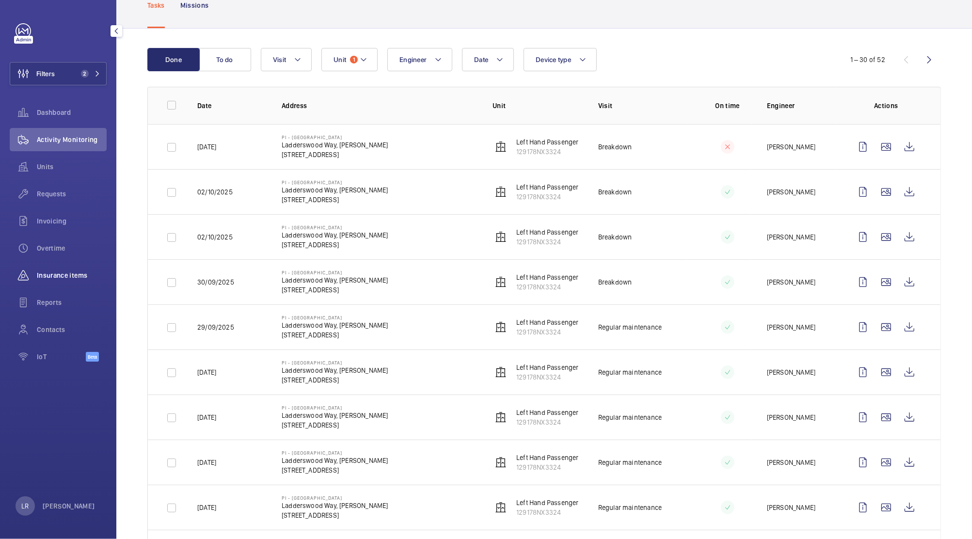
click at [71, 273] on span "Insurance items" at bounding box center [72, 275] width 70 height 10
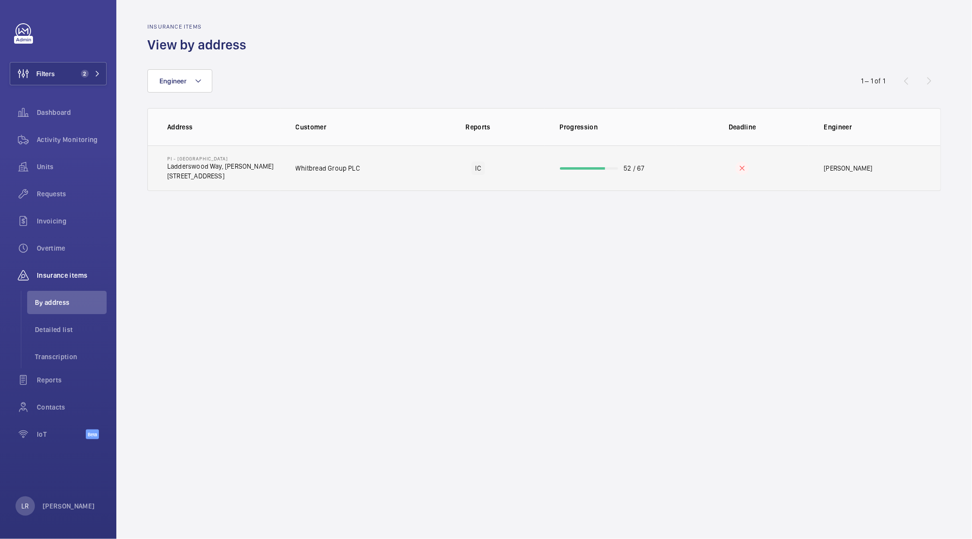
click at [459, 171] on td "IC" at bounding box center [478, 168] width 132 height 46
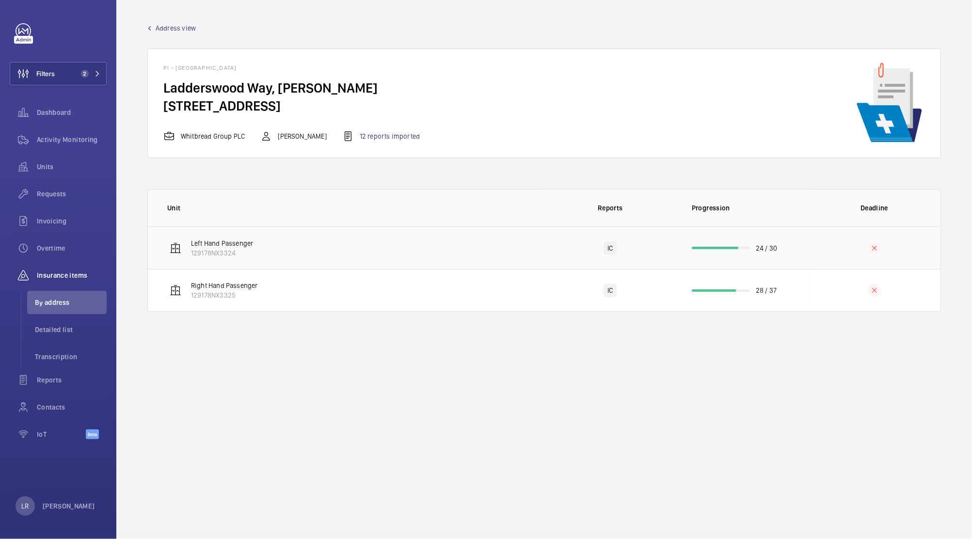
click at [318, 258] on td "Left Hand Passenger 129178NX3324" at bounding box center [346, 247] width 397 height 43
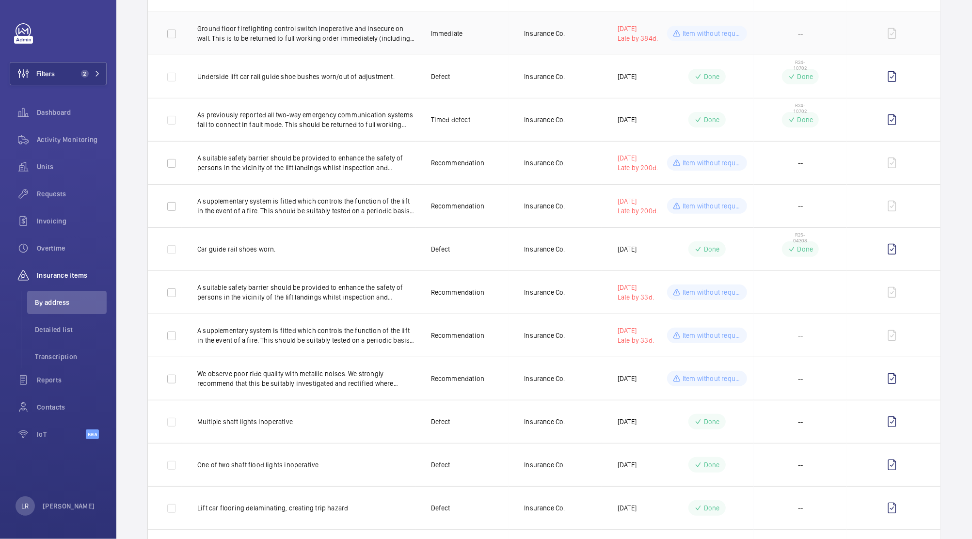
scroll to position [187, 0]
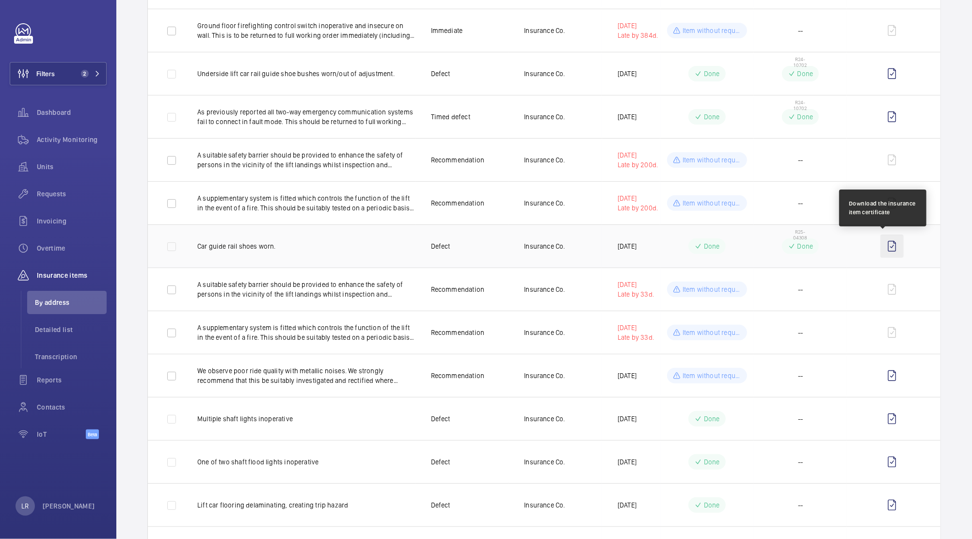
click at [880, 244] on wm-front-icon-button at bounding box center [891, 246] width 23 height 23
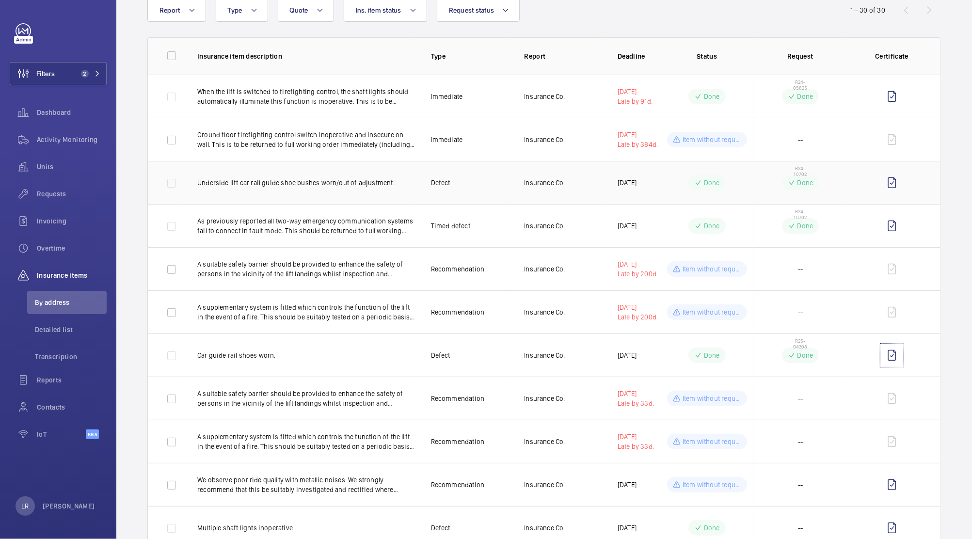
scroll to position [58, 0]
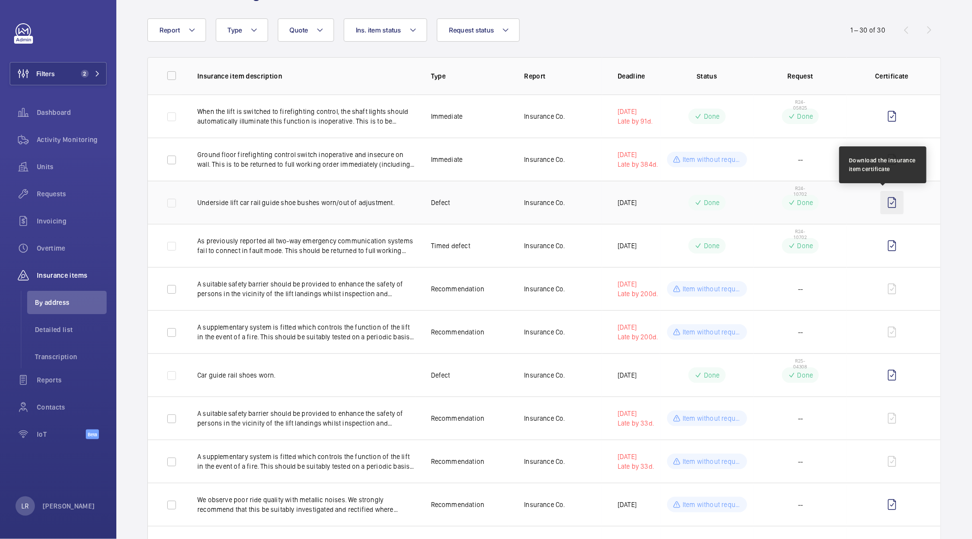
click at [888, 204] on wm-front-icon-button at bounding box center [891, 202] width 23 height 23
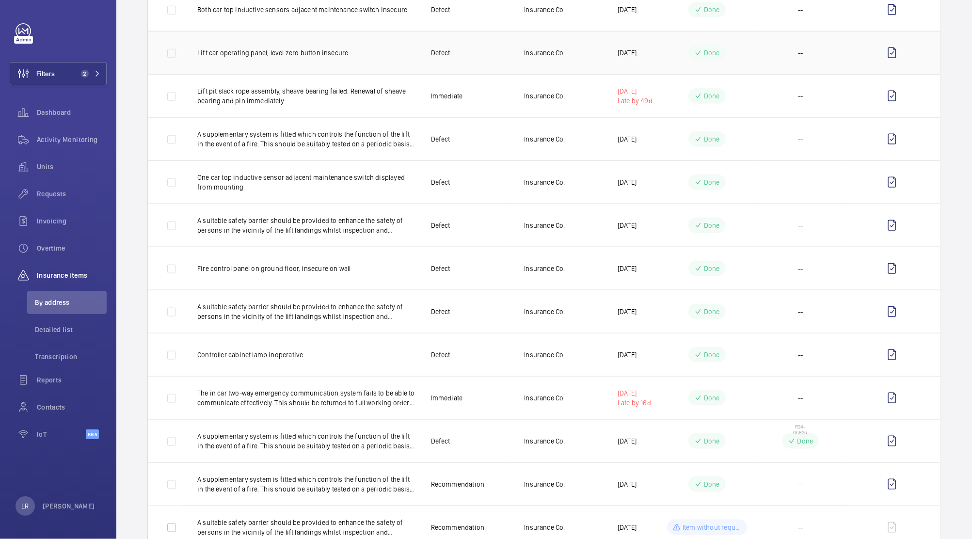
scroll to position [929, 0]
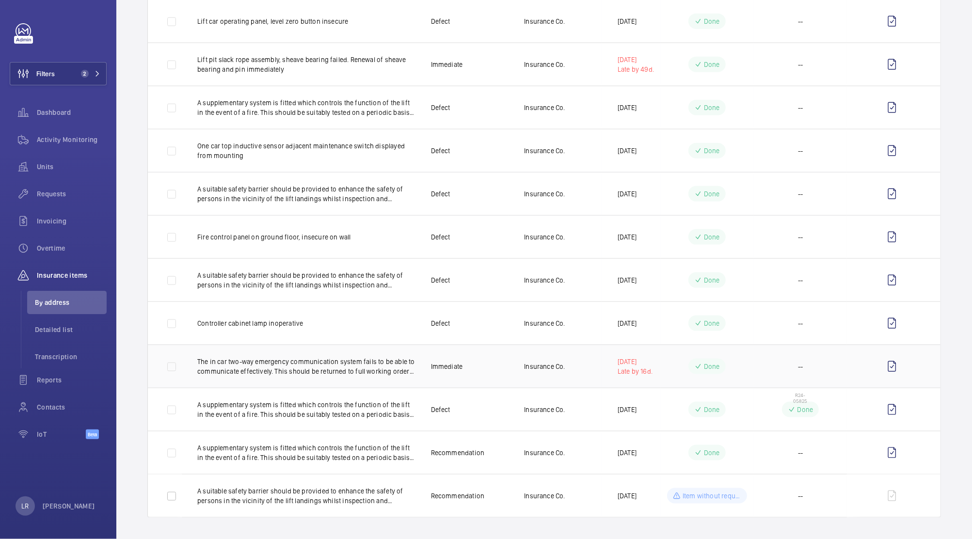
click at [774, 374] on td "--" at bounding box center [801, 366] width 94 height 43
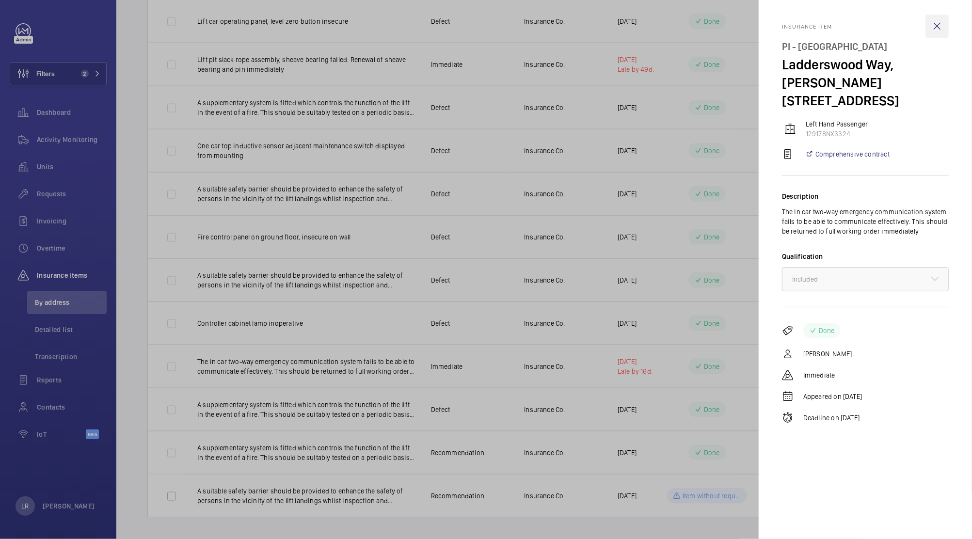
click at [933, 25] on wm-front-icon-button at bounding box center [936, 26] width 23 height 23
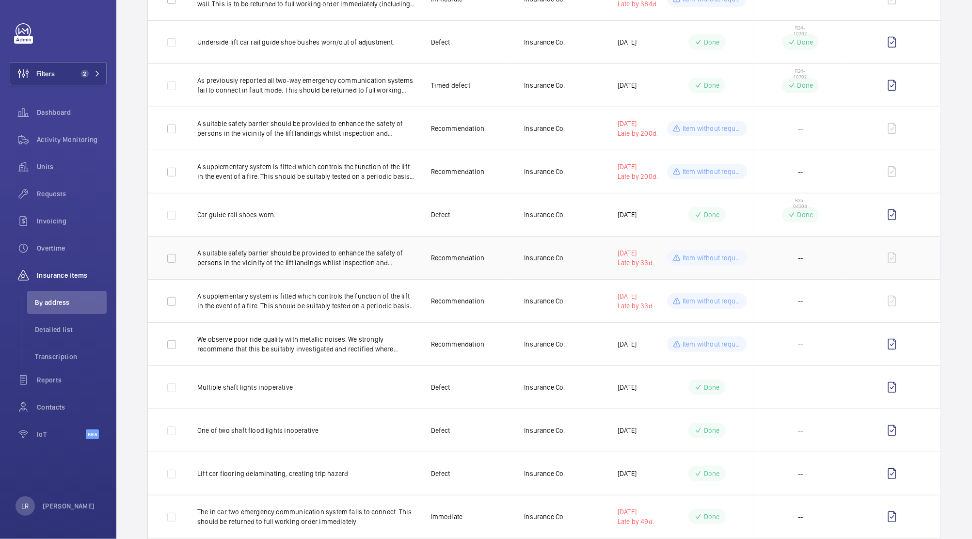
scroll to position [24, 0]
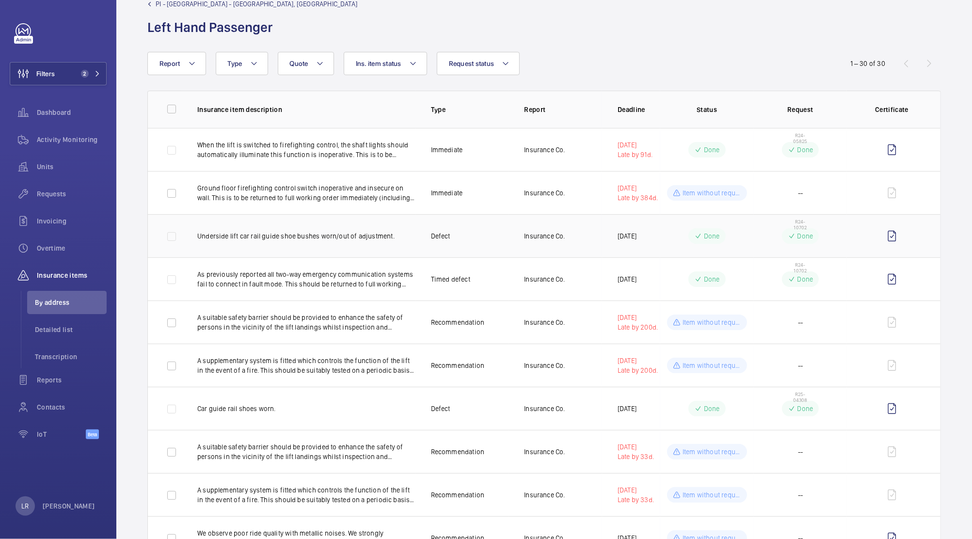
click at [585, 239] on td "Insurance Co." at bounding box center [556, 235] width 94 height 43
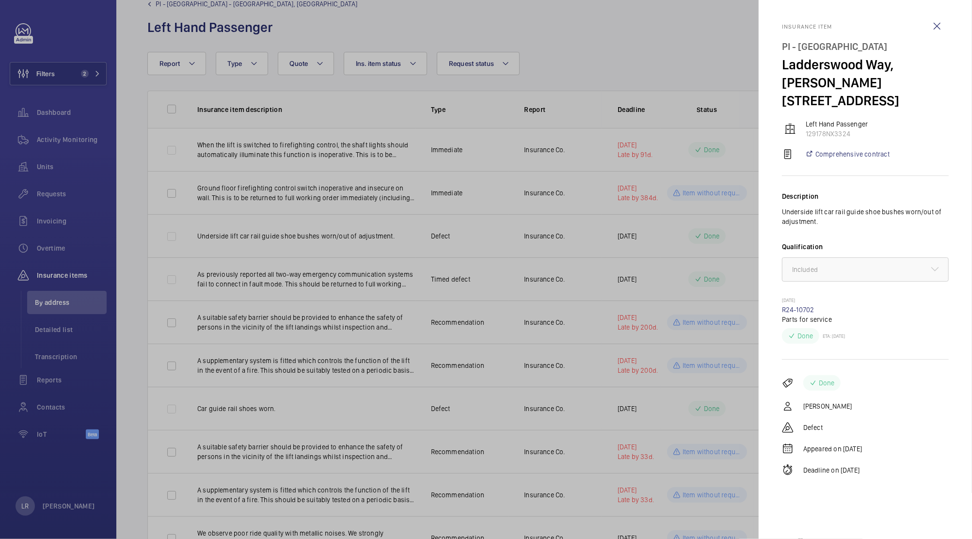
click at [136, 157] on div at bounding box center [486, 269] width 972 height 539
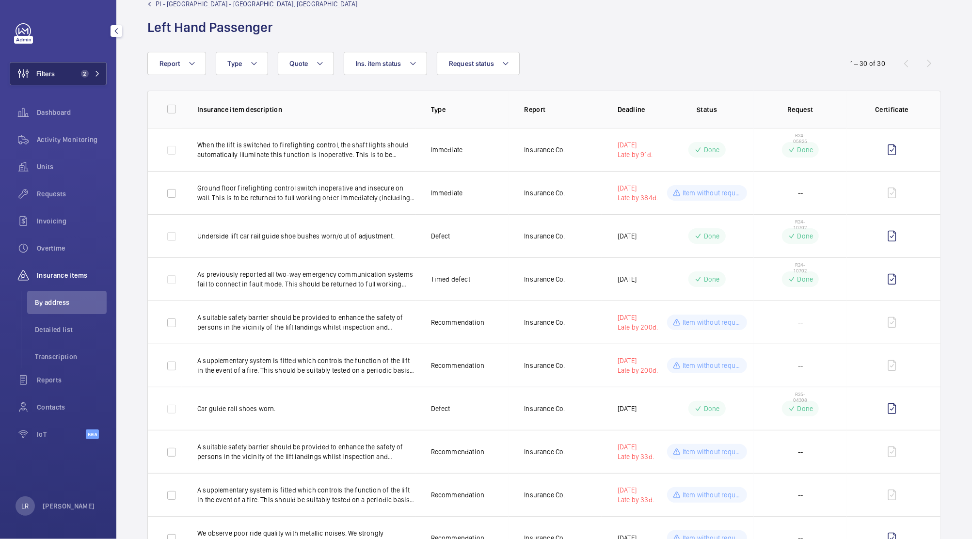
click at [88, 67] on button "Filters 2" at bounding box center [58, 73] width 97 height 23
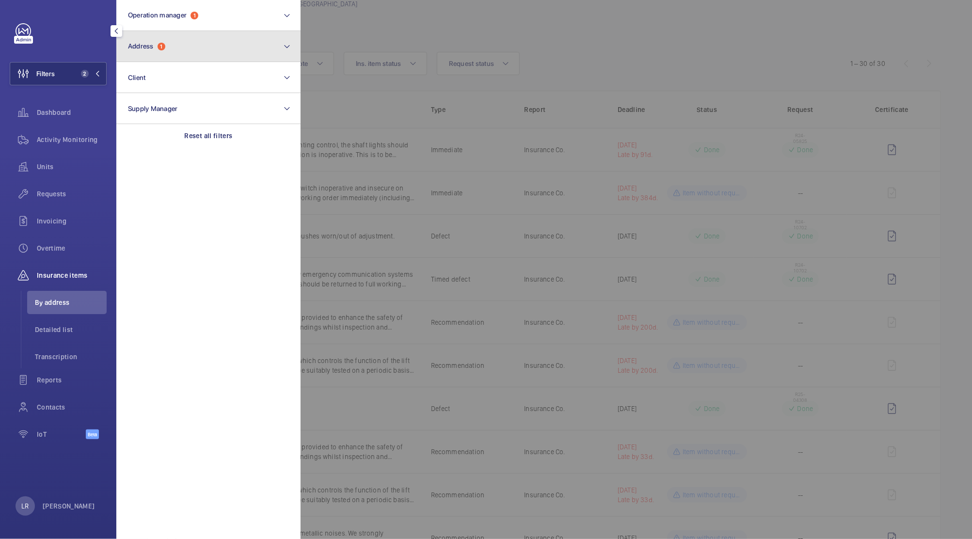
click at [190, 44] on button "Address 1" at bounding box center [208, 46] width 184 height 31
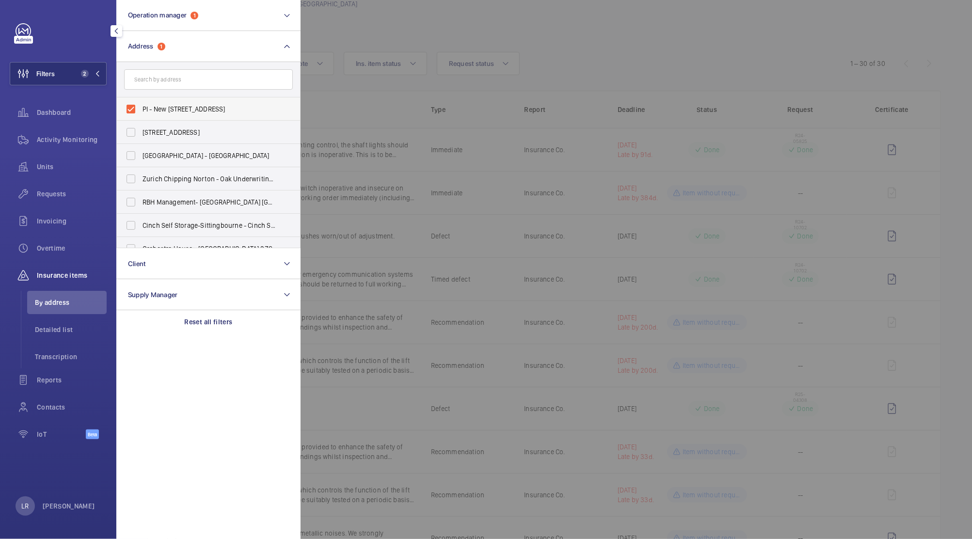
click at [190, 114] on label "PI - New [STREET_ADDRESS]" at bounding box center [201, 108] width 169 height 23
click at [141, 114] on input "PI - New [STREET_ADDRESS]" at bounding box center [130, 108] width 19 height 19
checkbox input "false"
click at [226, 82] on input "text" at bounding box center [208, 79] width 169 height 20
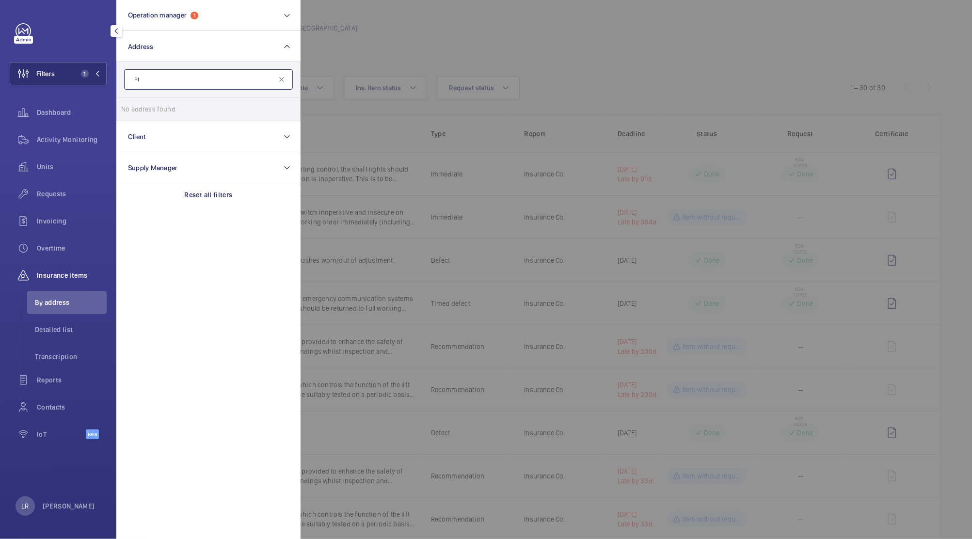
type input "P"
type input "swan"
click at [368, 103] on div at bounding box center [787, 269] width 972 height 539
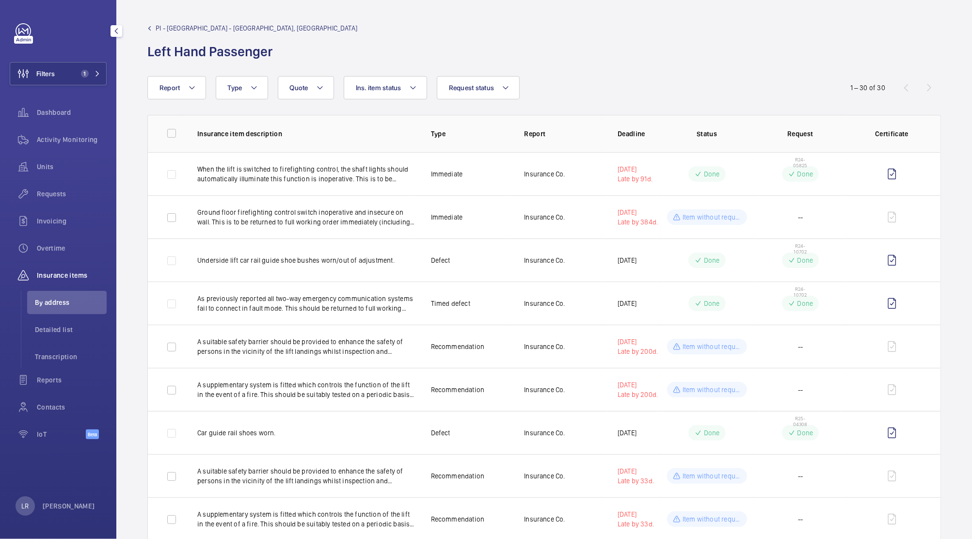
drag, startPoint x: 16, startPoint y: 334, endPoint x: 11, endPoint y: 336, distance: 5.0
click at [11, 336] on div "Insurance items By address Detailed list Transcription" at bounding box center [58, 316] width 97 height 105
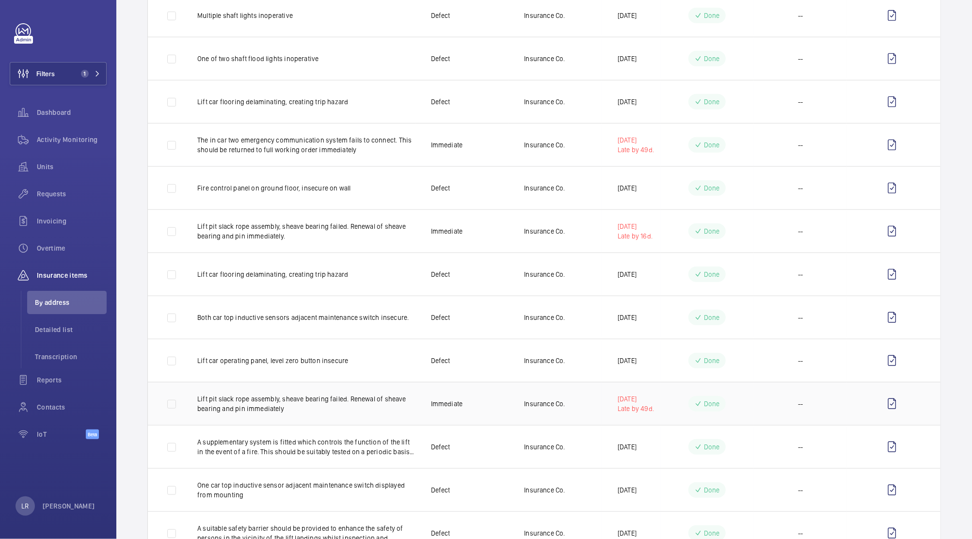
scroll to position [477, 0]
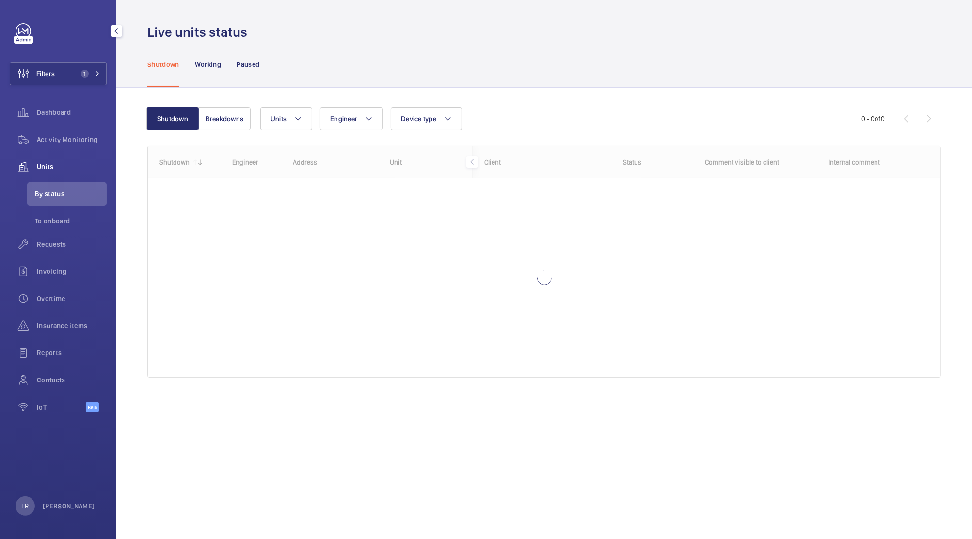
click at [82, 250] on div "Requests" at bounding box center [58, 244] width 97 height 23
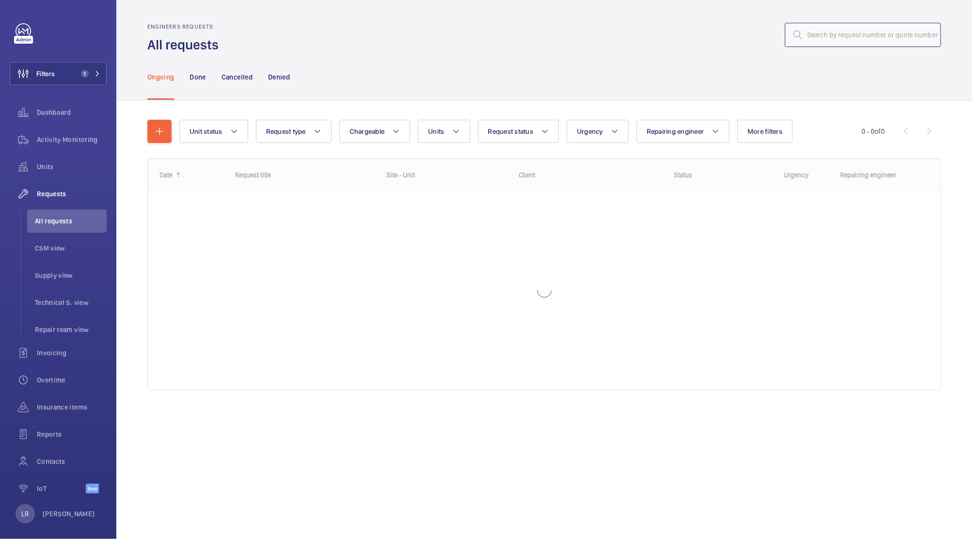
click at [831, 35] on input "text" at bounding box center [863, 35] width 156 height 24
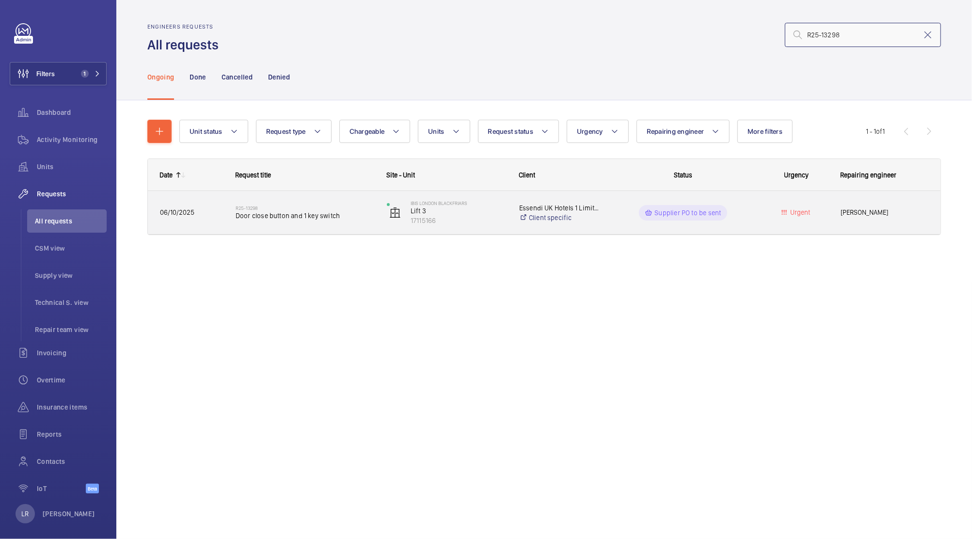
type input "R25-13298"
click at [305, 212] on span "Door close button and 1 key switch" at bounding box center [305, 216] width 139 height 10
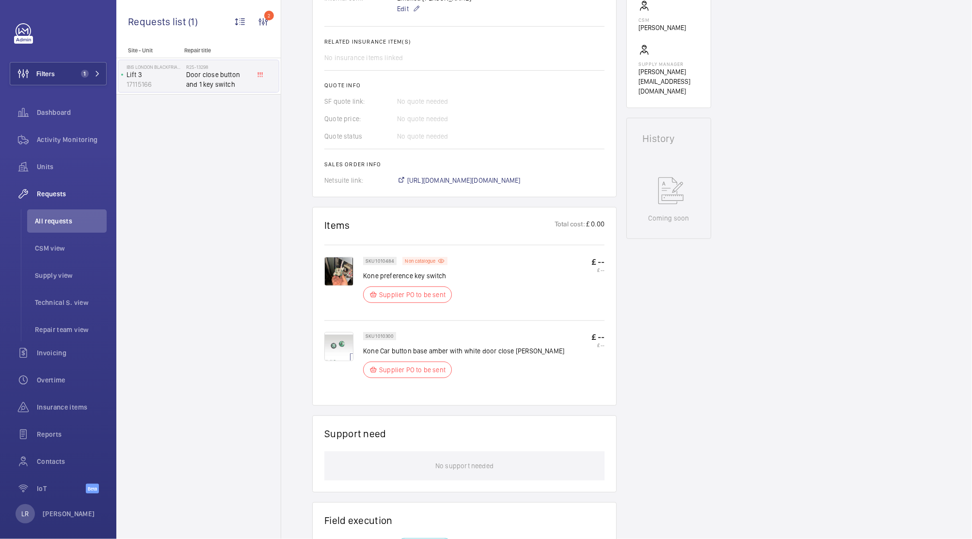
scroll to position [416, 0]
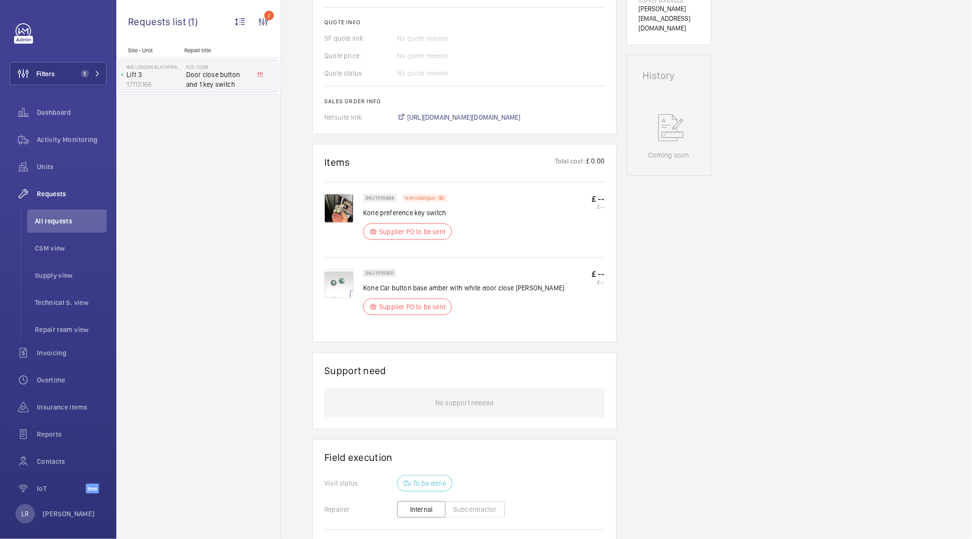
click at [346, 283] on img at bounding box center [338, 283] width 29 height 29
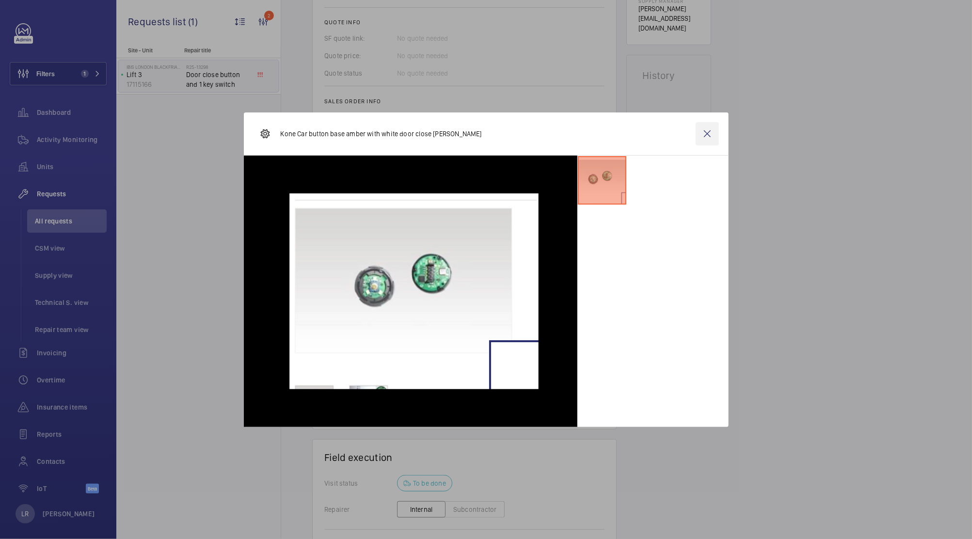
click at [699, 132] on wm-front-icon-button at bounding box center [707, 133] width 23 height 23
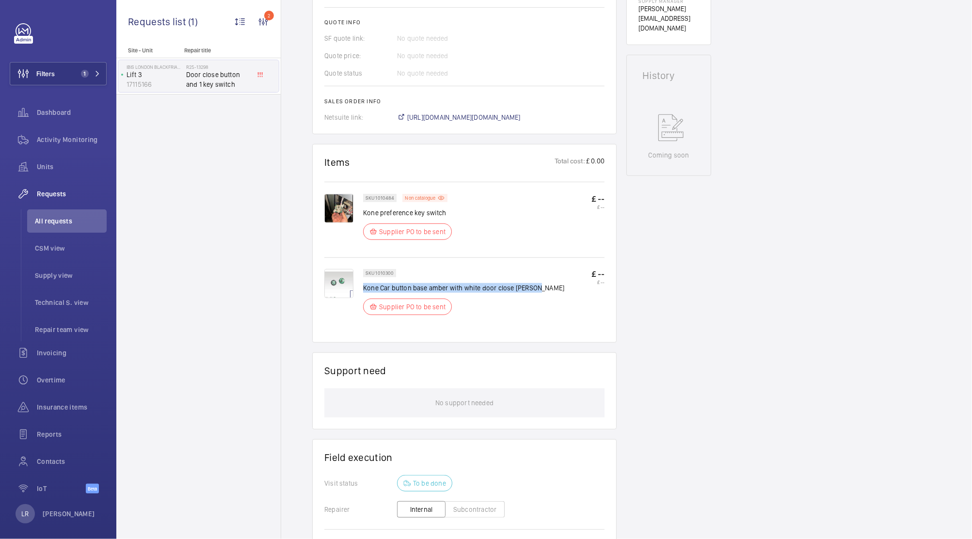
drag, startPoint x: 554, startPoint y: 290, endPoint x: 365, endPoint y: 289, distance: 189.1
click at [365, 289] on div "SKU 1010300 Kone Car button base amber with white door close pressel Supplier P…" at bounding box center [483, 295] width 241 height 52
drag, startPoint x: 376, startPoint y: 293, endPoint x: 730, endPoint y: 200, distance: 365.9
click at [730, 200] on div "Engineers requests R25-13298 The repair request was created on 2025-10-06 by La…" at bounding box center [626, 187] width 691 height 1018
drag, startPoint x: 547, startPoint y: 287, endPoint x: 363, endPoint y: 290, distance: 184.2
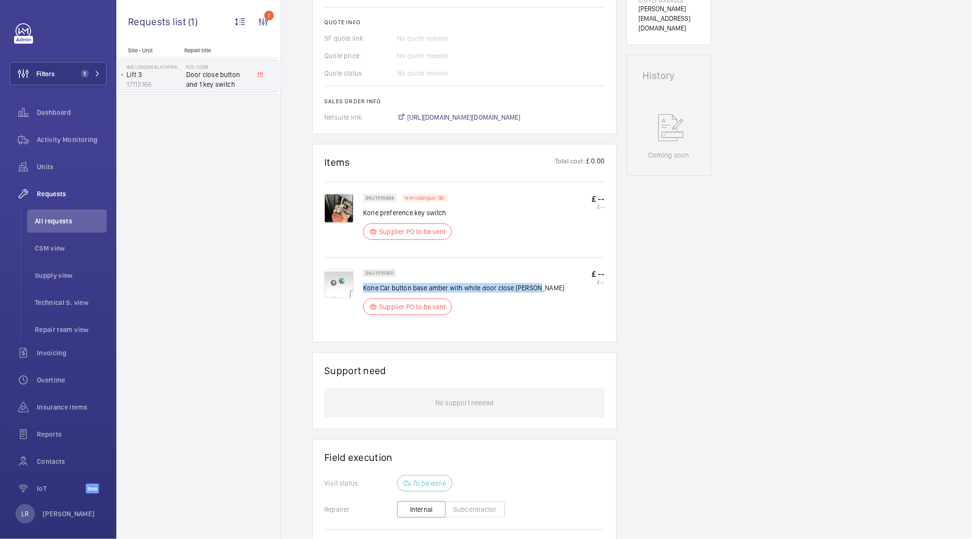
click at [363, 290] on div "SKU 1010300 Kone Car button base amber with white door close pressel Supplier P…" at bounding box center [483, 295] width 241 height 52
copy p "Kone Car button base amber with white door close pressel"
click at [343, 292] on img at bounding box center [338, 283] width 29 height 29
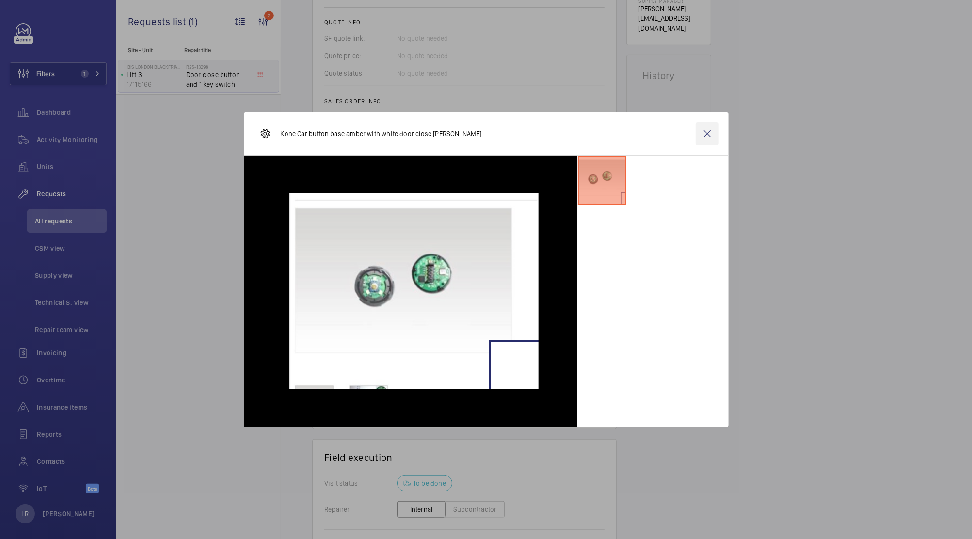
click at [709, 130] on wm-front-icon-button at bounding box center [707, 133] width 23 height 23
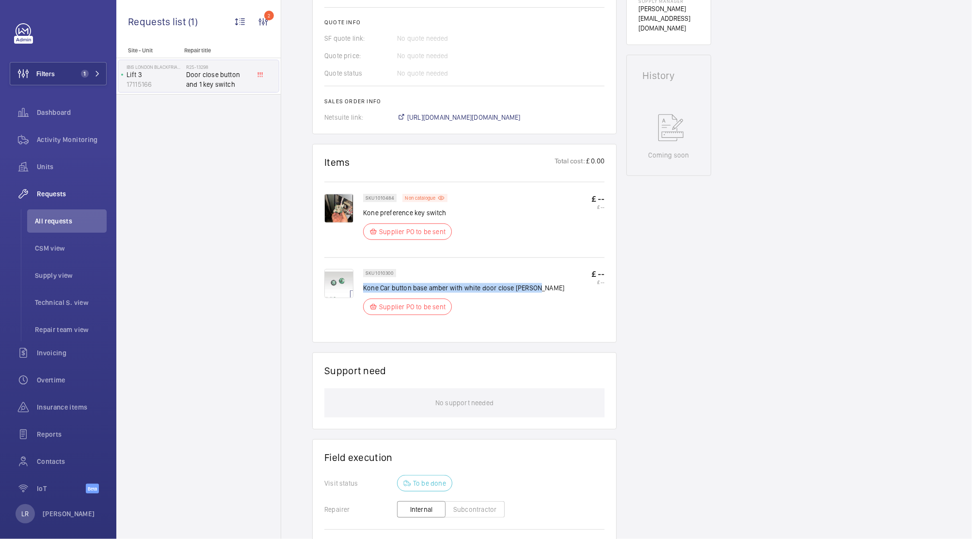
drag, startPoint x: 556, startPoint y: 290, endPoint x: 364, endPoint y: 289, distance: 191.5
click at [364, 289] on div "SKU 1010300 Kone Car button base amber with white door close pressel Supplier P…" at bounding box center [483, 295] width 241 height 52
copy p "Kone Car button base amber with white door close pressel"
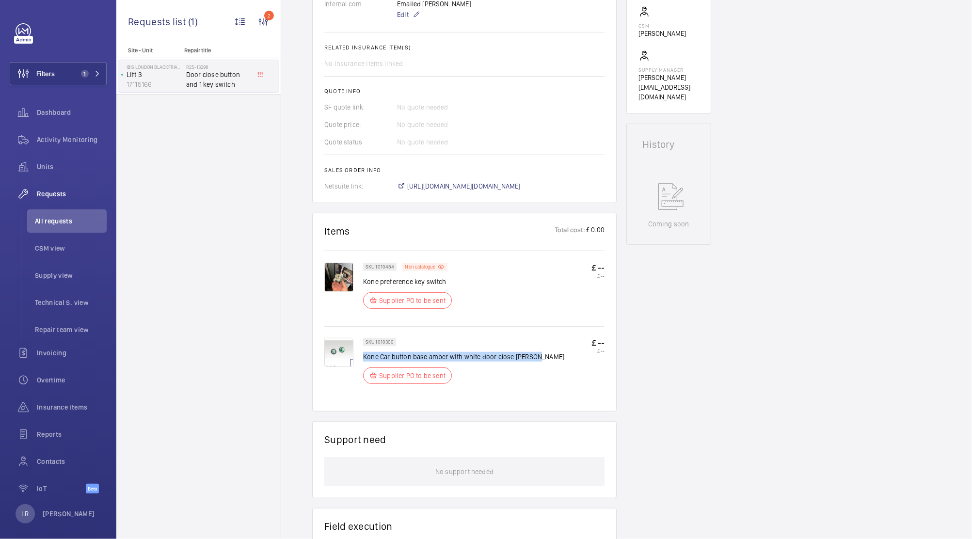
scroll to position [223, 0]
